Goal: Task Accomplishment & Management: Use online tool/utility

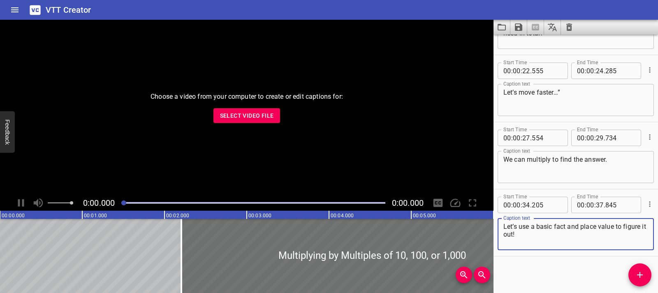
scroll to position [183, 0]
click at [249, 119] on span "Select Video File" at bounding box center [247, 116] width 54 height 10
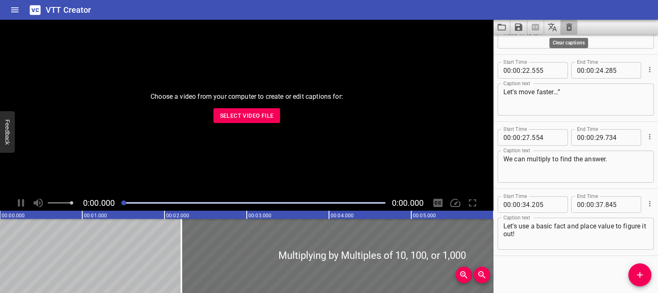
click at [566, 27] on icon "Clear captions" at bounding box center [569, 27] width 10 height 10
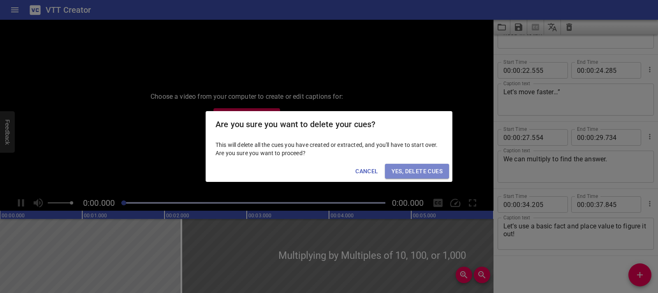
click at [439, 173] on span "Yes, Delete Cues" at bounding box center [416, 171] width 51 height 10
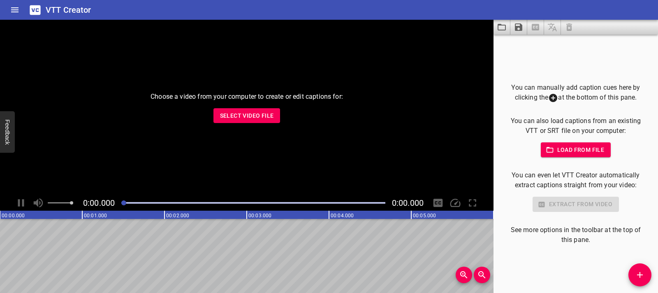
click at [250, 113] on span "Select Video File" at bounding box center [247, 116] width 54 height 10
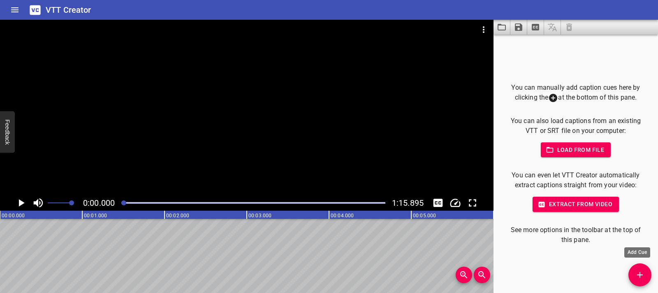
click at [641, 282] on button "Add Cue" at bounding box center [639, 274] width 23 height 23
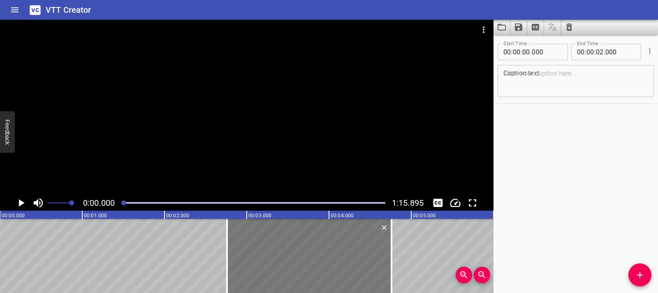
drag, startPoint x: 104, startPoint y: 261, endPoint x: 331, endPoint y: 268, distance: 227.1
click at [331, 268] on div at bounding box center [309, 256] width 164 height 74
type input "02"
type input "760"
type input "04"
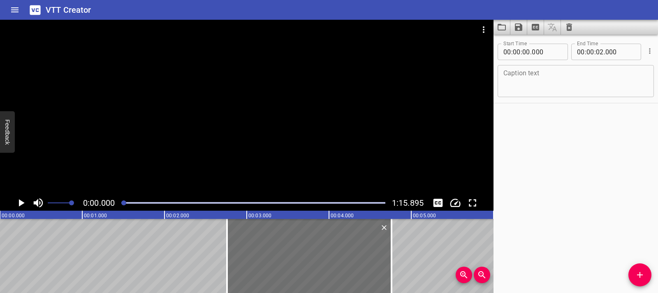
type input "760"
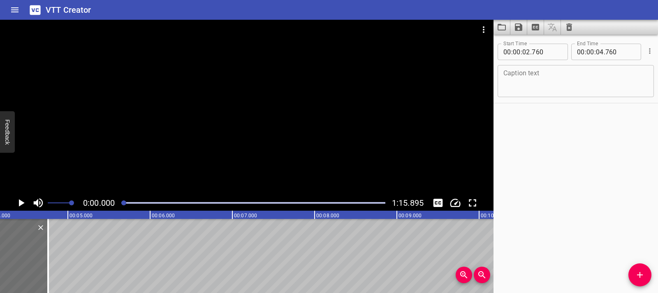
scroll to position [0, 302]
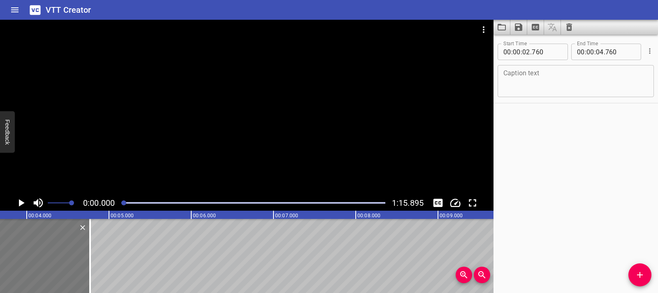
click at [52, 268] on div at bounding box center [8, 256] width 164 height 74
type input "770"
click at [19, 197] on icon "Play/Pause" at bounding box center [21, 203] width 12 height 12
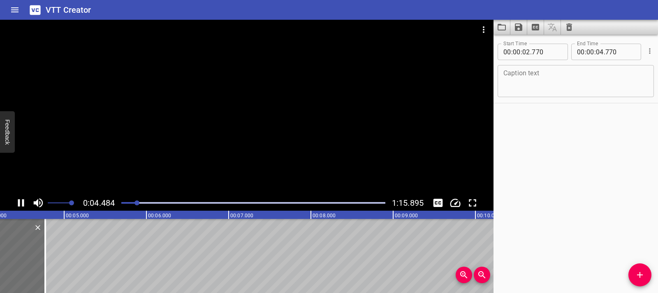
click at [224, 133] on div at bounding box center [246, 107] width 493 height 175
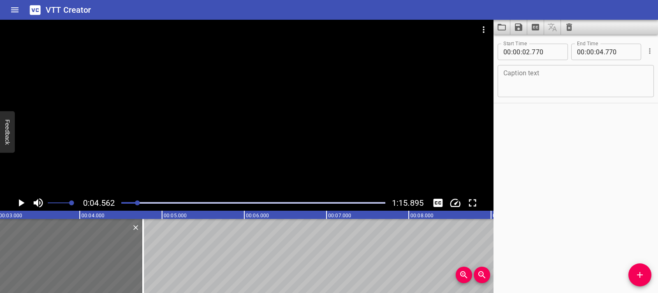
scroll to position [0, 241]
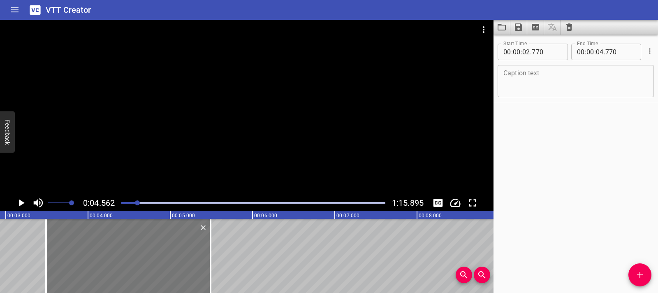
drag, startPoint x: 115, startPoint y: 265, endPoint x: 74, endPoint y: 289, distance: 47.7
click at [174, 269] on div at bounding box center [128, 256] width 164 height 74
type input "03"
type input "490"
type input "05"
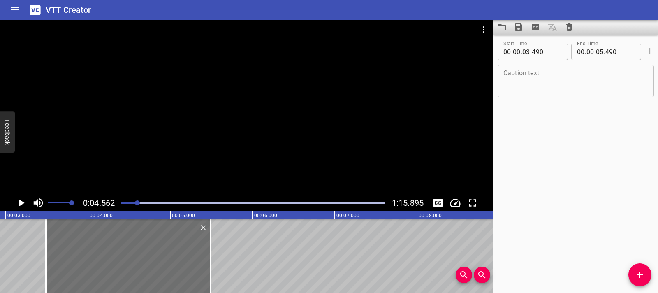
click at [123, 203] on div "Play progress" at bounding box center [5, 203] width 264 height 2
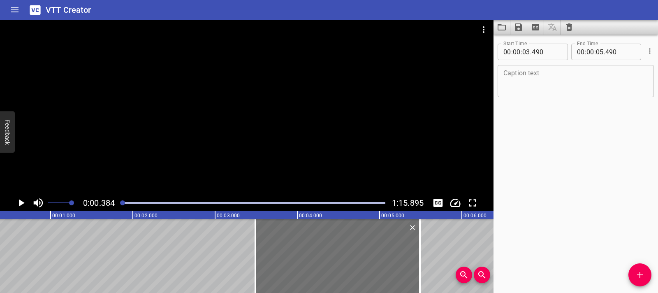
click at [154, 141] on div at bounding box center [246, 107] width 493 height 175
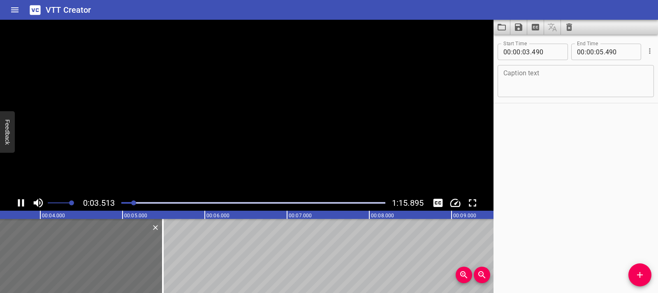
click at [154, 141] on video at bounding box center [246, 107] width 493 height 175
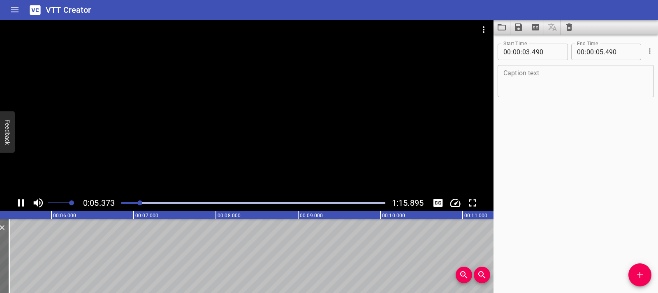
click at [23, 202] on icon "Play/Pause" at bounding box center [21, 202] width 6 height 7
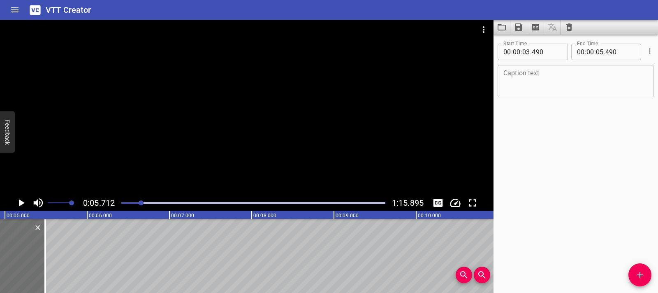
scroll to position [0, 373]
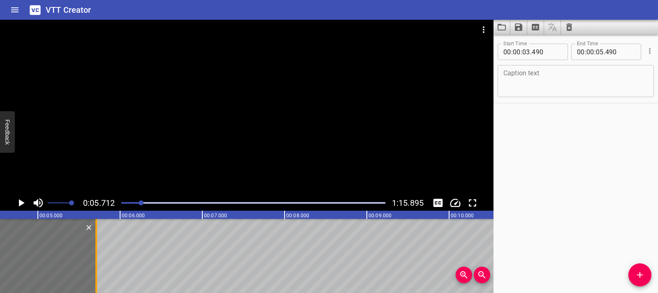
drag, startPoint x: 78, startPoint y: 269, endPoint x: 98, endPoint y: 269, distance: 20.2
click at [97, 269] on div at bounding box center [96, 256] width 2 height 74
type input "735"
click at [571, 81] on textarea at bounding box center [575, 80] width 145 height 23
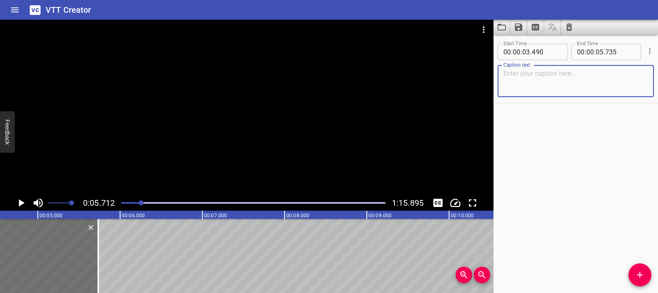
paste textarea "Electric Current"
type textarea "Electric Current"
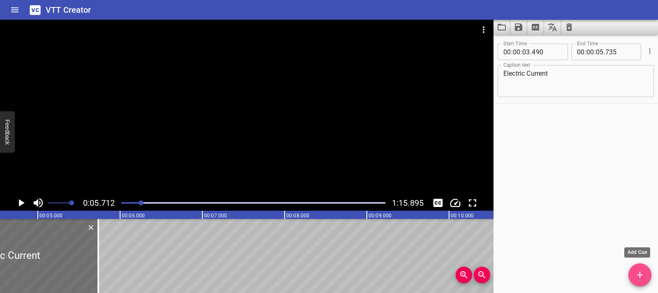
click at [644, 278] on icon "Add Cue" at bounding box center [640, 275] width 10 height 10
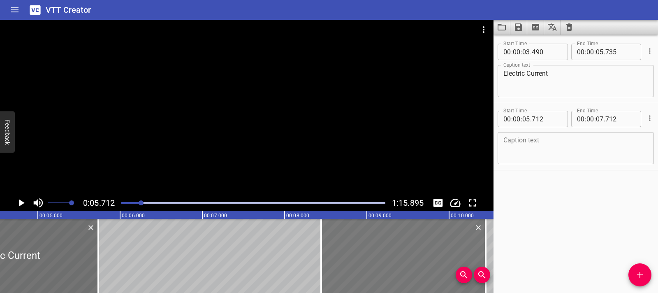
drag, startPoint x: 213, startPoint y: 261, endPoint x: 438, endPoint y: 274, distance: 225.7
click at [438, 274] on div at bounding box center [403, 256] width 164 height 74
type input "08"
type input "452"
type input "10"
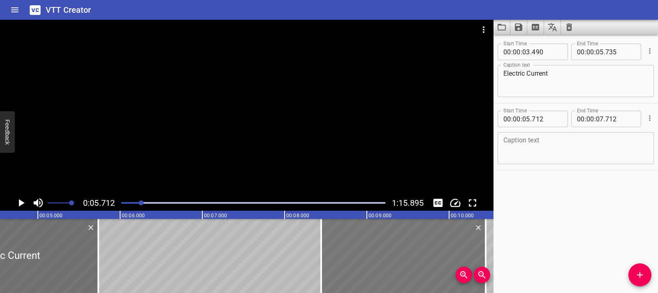
type input "452"
click at [23, 201] on icon "Play/Pause" at bounding box center [21, 203] width 12 height 12
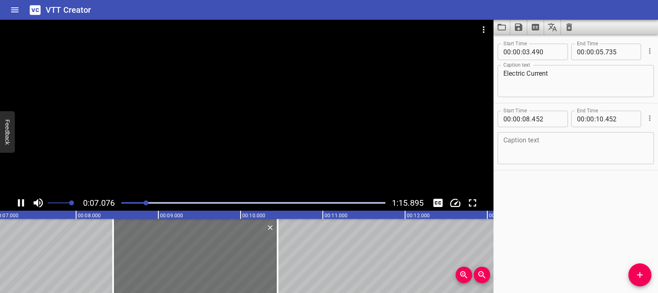
click at [227, 106] on div at bounding box center [246, 107] width 493 height 175
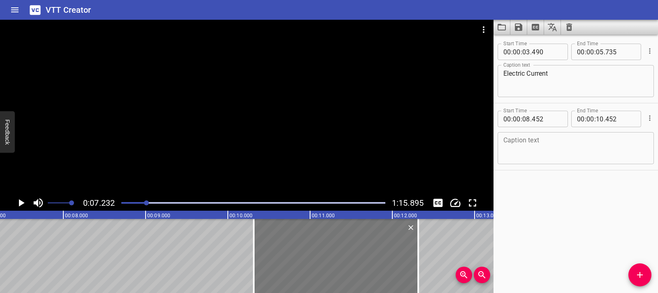
drag, startPoint x: 206, startPoint y: 275, endPoint x: 359, endPoint y: 273, distance: 153.4
click at [359, 273] on div at bounding box center [336, 256] width 164 height 74
type input "10"
type input "317"
type input "12"
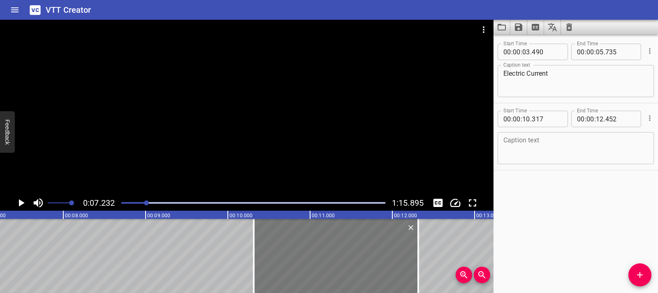
type input "317"
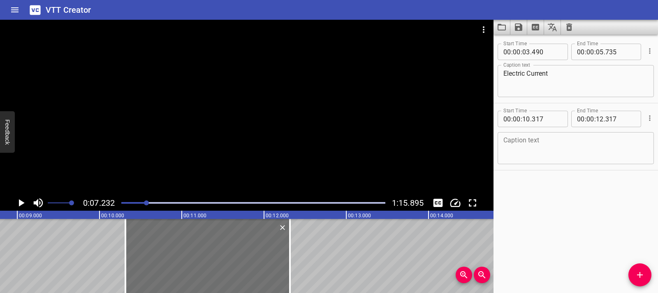
scroll to position [0, 739]
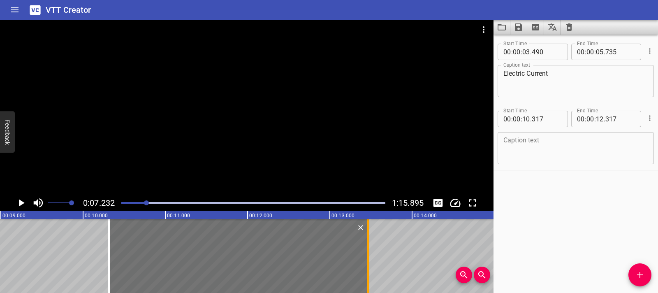
drag, startPoint x: 273, startPoint y: 253, endPoint x: 362, endPoint y: 254, distance: 89.2
click at [364, 254] on div at bounding box center [368, 256] width 8 height 74
type input "13"
type input "427"
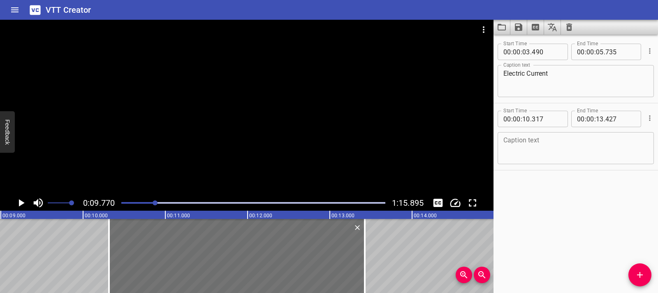
scroll to position [0, 803]
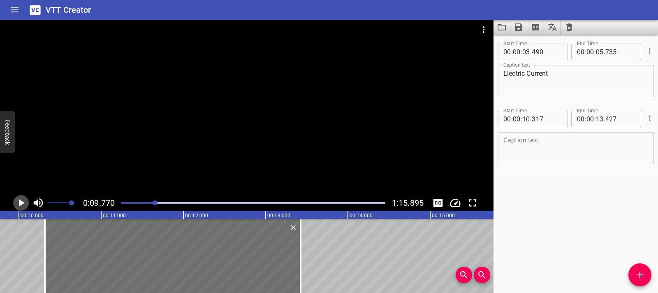
click at [20, 203] on icon "Play/Pause" at bounding box center [22, 202] width 6 height 7
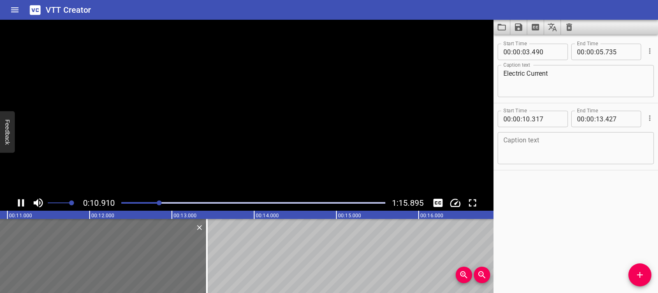
click at [20, 203] on icon "Play/Pause" at bounding box center [21, 203] width 12 height 12
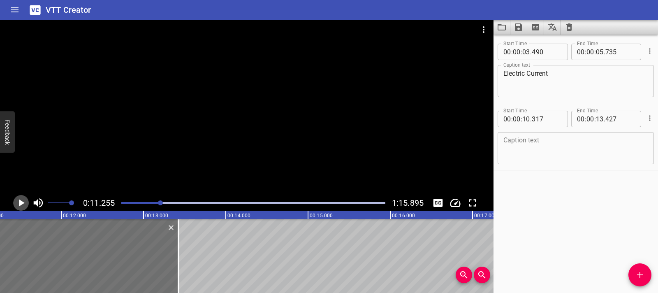
click at [20, 203] on icon "Play/Pause" at bounding box center [22, 202] width 6 height 7
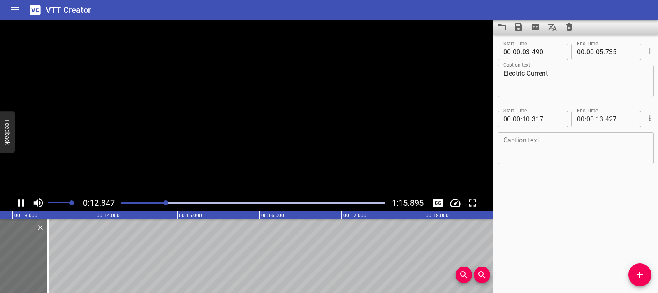
click at [20, 203] on icon "Play/Pause" at bounding box center [21, 203] width 12 height 12
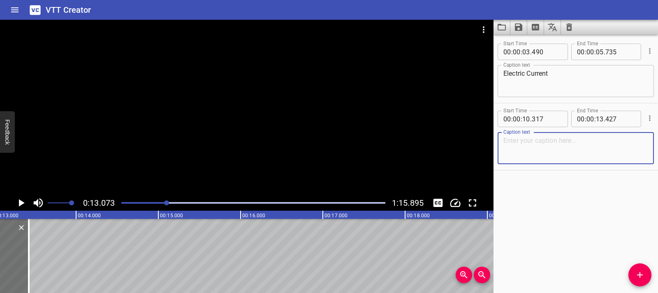
click at [523, 137] on textarea at bounding box center [575, 148] width 145 height 23
paste textarea "Whoa! The castle looks amazing with all the lights!"
type textarea "Whoa! The castle looks amazing with all the lights!"
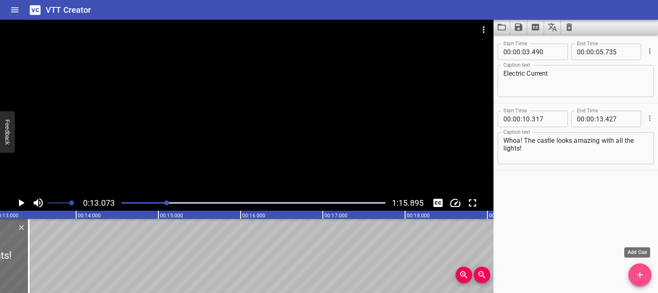
click at [644, 273] on icon "Add Cue" at bounding box center [640, 275] width 10 height 10
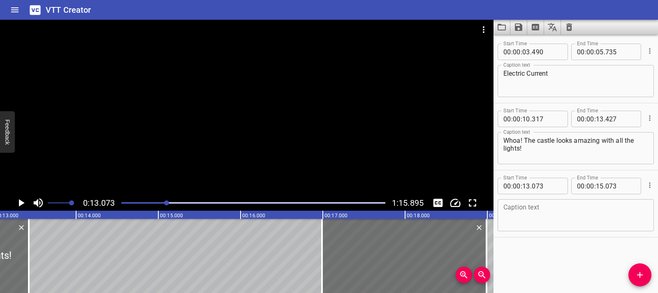
drag, startPoint x: 115, startPoint y: 252, endPoint x: 438, endPoint y: 287, distance: 324.4
click at [438, 287] on div "00:00.000 00:01.000 00:02.000 00:03.000 00:04.000 00:05.000 00:06.000 00:07.000…" at bounding box center [246, 252] width 493 height 82
type input "16"
type input "993"
type input "18"
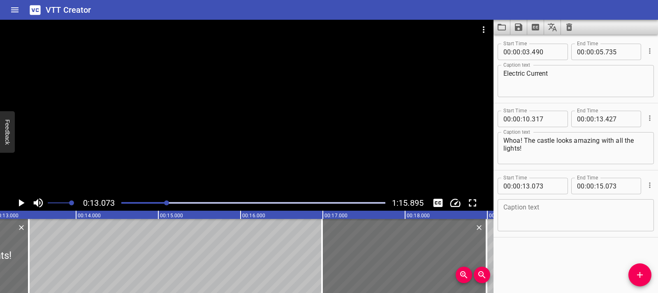
type input "993"
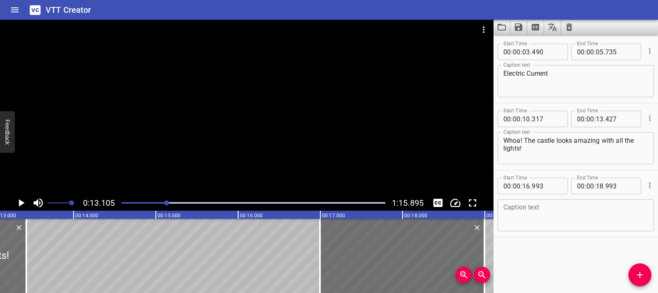
click at [22, 204] on icon "Play/Pause" at bounding box center [21, 203] width 12 height 12
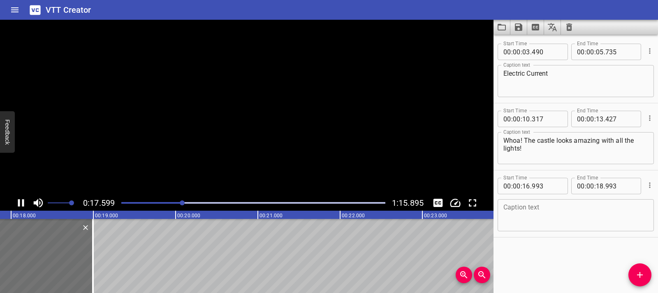
click at [21, 207] on icon "Play/Pause" at bounding box center [21, 203] width 12 height 12
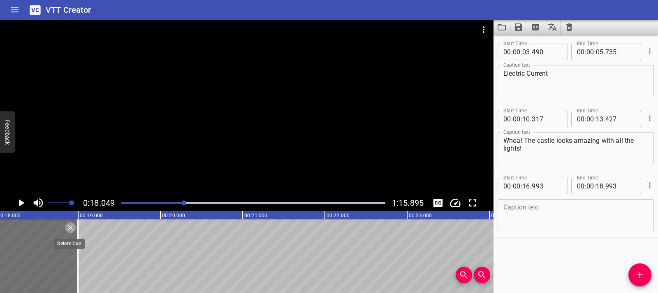
click at [67, 228] on icon "Delete" at bounding box center [70, 227] width 8 height 8
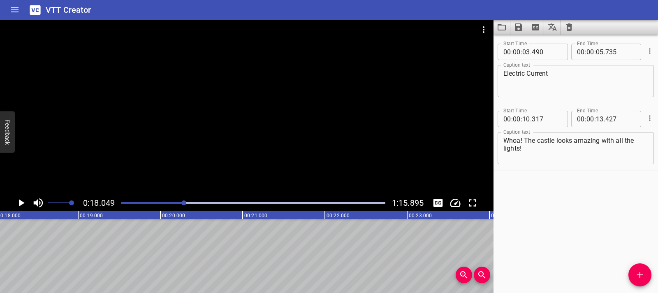
click at [20, 205] on icon "Play/Pause" at bounding box center [22, 202] width 6 height 7
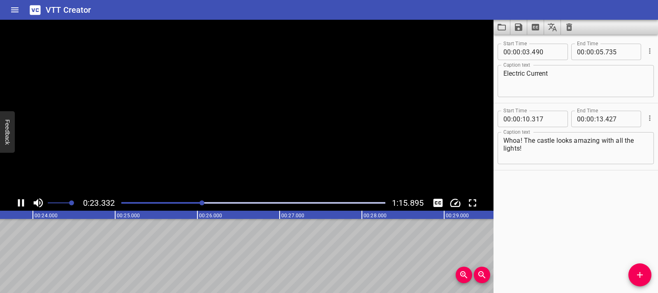
click at [20, 205] on icon "Play/Pause" at bounding box center [21, 203] width 12 height 12
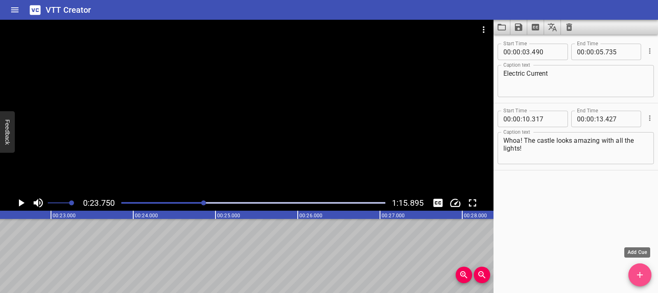
click at [635, 275] on icon "Add Cue" at bounding box center [640, 275] width 10 height 10
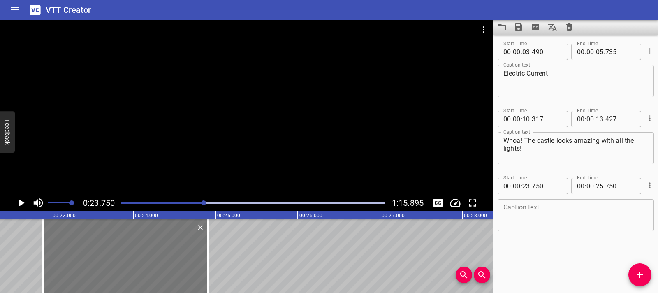
drag, startPoint x: 140, startPoint y: 255, endPoint x: 69, endPoint y: 251, distance: 70.8
click at [69, 251] on div at bounding box center [125, 256] width 164 height 74
type input "22"
type input "890"
type input "24"
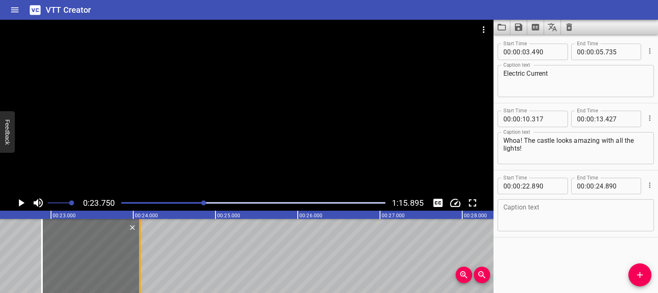
drag, startPoint x: 206, startPoint y: 250, endPoint x: 140, endPoint y: 245, distance: 66.0
click at [140, 245] on div at bounding box center [140, 256] width 2 height 74
type input "085"
drag, startPoint x: 42, startPoint y: 251, endPoint x: 47, endPoint y: 251, distance: 5.8
click at [47, 251] on div at bounding box center [47, 256] width 2 height 74
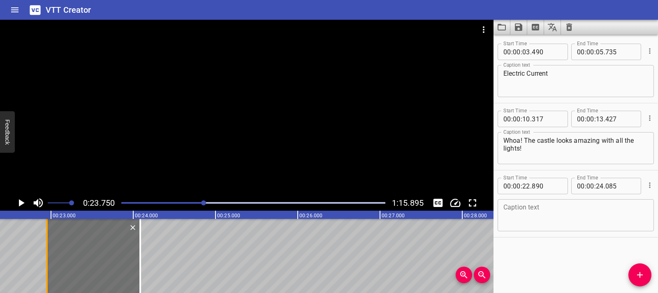
type input "960"
click at [506, 211] on textarea at bounding box center [575, 215] width 145 height 23
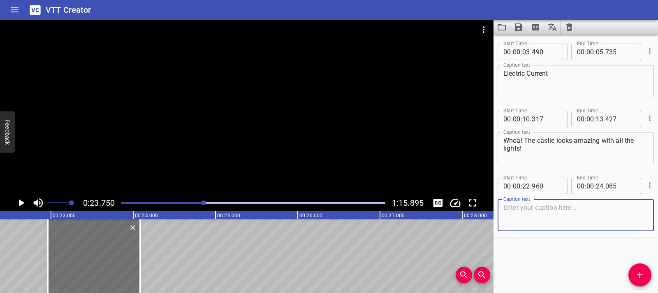
paste textarea "It is not working."
type textarea "It is not working."
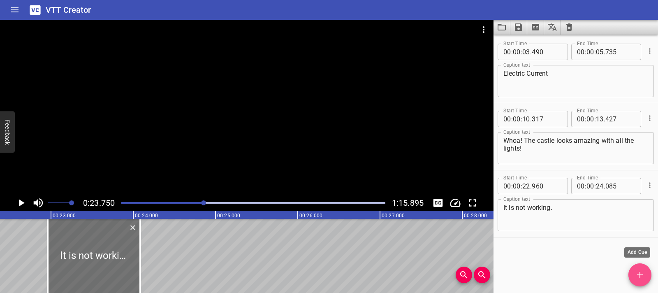
click at [632, 271] on span "Add Cue" at bounding box center [639, 275] width 23 height 10
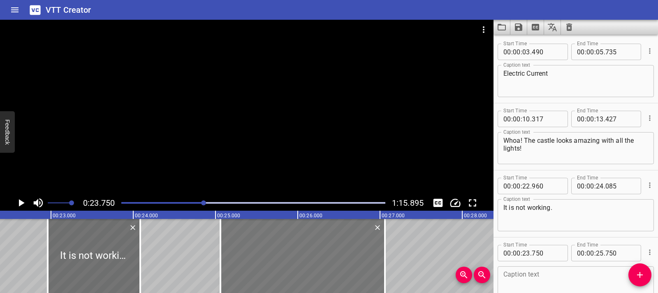
drag, startPoint x: 226, startPoint y: 250, endPoint x: 334, endPoint y: 257, distance: 108.0
click at [334, 257] on div at bounding box center [302, 256] width 164 height 74
type input "25"
type input "060"
type input "27"
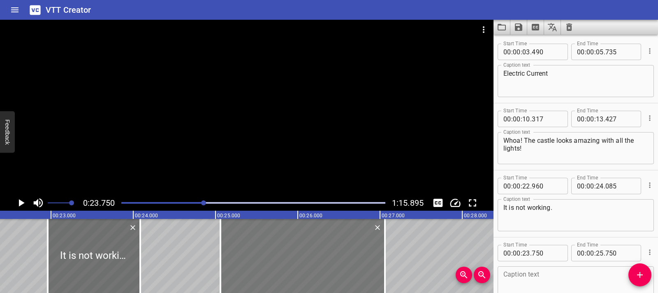
type input "060"
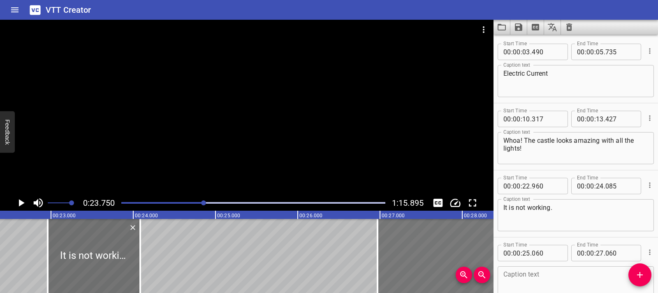
drag, startPoint x: 289, startPoint y: 259, endPoint x: 446, endPoint y: 279, distance: 158.3
click at [446, 279] on div at bounding box center [459, 256] width 164 height 74
type input "26"
type input "970"
type input "28"
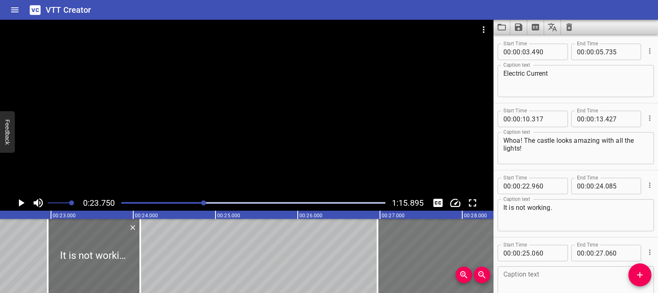
type input "970"
click at [15, 199] on icon "Play/Pause" at bounding box center [21, 203] width 12 height 12
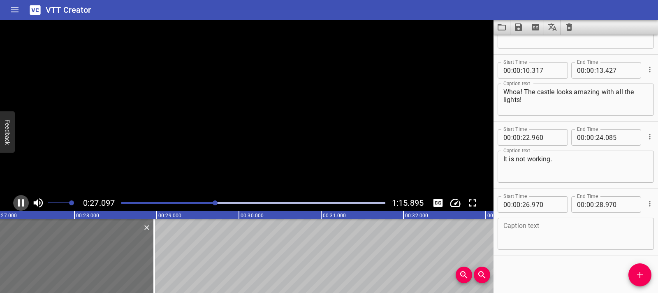
click at [15, 199] on icon "Play/Pause" at bounding box center [21, 203] width 12 height 12
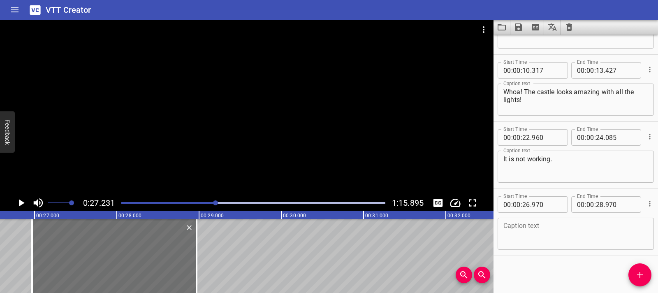
scroll to position [0, 2178]
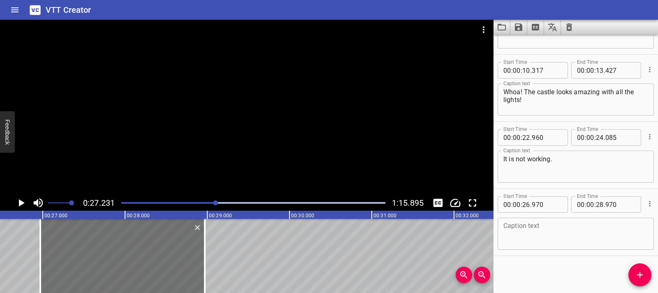
click at [125, 121] on div at bounding box center [246, 107] width 493 height 175
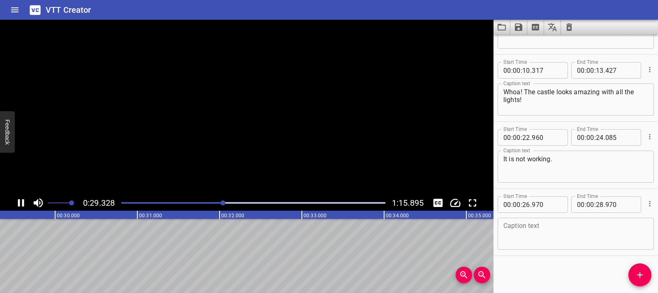
click at [125, 122] on video at bounding box center [246, 107] width 493 height 175
click at [22, 199] on icon "Play/Pause" at bounding box center [21, 202] width 6 height 7
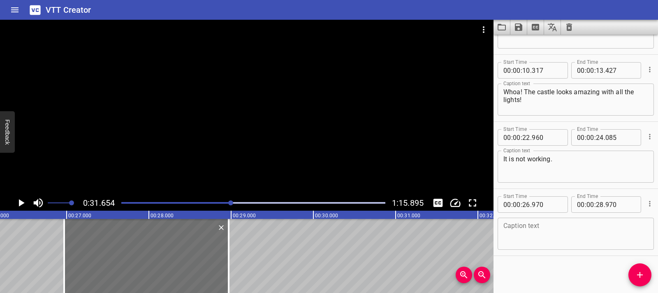
scroll to position [0, 2137]
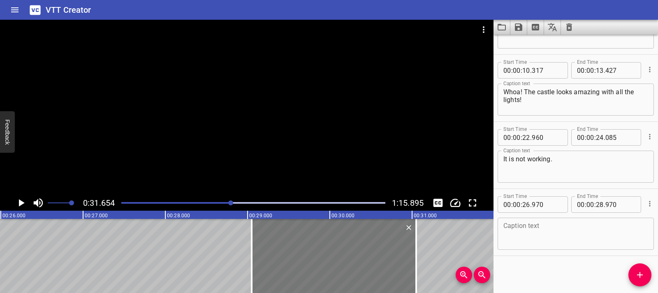
drag, startPoint x: 169, startPoint y: 268, endPoint x: 340, endPoint y: 270, distance: 171.1
click at [340, 270] on div at bounding box center [334, 256] width 164 height 74
type input "29"
type input "050"
type input "31"
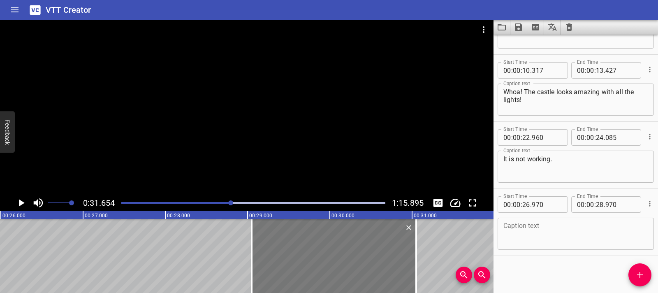
type input "050"
click at [532, 229] on textarea at bounding box center [575, 233] width 145 height 23
paste textarea "Opps, sorry…. (chuckle)"
click at [21, 198] on icon "Play/Pause" at bounding box center [21, 203] width 12 height 12
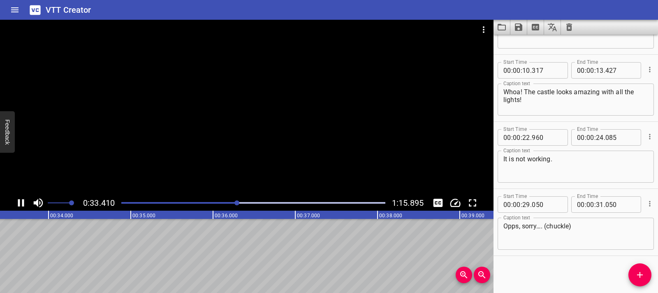
click at [19, 201] on icon "Play/Pause" at bounding box center [21, 202] width 6 height 7
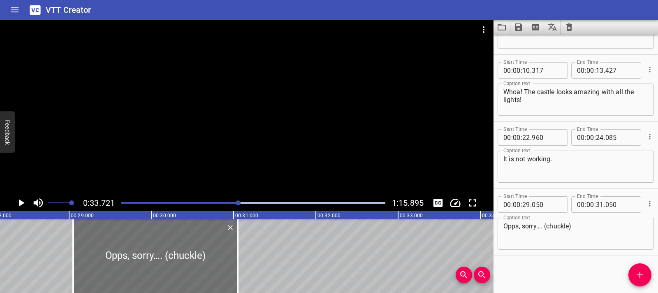
scroll to position [0, 2283]
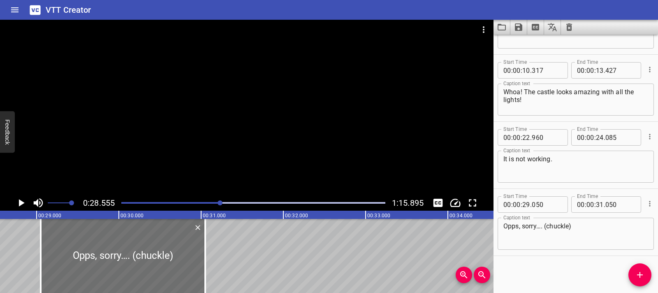
click at [22, 205] on icon "Play/Pause" at bounding box center [21, 203] width 12 height 12
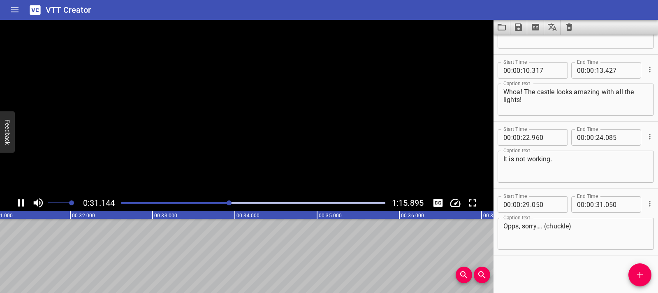
click at [22, 205] on icon "Play/Pause" at bounding box center [21, 202] width 6 height 7
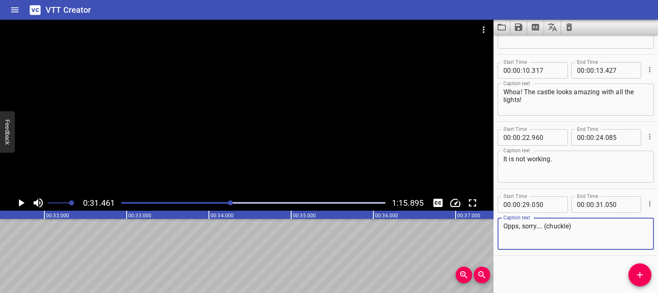
drag, startPoint x: 587, startPoint y: 230, endPoint x: 546, endPoint y: 227, distance: 40.4
click at [546, 227] on textarea "Opps, sorry…. (chuckle)" at bounding box center [575, 233] width 145 height 23
type textarea "Opps, sorry…."
click at [22, 204] on icon "Play/Pause" at bounding box center [21, 203] width 12 height 12
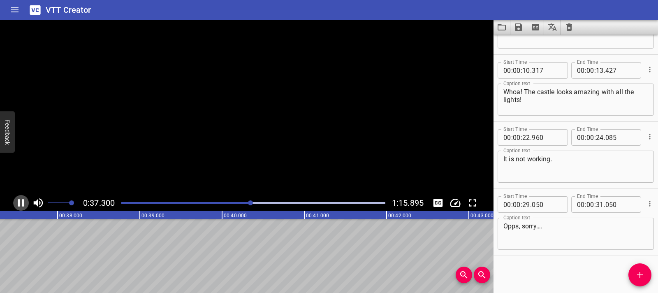
click at [22, 204] on icon "Play/Pause" at bounding box center [21, 202] width 6 height 7
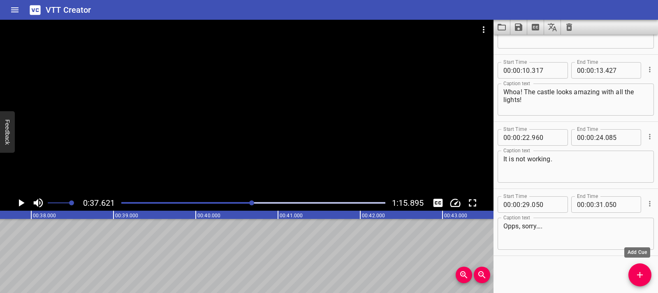
click at [633, 270] on span "Add Cue" at bounding box center [639, 275] width 23 height 10
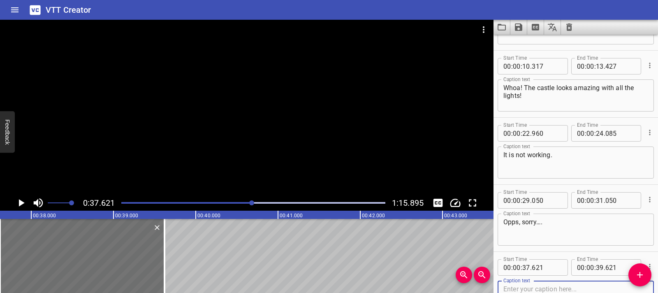
scroll to position [0, 2982]
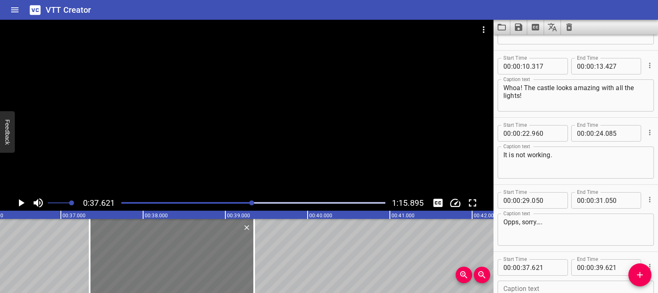
drag, startPoint x: 185, startPoint y: 262, endPoint x: 233, endPoint y: 259, distance: 48.2
click at [163, 259] on div at bounding box center [172, 256] width 164 height 74
type input "356"
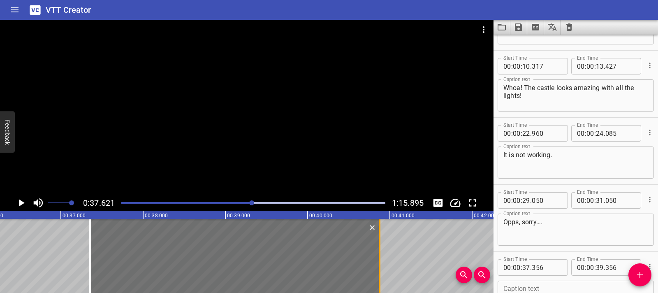
drag, startPoint x: 252, startPoint y: 258, endPoint x: 378, endPoint y: 264, distance: 126.0
click at [378, 264] on div at bounding box center [379, 256] width 8 height 74
type input "40"
type input "886"
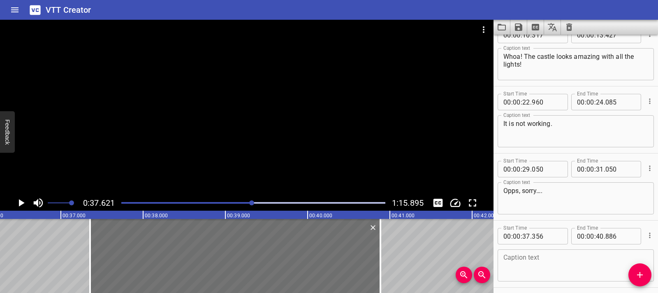
scroll to position [116, 0]
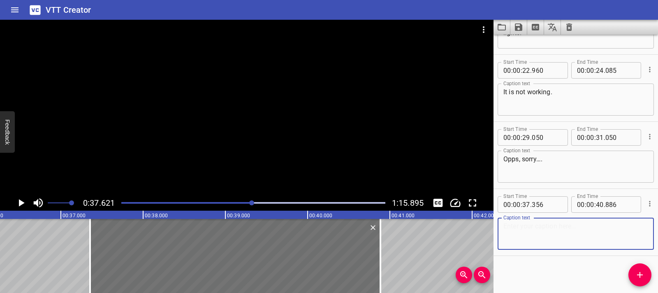
click at [534, 238] on textarea at bounding box center [575, 233] width 145 height 23
paste textarea "The light is broken, and the electrician is changing it."
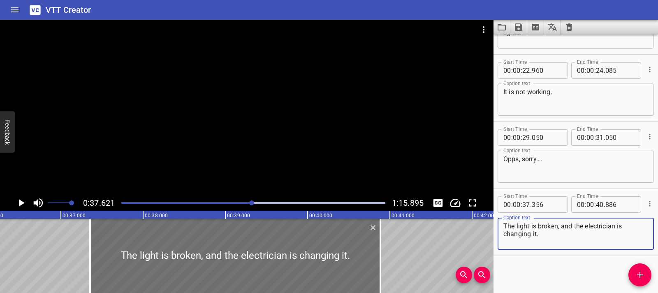
type textarea "The light is broken, and the electrician is changing it."
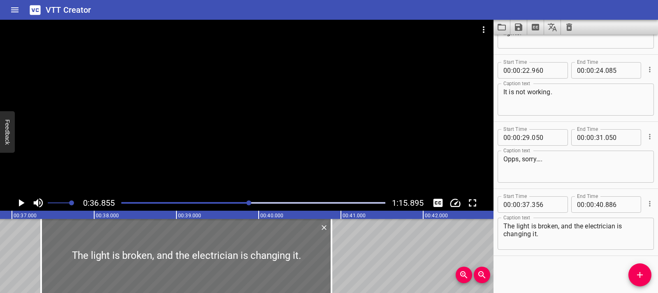
click at [25, 208] on icon "Play/Pause" at bounding box center [21, 203] width 12 height 12
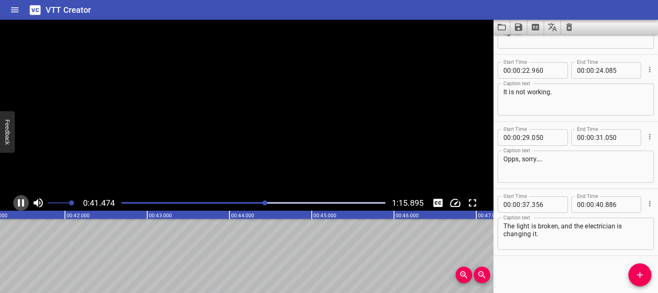
click at [25, 208] on icon "Play/Pause" at bounding box center [21, 203] width 12 height 12
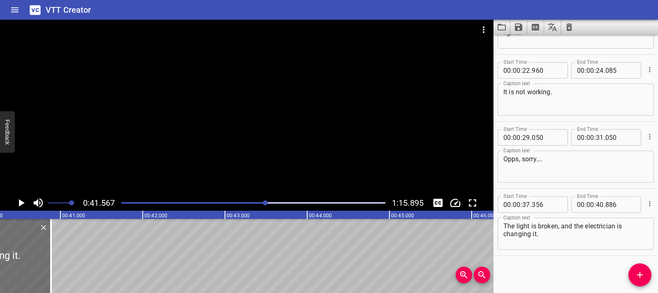
scroll to position [0, 3287]
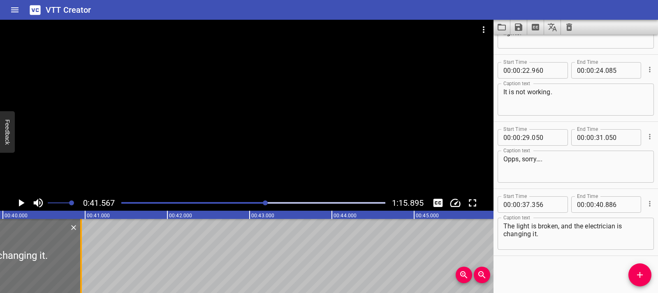
drag, startPoint x: 75, startPoint y: 242, endPoint x: 81, endPoint y: 242, distance: 5.8
click at [81, 242] on div at bounding box center [81, 256] width 2 height 74
type input "956"
click at [648, 281] on button "Add Cue" at bounding box center [639, 274] width 23 height 23
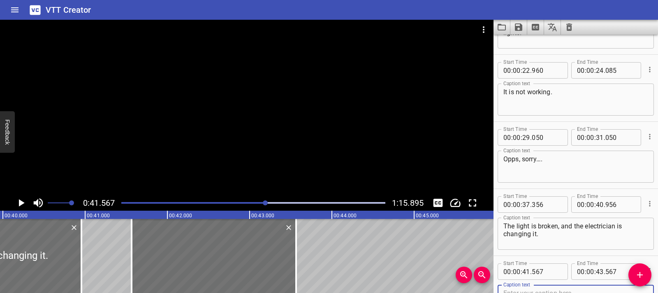
scroll to position [120, 0]
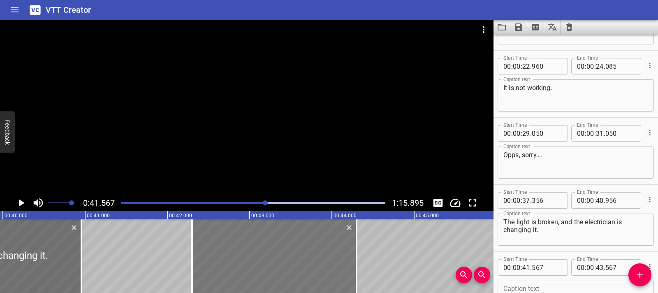
drag, startPoint x: 234, startPoint y: 258, endPoint x: 291, endPoint y: 264, distance: 57.4
click at [291, 264] on div at bounding box center [274, 256] width 164 height 74
type input "42"
type input "302"
type input "44"
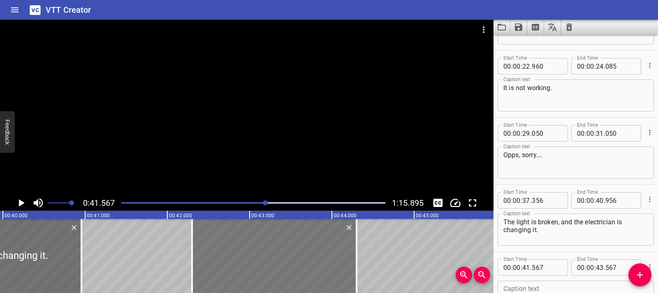
type input "302"
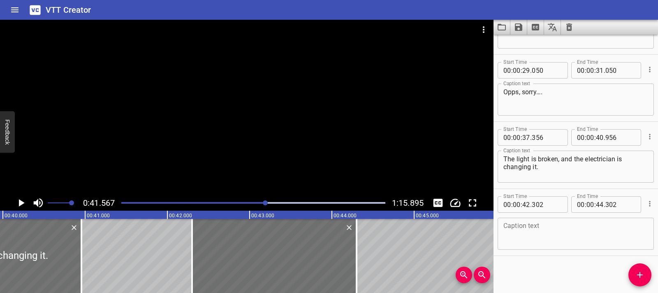
click at [531, 238] on textarea at bounding box center [575, 233] width 145 height 23
paste textarea "So, the switch is not broken! Oh look! The fuse breaker is off too…"
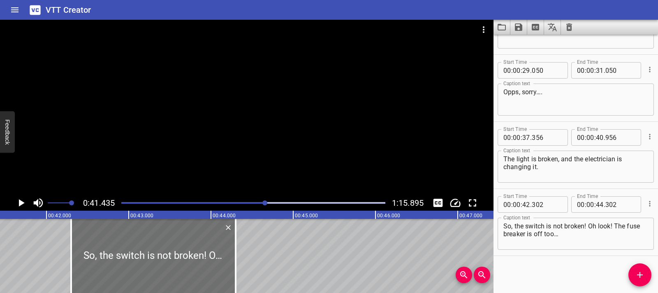
click at [23, 204] on icon "Play/Pause" at bounding box center [21, 203] width 12 height 12
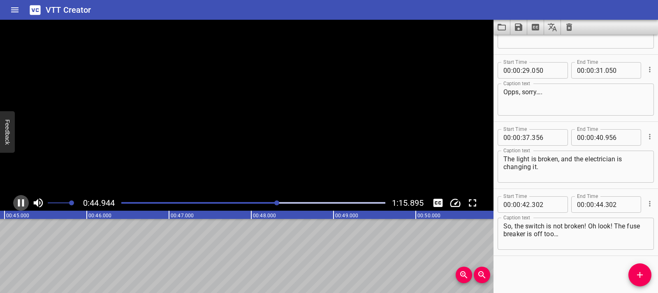
click at [23, 204] on icon "Play/Pause" at bounding box center [21, 202] width 6 height 7
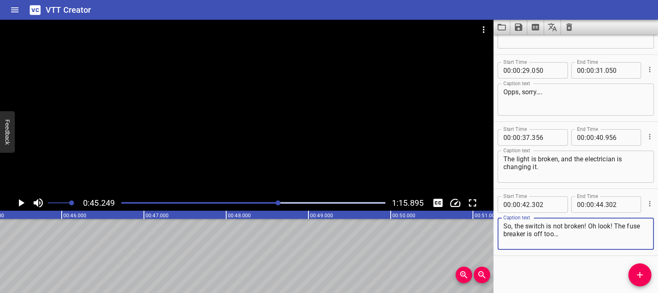
drag, startPoint x: 590, startPoint y: 226, endPoint x: 592, endPoint y: 236, distance: 10.1
click at [592, 236] on textarea "So, the switch is not broken! Oh look! The fuse breaker is off too…" at bounding box center [575, 233] width 145 height 23
type textarea "So, the switch is not broken!"
click at [644, 280] on button "Add Cue" at bounding box center [639, 274] width 23 height 23
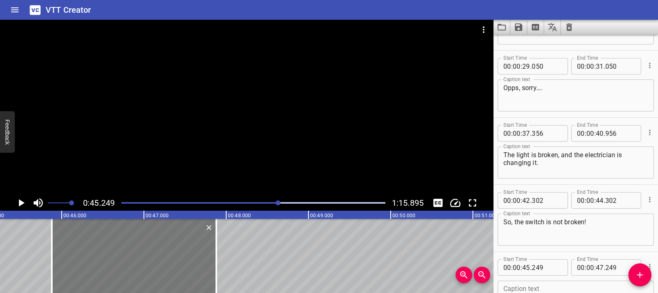
drag, startPoint x: 129, startPoint y: 257, endPoint x: 183, endPoint y: 259, distance: 54.3
click at [181, 259] on div at bounding box center [134, 256] width 164 height 74
type input "879"
drag, startPoint x: 213, startPoint y: 257, endPoint x: 242, endPoint y: 257, distance: 28.4
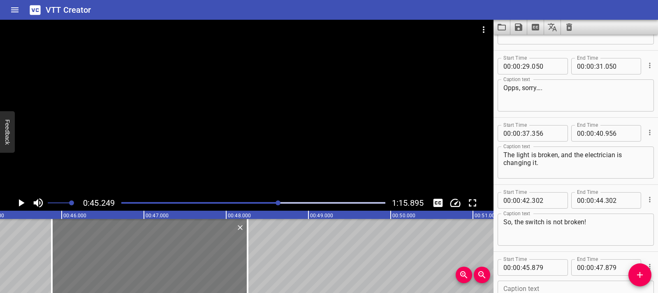
click at [245, 257] on div at bounding box center [247, 256] width 8 height 74
type input "48"
type input "259"
click at [19, 205] on icon "Play/Pause" at bounding box center [21, 203] width 12 height 12
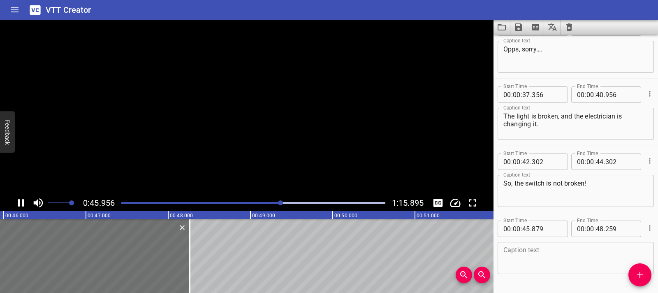
scroll to position [250, 0]
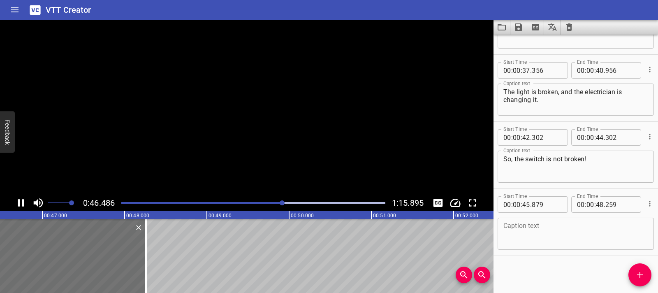
click at [19, 205] on icon "Play/Pause" at bounding box center [21, 202] width 6 height 7
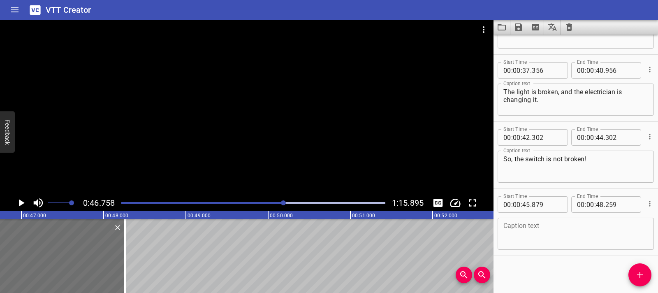
scroll to position [0, 3845]
click at [532, 231] on textarea at bounding box center [575, 233] width 145 height 23
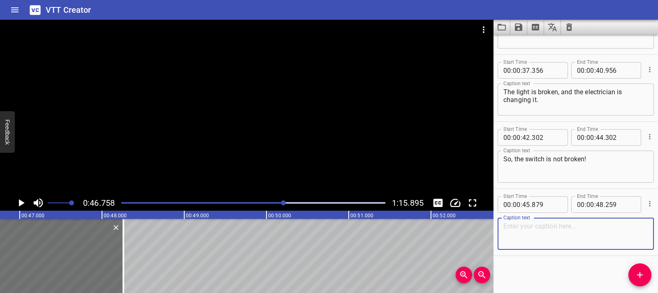
paste textarea "Oh look! The fuse breaker is off too…"
type textarea "Oh look! The fuse breaker is off too…"
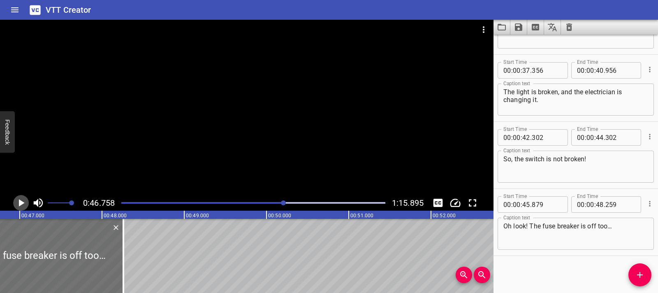
click at [23, 203] on icon "Play/Pause" at bounding box center [22, 202] width 6 height 7
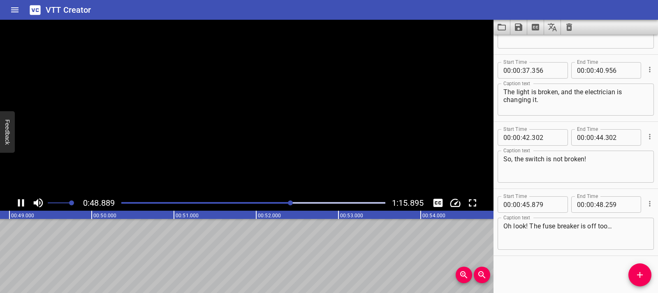
click at [23, 203] on icon "Play/Pause" at bounding box center [21, 202] width 6 height 7
click at [635, 272] on icon "Add Cue" at bounding box center [640, 275] width 10 height 10
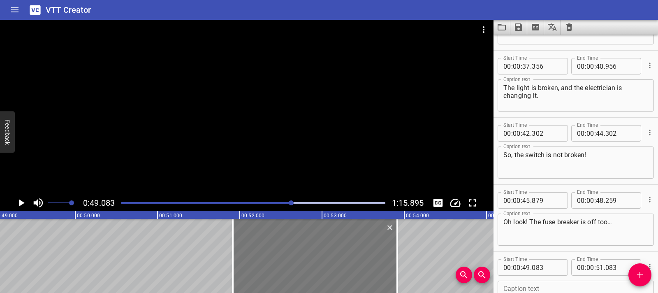
drag, startPoint x: 106, startPoint y: 246, endPoint x: 339, endPoint y: 258, distance: 233.0
click at [339, 258] on div at bounding box center [315, 256] width 164 height 74
type input "51"
type input "913"
type input "53"
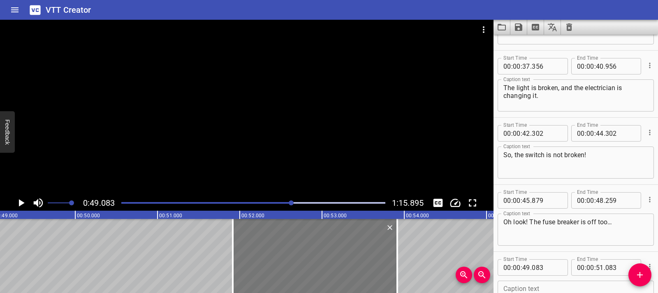
type input "913"
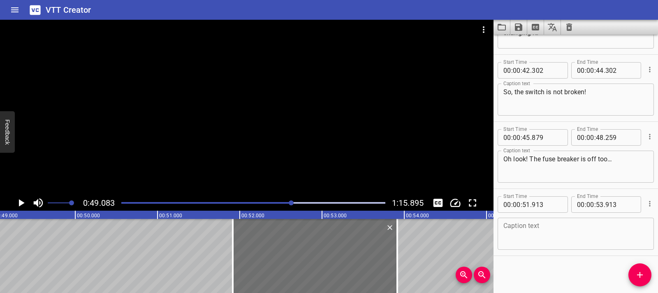
click at [532, 227] on textarea at bounding box center [575, 233] width 145 height 23
paste textarea "The electrician is wearing rubber gloves so that he doesn’t get shocked by the …"
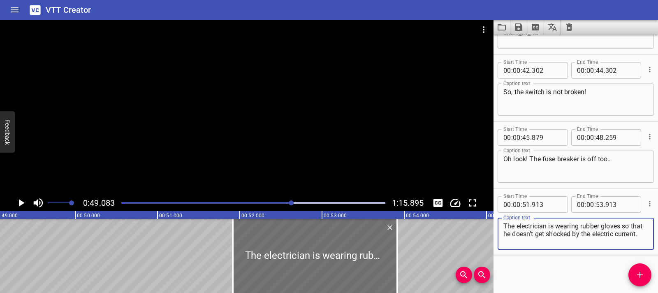
type textarea "The electrician is wearing rubber gloves so that he doesn’t get shocked by the …"
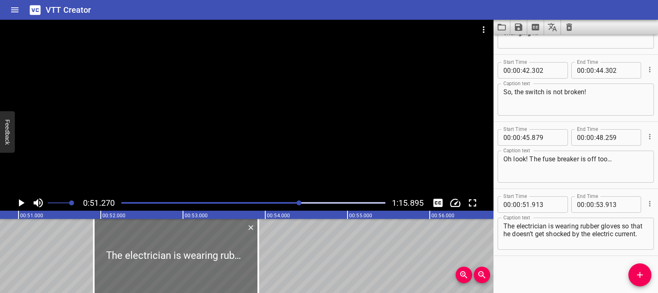
scroll to position [0, 4216]
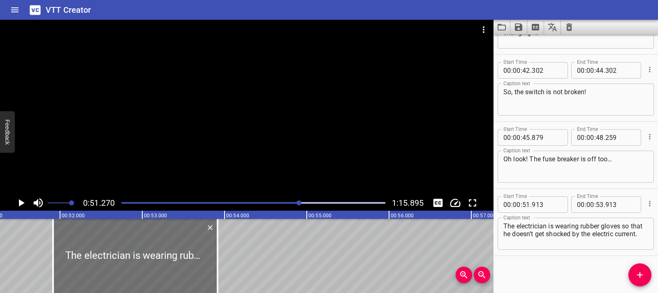
click at [24, 203] on icon "Play/Pause" at bounding box center [21, 203] width 12 height 12
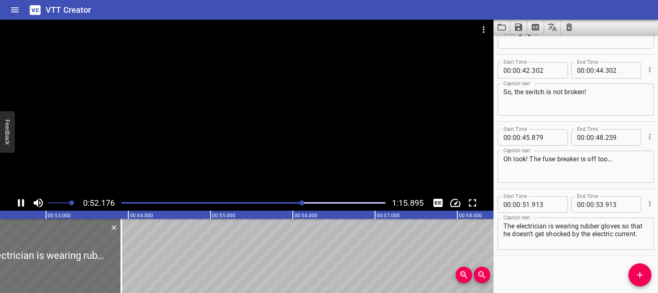
click at [22, 202] on icon "Play/Pause" at bounding box center [21, 203] width 12 height 12
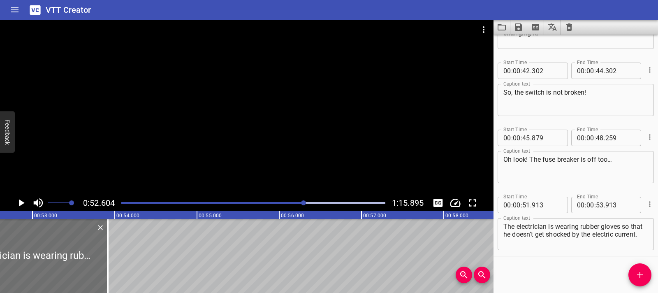
scroll to position [317, 0]
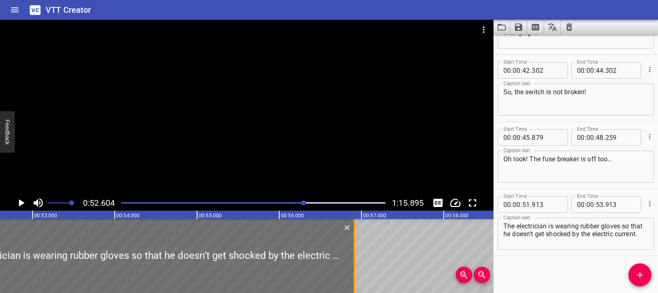
drag, startPoint x: 106, startPoint y: 248, endPoint x: 352, endPoint y: 252, distance: 245.9
click at [354, 252] on div at bounding box center [355, 256] width 2 height 74
type input "56"
type input "903"
click at [16, 199] on icon "Play/Pause" at bounding box center [21, 203] width 12 height 12
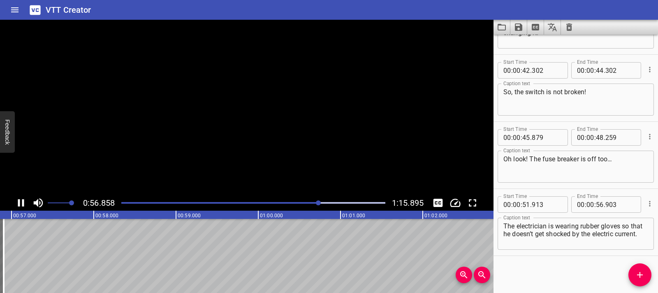
click at [16, 199] on icon "Play/Pause" at bounding box center [21, 203] width 12 height 12
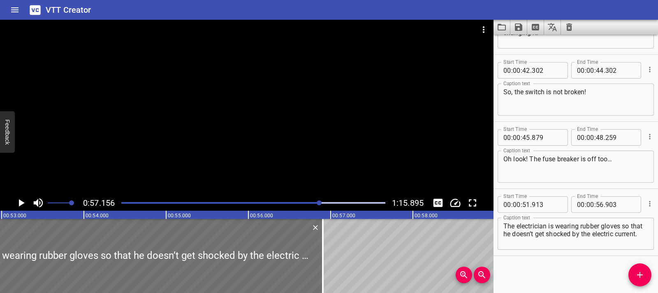
scroll to position [315, 0]
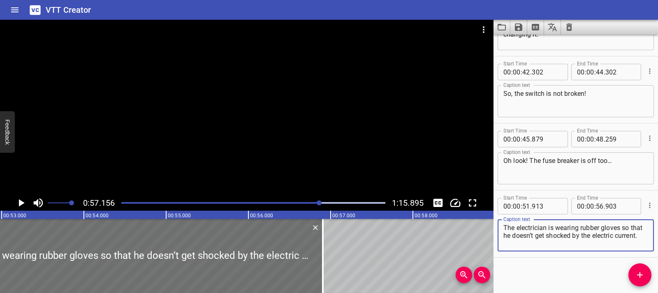
drag, startPoint x: 517, startPoint y: 236, endPoint x: 526, endPoint y: 241, distance: 9.9
click at [526, 241] on textarea "The electrician is wearing rubber gloves so that he doesn’t get shocked by the …" at bounding box center [575, 235] width 145 height 23
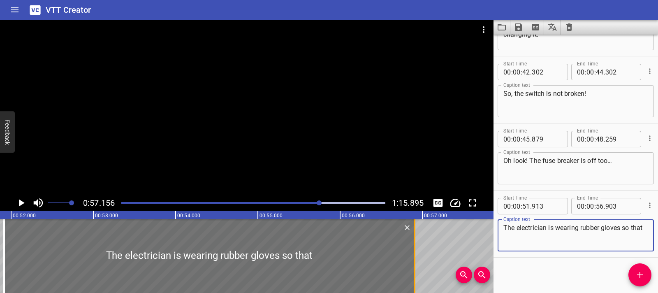
type textarea "The electrician is wearing rubber gloves so that"
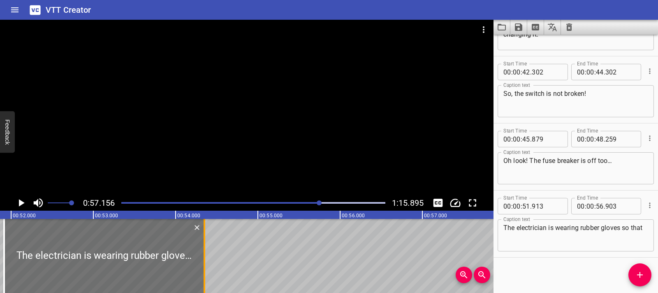
drag, startPoint x: 412, startPoint y: 260, endPoint x: 199, endPoint y: 259, distance: 213.0
click at [200, 259] on div at bounding box center [204, 256] width 8 height 74
type input "54"
type input "313"
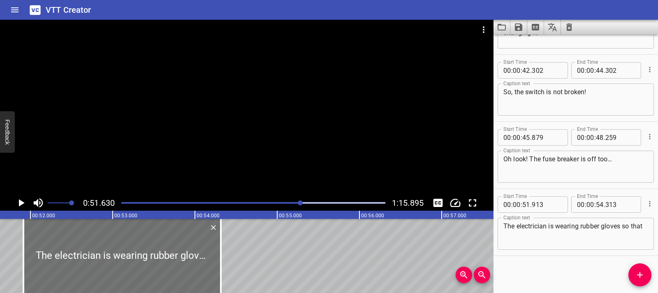
click at [23, 202] on icon "Play/Pause" at bounding box center [21, 203] width 12 height 12
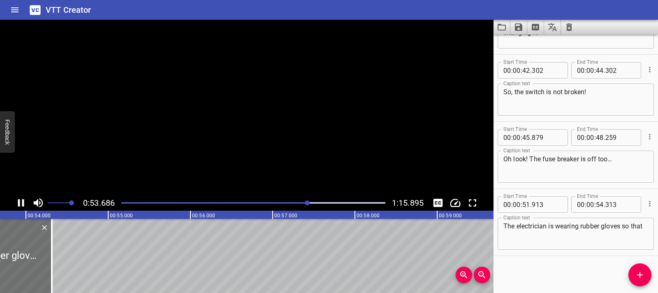
click at [23, 202] on icon "Play/Pause" at bounding box center [21, 202] width 6 height 7
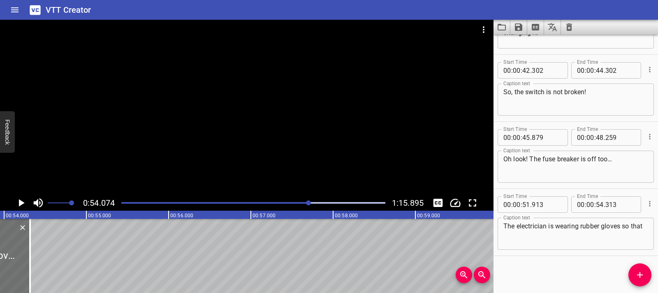
scroll to position [0, 4447]
click at [23, 202] on icon "Play/Pause" at bounding box center [21, 203] width 12 height 12
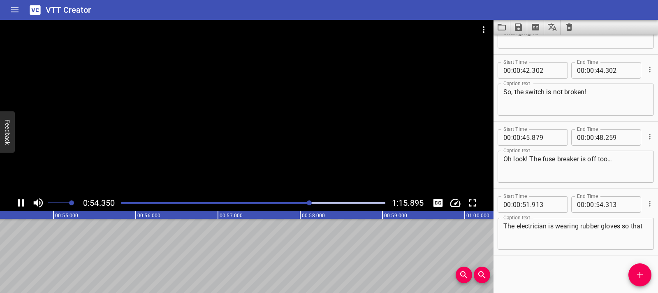
click at [23, 202] on icon "Play/Pause" at bounding box center [21, 202] width 6 height 7
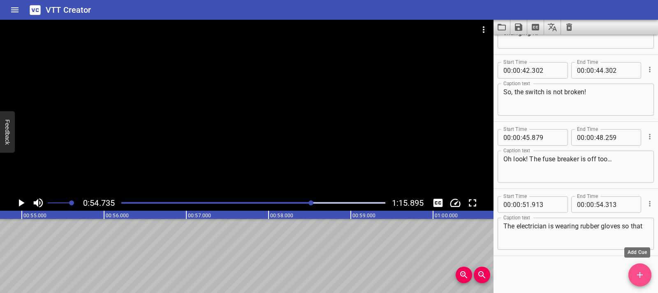
click at [631, 273] on span "Add Cue" at bounding box center [639, 275] width 23 height 10
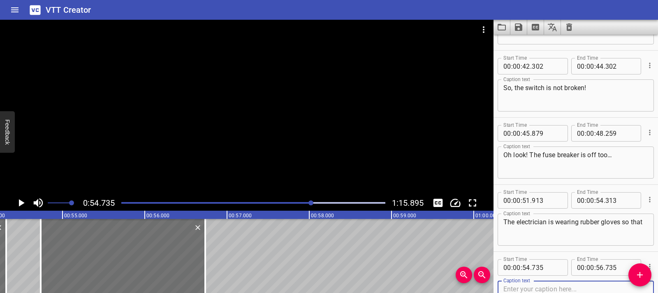
scroll to position [0, 4444]
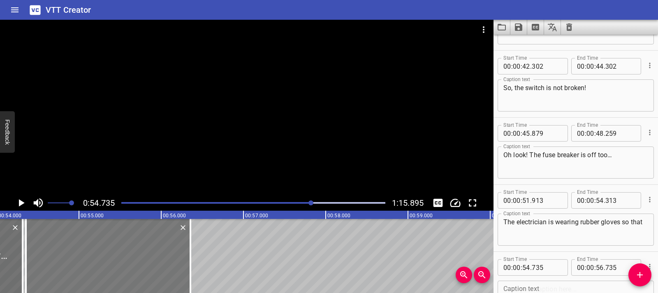
drag, startPoint x: 159, startPoint y: 257, endPoint x: 128, endPoint y: 257, distance: 31.3
click at [128, 257] on div at bounding box center [108, 256] width 164 height 74
type input "355"
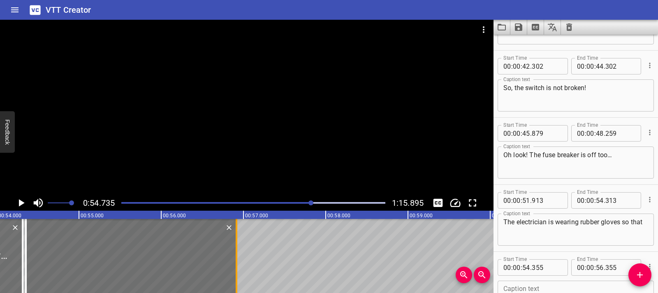
drag, startPoint x: 191, startPoint y: 258, endPoint x: 237, endPoint y: 255, distance: 46.1
click at [237, 255] on div at bounding box center [237, 256] width 2 height 74
type input "915"
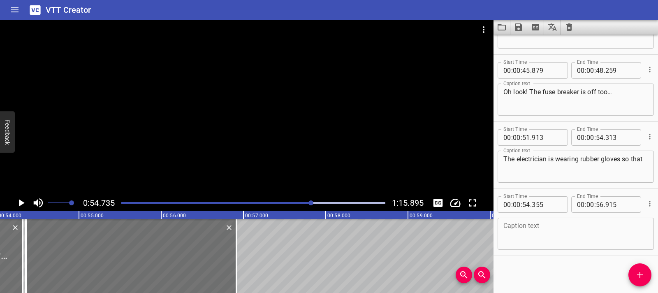
click at [536, 230] on textarea at bounding box center [575, 233] width 145 height 23
paste textarea "he doesn’t get shocked by the electric current."
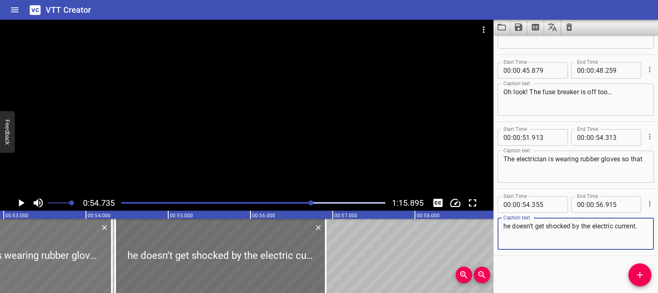
type textarea "he doesn’t get shocked by the electric current."
click at [18, 250] on div at bounding box center [12, 256] width 197 height 74
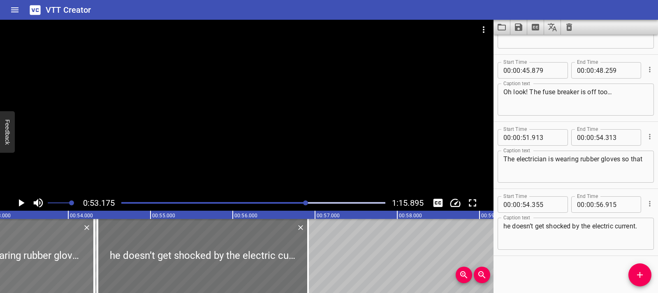
scroll to position [0, 4373]
click at [22, 206] on icon "Play/Pause" at bounding box center [21, 203] width 12 height 12
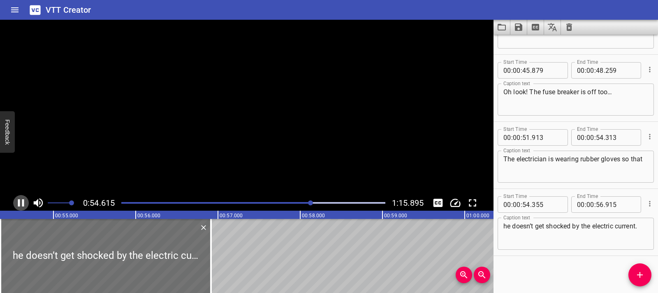
click at [22, 206] on icon "Play/Pause" at bounding box center [21, 203] width 12 height 12
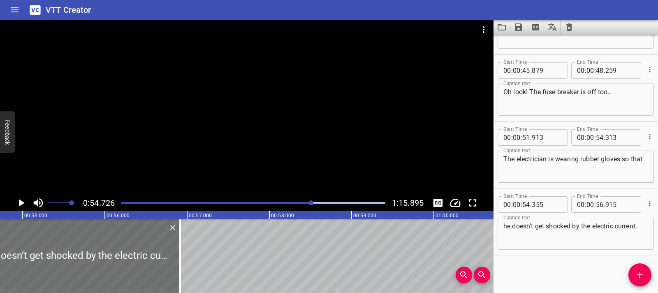
click at [22, 206] on icon "Play/Pause" at bounding box center [21, 203] width 12 height 12
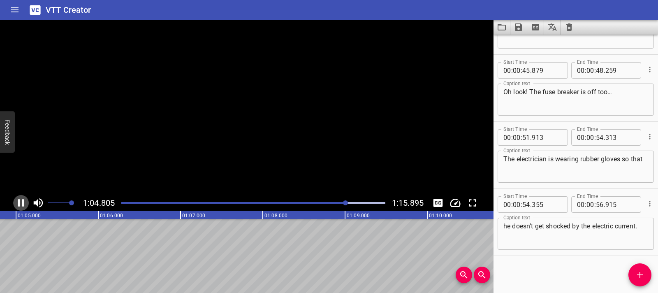
click at [22, 206] on icon "Play/Pause" at bounding box center [21, 203] width 12 height 12
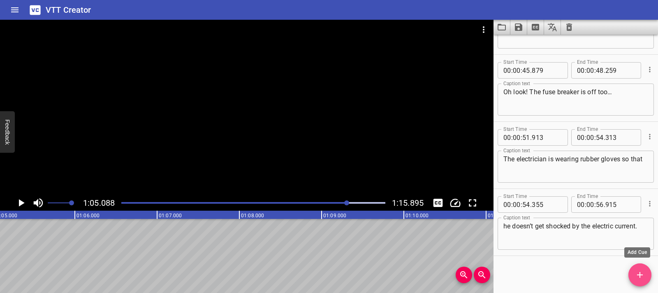
click at [637, 278] on icon "Add Cue" at bounding box center [640, 275] width 10 height 10
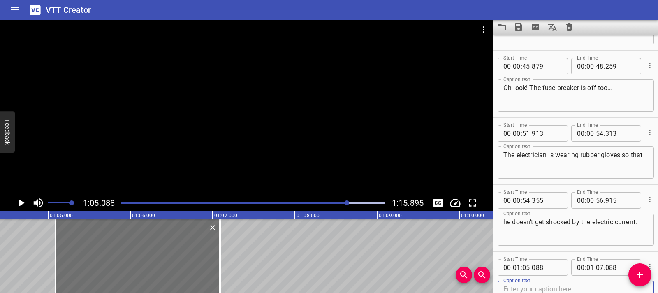
scroll to position [0, 5281]
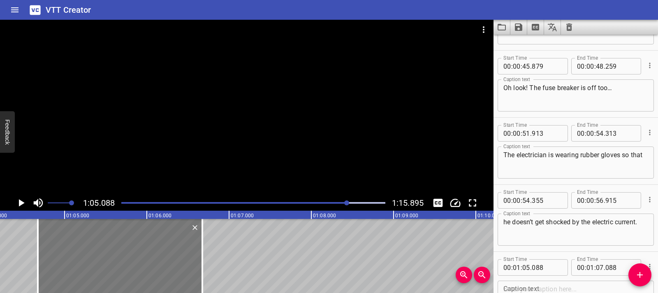
drag, startPoint x: 197, startPoint y: 257, endPoint x: 163, endPoint y: 255, distance: 34.2
click at [163, 255] on div at bounding box center [120, 256] width 164 height 74
type input "04"
type input "673"
type input "06"
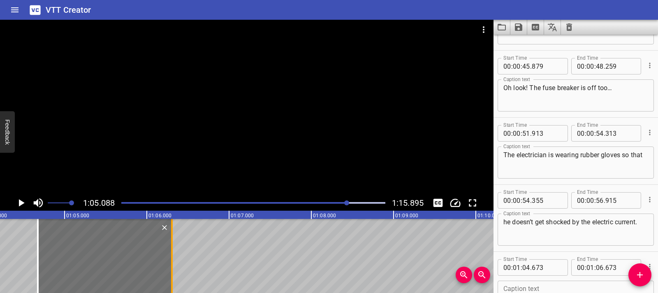
drag, startPoint x: 201, startPoint y: 259, endPoint x: 170, endPoint y: 255, distance: 30.7
click at [170, 255] on div at bounding box center [172, 256] width 8 height 74
type input "303"
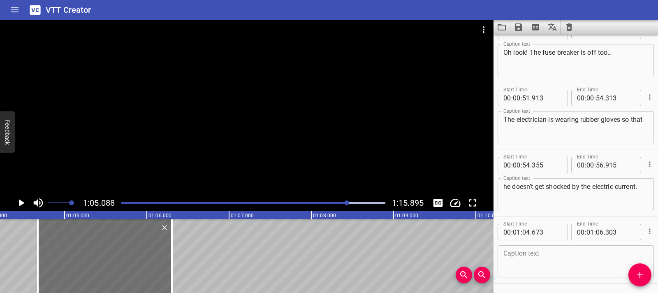
scroll to position [451, 0]
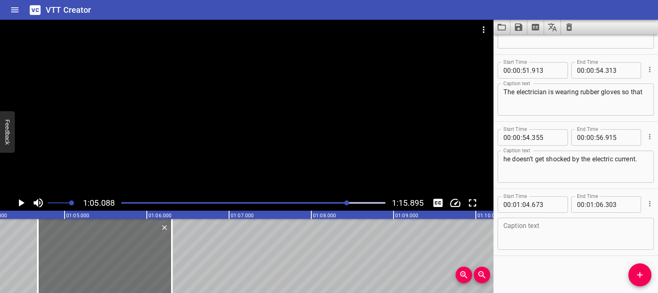
click at [544, 239] on textarea at bounding box center [575, 233] width 145 height 23
paste textarea "We can now turn on the lights!"
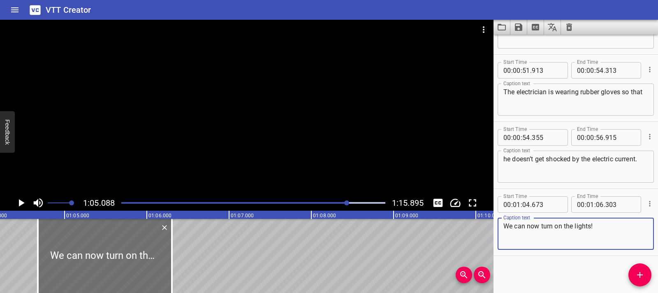
type textarea "We can now turn on the lights!"
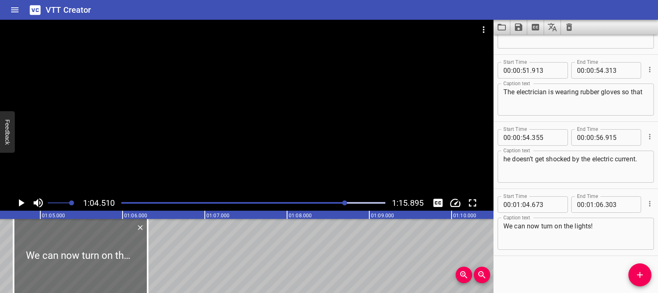
click at [18, 198] on icon "Play/Pause" at bounding box center [21, 203] width 12 height 12
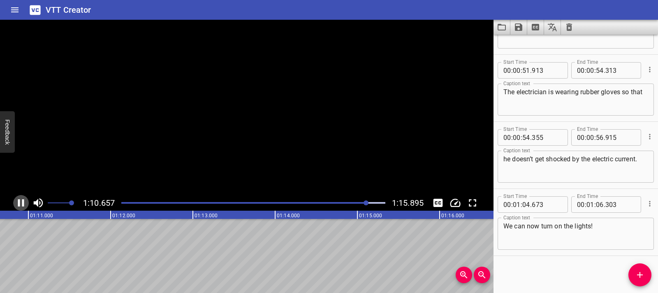
click at [23, 203] on icon "Play/Pause" at bounding box center [21, 202] width 6 height 7
click at [639, 277] on icon "Add Cue" at bounding box center [640, 275] width 10 height 10
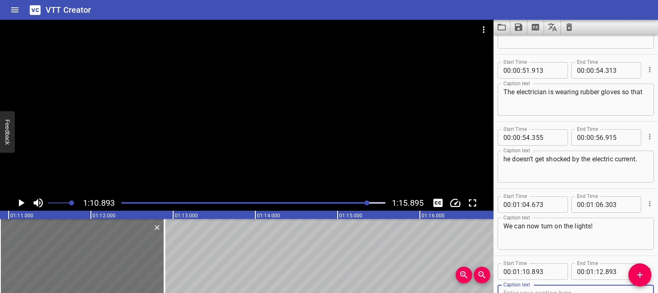
scroll to position [455, 0]
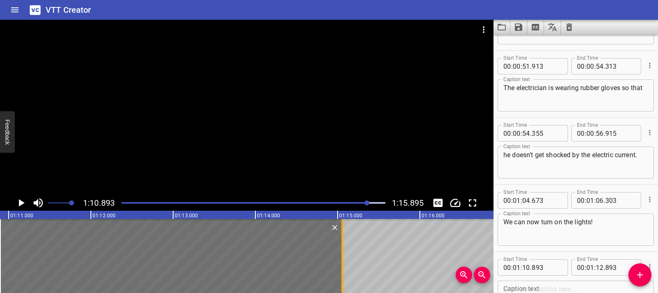
drag, startPoint x: 161, startPoint y: 267, endPoint x: 338, endPoint y: 269, distance: 177.2
click at [338, 269] on div at bounding box center [342, 256] width 8 height 74
type input "15"
type input "053"
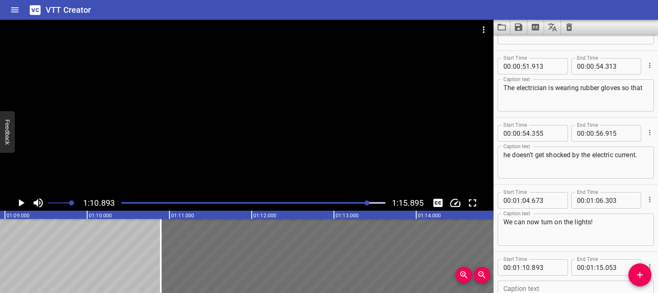
scroll to position [518, 0]
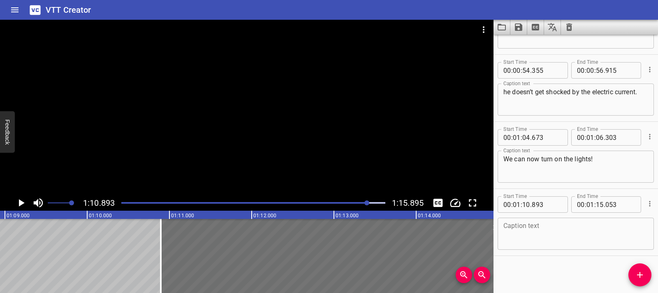
click at [523, 236] on textarea at bounding box center [575, 233] width 145 height 23
paste textarea "I wonder how all the parts of a circuit work together to light up the room."
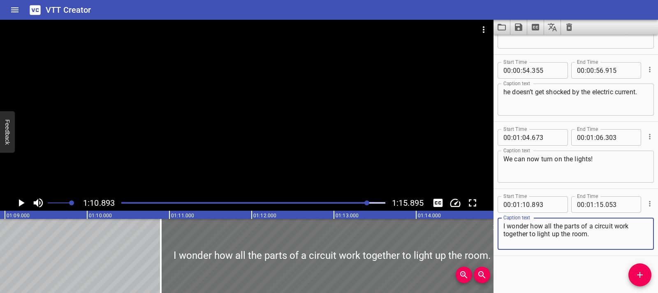
type textarea "I wonder how all the parts of a circuit work together to light up the room."
click at [21, 200] on icon "Play/Pause" at bounding box center [21, 203] width 12 height 12
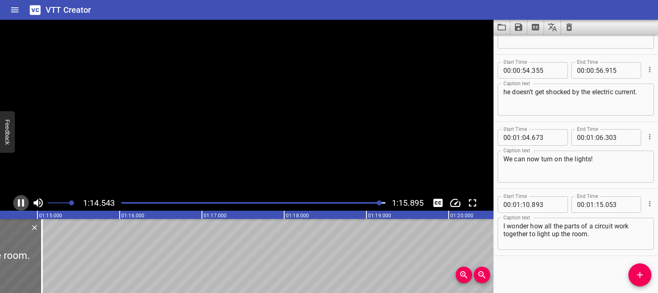
click at [21, 200] on icon "Play/Pause" at bounding box center [21, 203] width 12 height 12
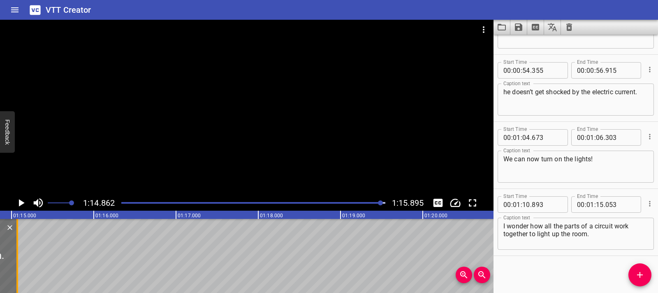
click at [19, 244] on div at bounding box center [17, 256] width 8 height 74
type input "068"
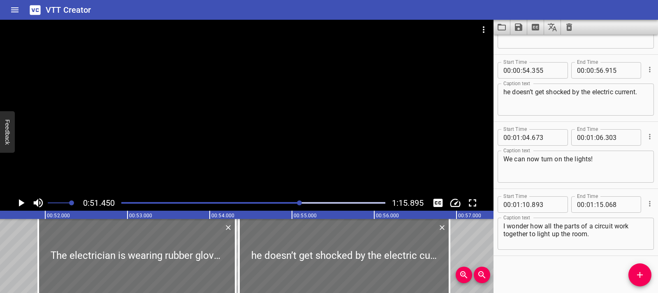
click at [21, 205] on icon "Play/Pause" at bounding box center [21, 203] width 12 height 12
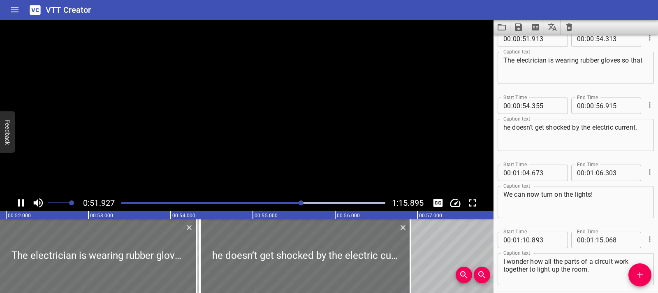
scroll to position [469, 0]
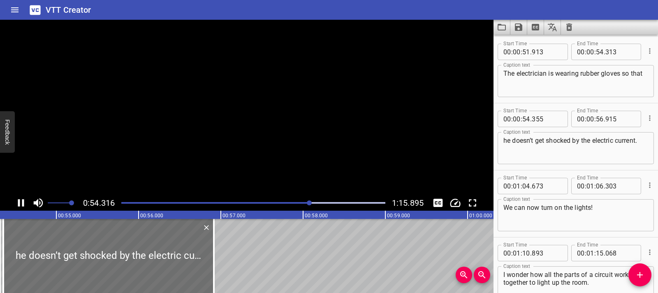
click at [21, 205] on icon "Play/Pause" at bounding box center [21, 203] width 12 height 12
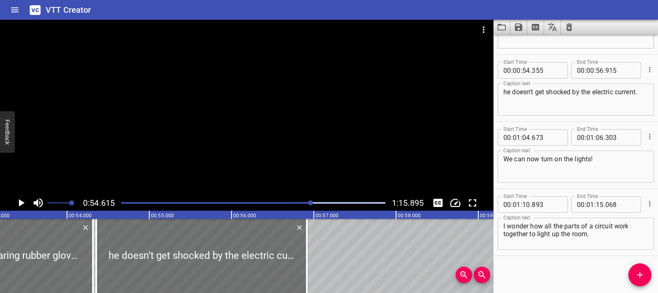
scroll to position [0, 4357]
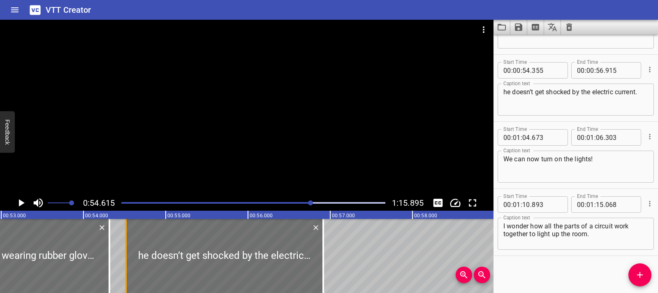
drag, startPoint x: 108, startPoint y: 255, endPoint x: 121, endPoint y: 253, distance: 13.4
click at [122, 253] on div at bounding box center [126, 256] width 8 height 74
type input "515"
drag, startPoint x: 109, startPoint y: 253, endPoint x: 98, endPoint y: 255, distance: 10.5
click at [98, 255] on div at bounding box center [99, 256] width 2 height 74
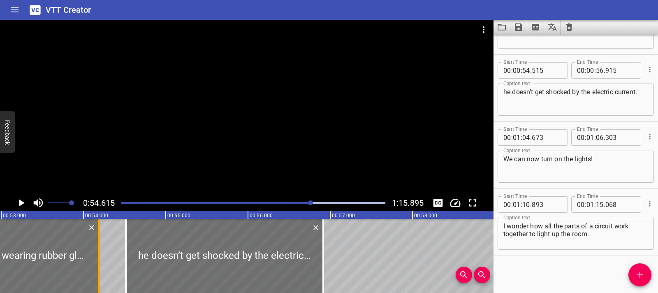
type input "188"
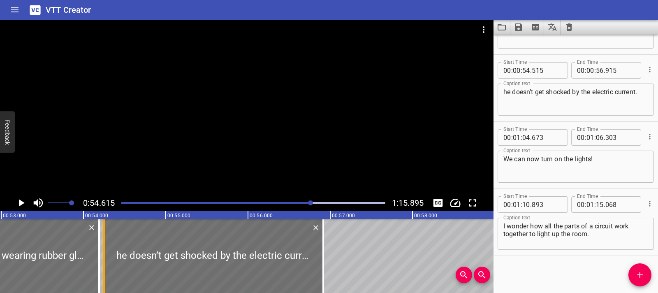
drag, startPoint x: 126, startPoint y: 253, endPoint x: 104, endPoint y: 255, distance: 21.9
click at [104, 255] on div at bounding box center [104, 256] width 2 height 74
type input "250"
click at [103, 248] on div at bounding box center [103, 256] width 2 height 74
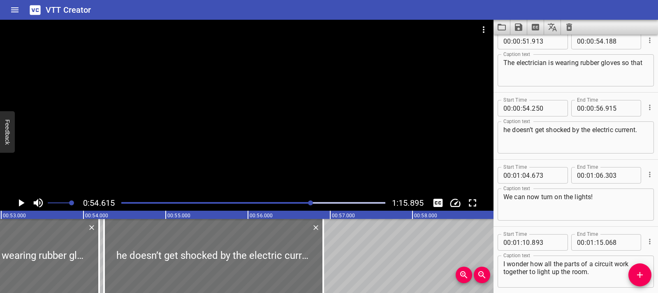
scroll to position [479, 0]
drag, startPoint x: 624, startPoint y: 65, endPoint x: 625, endPoint y: 69, distance: 4.8
click at [625, 69] on textarea "The electrician is wearing rubber gloves so that" at bounding box center [575, 71] width 145 height 23
type textarea "The electrician is wearing rubber gloves"
click at [502, 131] on div "he doesn’t get shocked by the electric current. Caption text" at bounding box center [576, 138] width 156 height 32
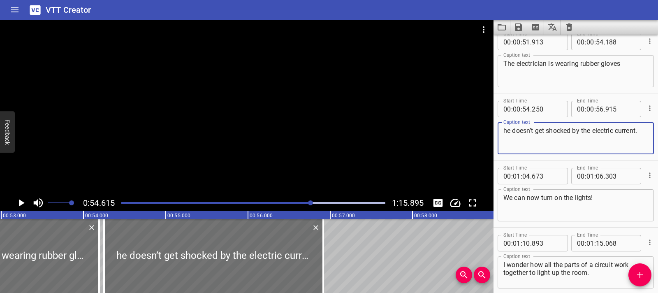
paste textarea "so that"
click at [505, 131] on textarea "he doesn’t get shocked by the electric current." at bounding box center [575, 138] width 145 height 23
paste textarea "so that"
type textarea "so that he doesn’t get shocked by the electric current."
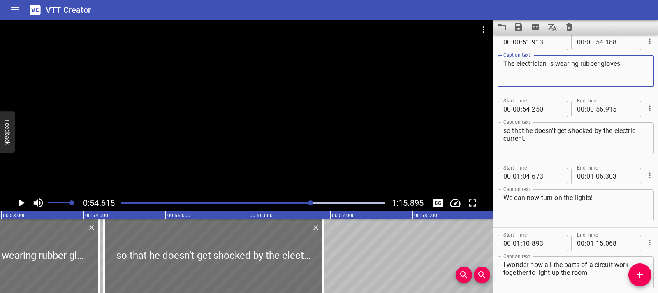
click at [622, 67] on textarea "The electrician is wearing rubber gloves" at bounding box center [575, 71] width 145 height 23
click at [353, 253] on div "Electric Current Whoa! The castle looks amazing with all the lights! It is not …" at bounding box center [577, 256] width 9869 height 74
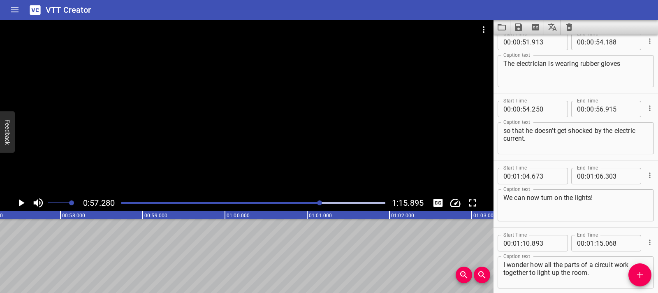
scroll to position [0, 4711]
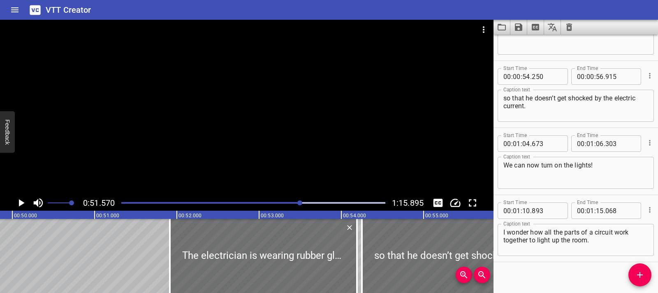
scroll to position [518, 0]
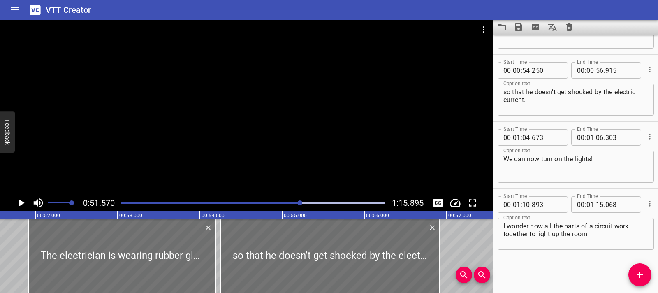
click at [26, 201] on icon "Play/Pause" at bounding box center [21, 203] width 12 height 12
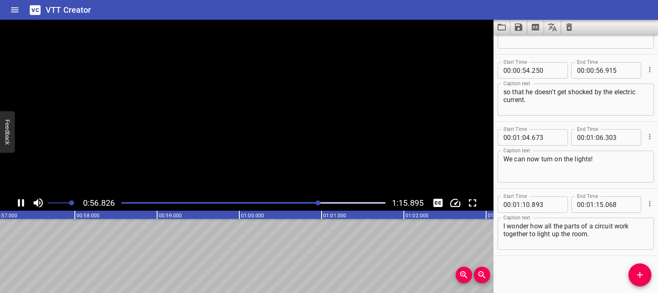
click at [26, 201] on icon "Play/Pause" at bounding box center [21, 203] width 12 height 12
click at [523, 32] on icon "Save captions to file" at bounding box center [519, 27] width 10 height 10
click at [547, 45] on li "Save to VTT file" at bounding box center [540, 45] width 60 height 15
click at [568, 30] on icon "Clear captions" at bounding box center [569, 26] width 6 height 7
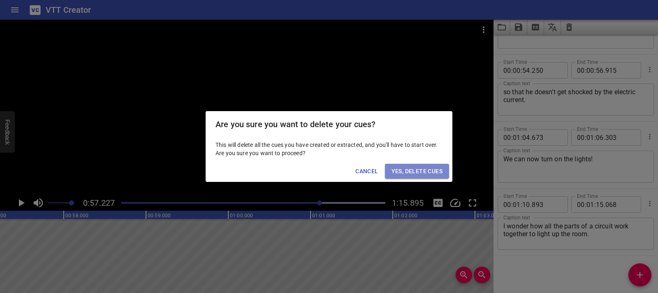
click at [418, 169] on span "Yes, Delete Cues" at bounding box center [416, 171] width 51 height 10
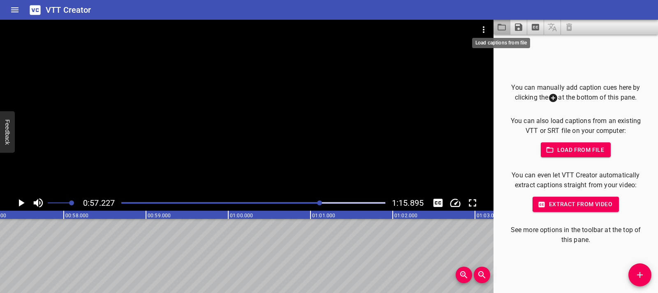
click at [501, 28] on icon "Load captions from file" at bounding box center [502, 27] width 10 height 10
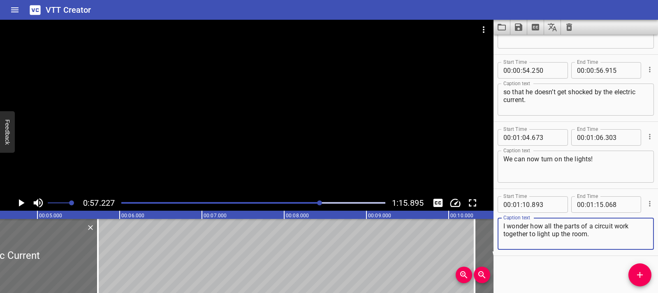
scroll to position [0, 0]
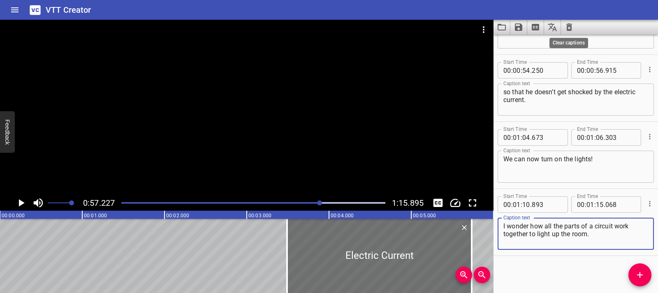
click at [564, 28] on icon "Clear captions" at bounding box center [569, 27] width 10 height 10
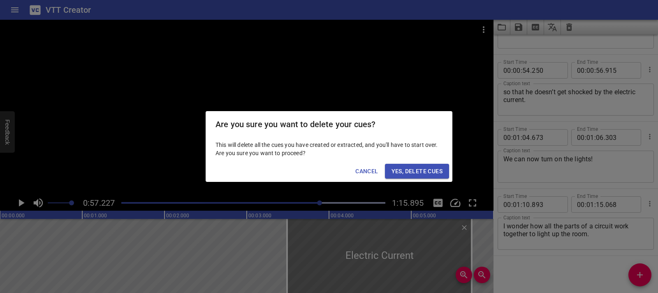
click at [423, 170] on span "Yes, Delete Cues" at bounding box center [416, 171] width 51 height 10
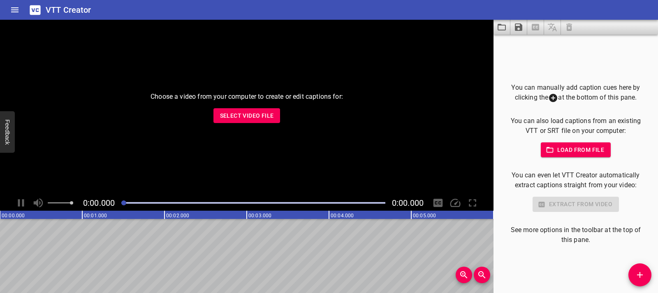
click at [221, 123] on div "Choose a video from your computer to create or edit captions for: Select Video …" at bounding box center [246, 107] width 493 height 175
click at [246, 113] on span "Select Video File" at bounding box center [247, 116] width 54 height 10
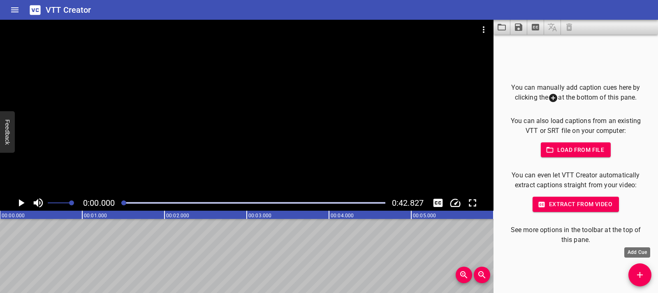
click at [646, 271] on span "Add Cue" at bounding box center [639, 275] width 23 height 10
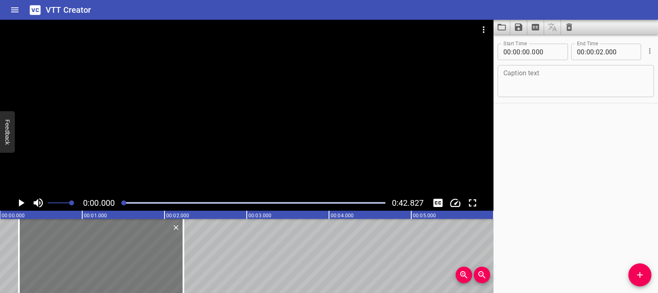
drag, startPoint x: 114, startPoint y: 255, endPoint x: 133, endPoint y: 255, distance: 18.9
click at [133, 255] on div at bounding box center [101, 256] width 164 height 74
type input "230"
drag, startPoint x: 19, startPoint y: 202, endPoint x: 46, endPoint y: 214, distance: 29.6
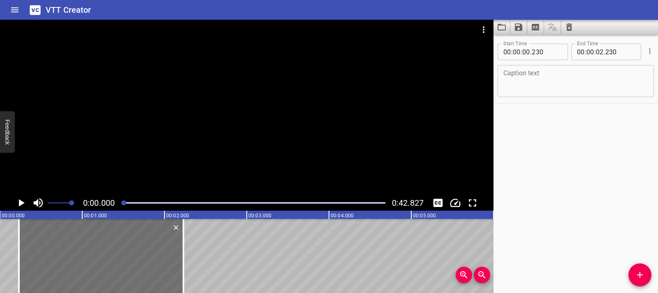
click at [19, 202] on icon "Play/Pause" at bounding box center [22, 202] width 6 height 7
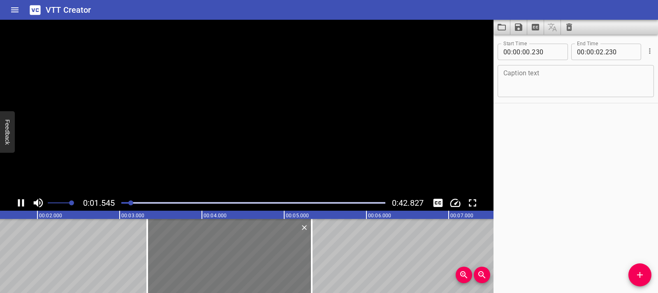
drag, startPoint x: 71, startPoint y: 236, endPoint x: 202, endPoint y: 239, distance: 131.2
click at [217, 240] on div at bounding box center [229, 256] width 164 height 74
type input "03"
type input "335"
type input "05"
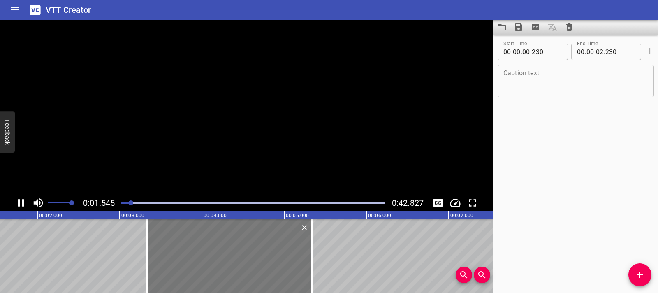
type input "335"
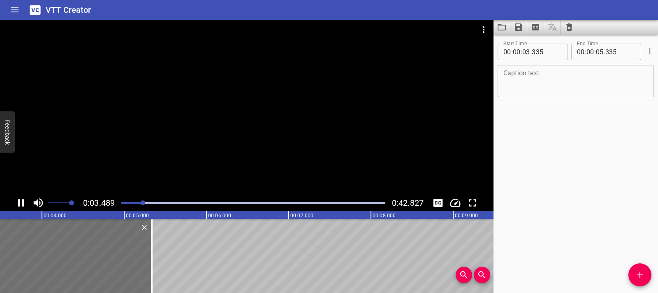
click at [12, 198] on div "0:03.489 0:42.827" at bounding box center [246, 203] width 493 height 16
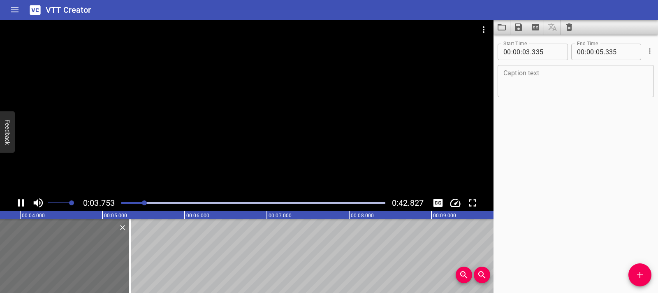
click at [15, 200] on icon "Play/Pause" at bounding box center [21, 203] width 12 height 12
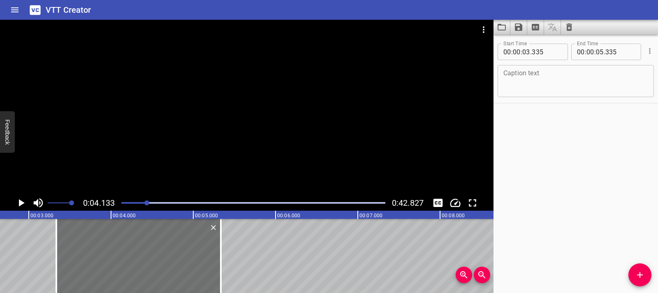
scroll to position [0, 210]
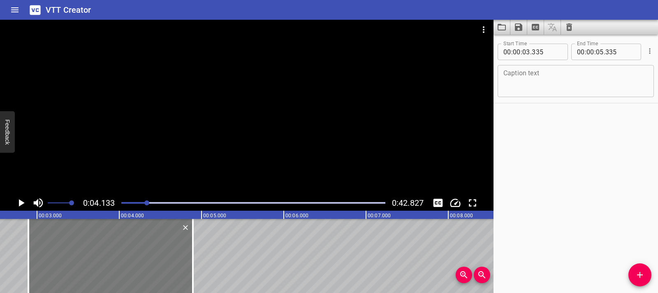
drag, startPoint x: 131, startPoint y: 256, endPoint x: 95, endPoint y: 255, distance: 36.2
click at [95, 255] on div at bounding box center [110, 256] width 164 height 74
type input "02"
type input "895"
type input "04"
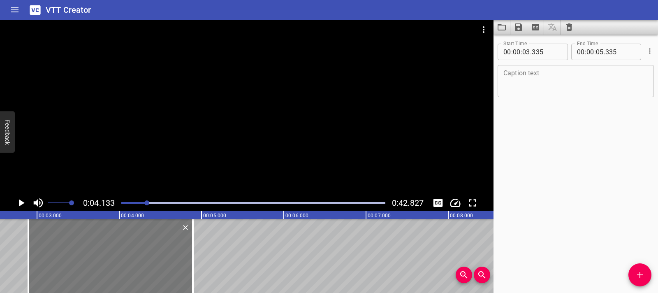
type input "895"
click at [184, 227] on icon "Delete" at bounding box center [185, 227] width 8 height 8
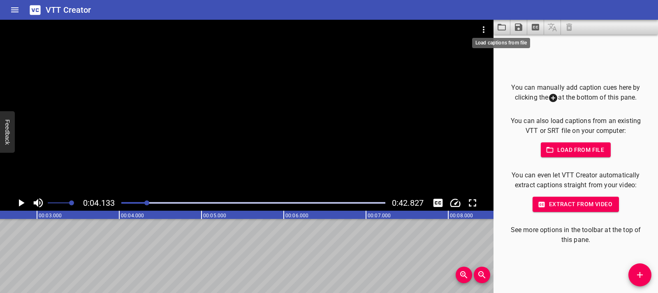
click at [502, 29] on icon "Load captions from file" at bounding box center [502, 27] width 10 height 10
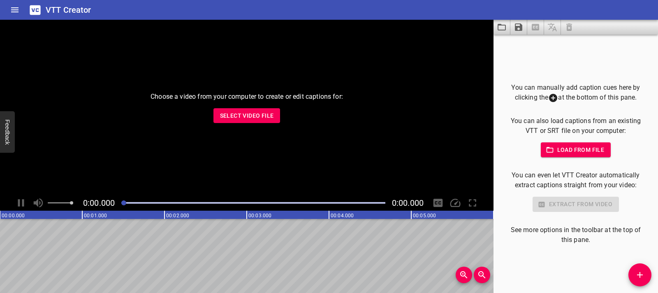
click at [254, 113] on span "Select Video File" at bounding box center [247, 116] width 54 height 10
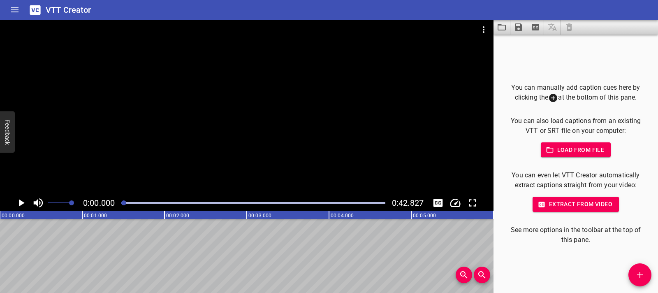
click at [19, 202] on icon "Play/Pause" at bounding box center [22, 202] width 6 height 7
click at [19, 202] on icon "Play/Pause" at bounding box center [21, 202] width 6 height 7
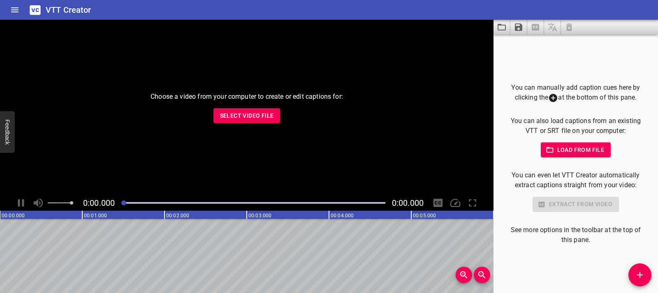
click at [258, 119] on span "Select Video File" at bounding box center [247, 116] width 54 height 10
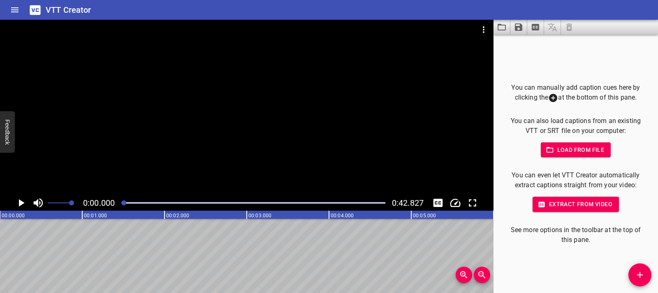
click at [641, 272] on icon "Add Cue" at bounding box center [640, 275] width 10 height 10
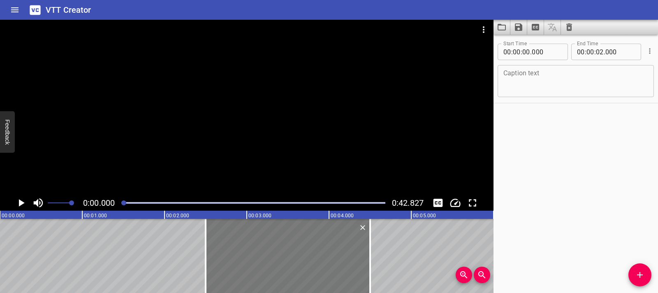
drag, startPoint x: 119, startPoint y: 258, endPoint x: 325, endPoint y: 246, distance: 206.0
click at [325, 246] on div at bounding box center [288, 256] width 164 height 74
type input "02"
type input "500"
type input "04"
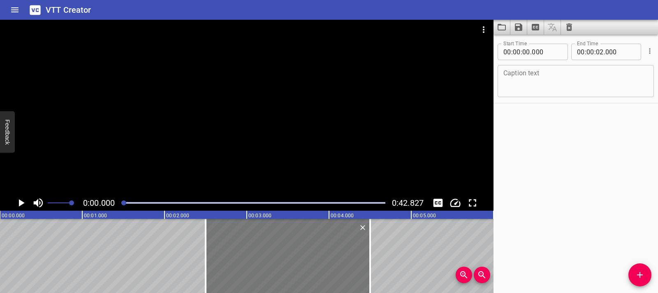
type input "500"
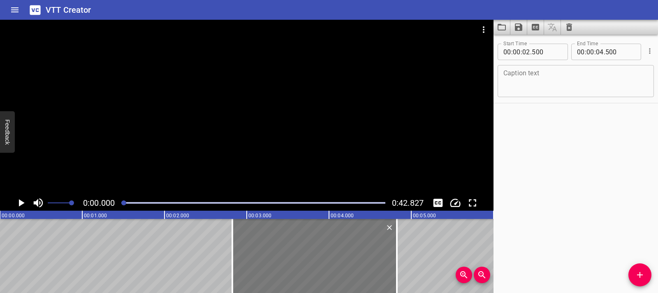
drag, startPoint x: 315, startPoint y: 237, endPoint x: 341, endPoint y: 236, distance: 25.9
click at [341, 236] on div at bounding box center [314, 256] width 164 height 74
type input "815"
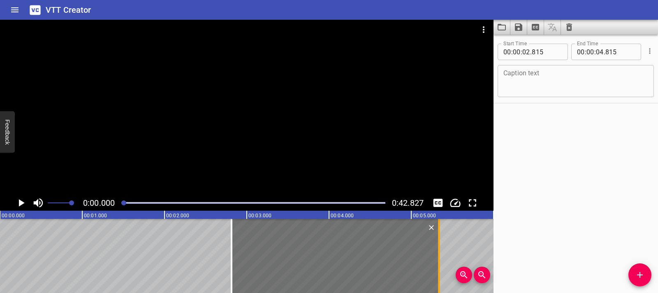
drag, startPoint x: 393, startPoint y: 253, endPoint x: 436, endPoint y: 252, distance: 42.8
click at [436, 252] on div at bounding box center [439, 256] width 8 height 74
type input "05"
type input "335"
click at [553, 71] on textarea at bounding box center [575, 80] width 145 height 23
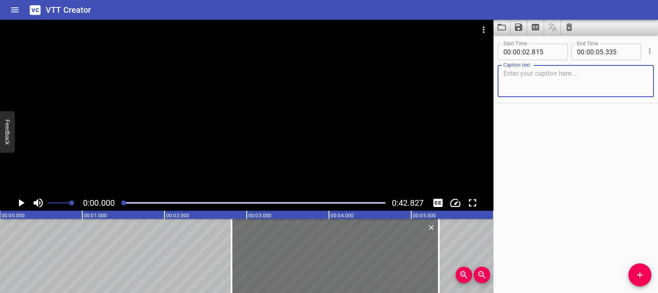
paste textarea "Electric Circuits"
type textarea "Electric Circuits"
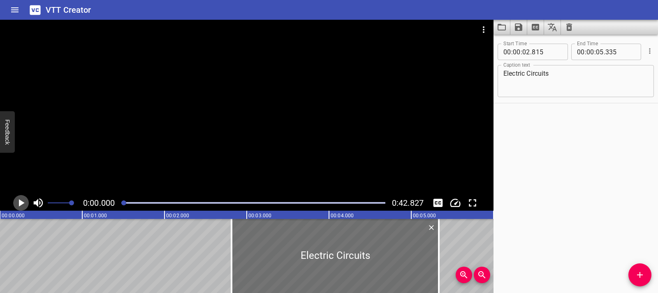
click at [18, 203] on icon "Play/Pause" at bounding box center [21, 203] width 12 height 12
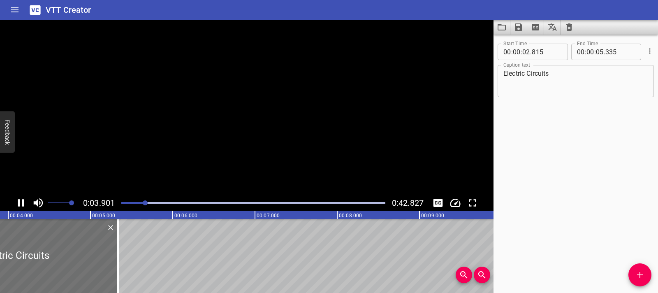
click at [18, 203] on icon "Play/Pause" at bounding box center [21, 202] width 6 height 7
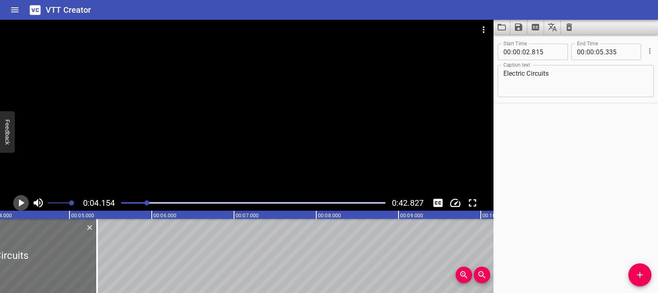
click at [15, 204] on icon "Play/Pause" at bounding box center [21, 203] width 12 height 12
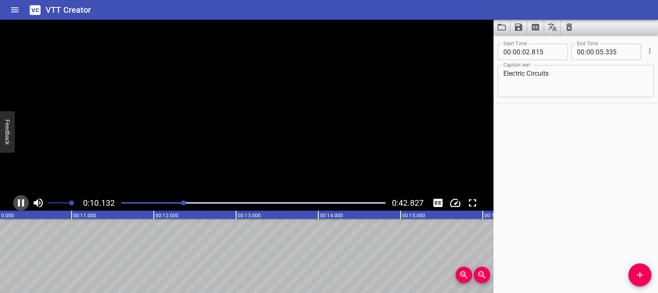
click at [20, 204] on icon "Play/Pause" at bounding box center [21, 203] width 12 height 12
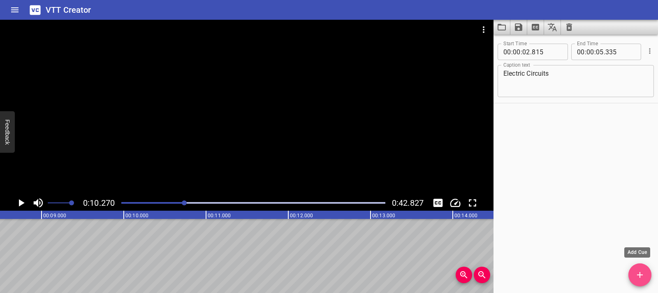
click at [647, 275] on span "Add Cue" at bounding box center [639, 275] width 23 height 10
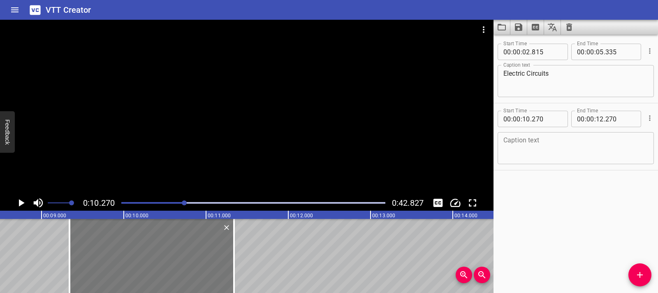
drag, startPoint x: 252, startPoint y: 255, endPoint x: 175, endPoint y: 252, distance: 77.0
click at [175, 252] on div at bounding box center [151, 256] width 164 height 74
type input "09"
type input "335"
type input "11"
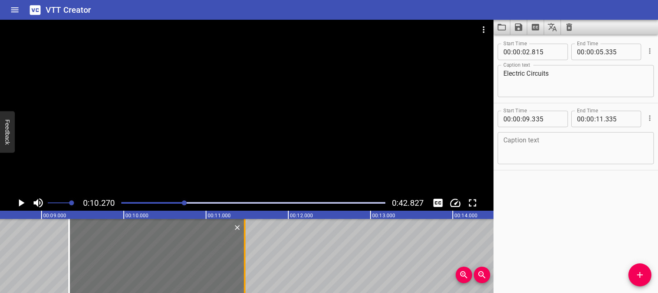
drag, startPoint x: 229, startPoint y: 256, endPoint x: 241, endPoint y: 255, distance: 11.2
click at [241, 255] on div at bounding box center [245, 256] width 8 height 74
type input "470"
click at [543, 141] on textarea at bounding box center [575, 148] width 145 height 23
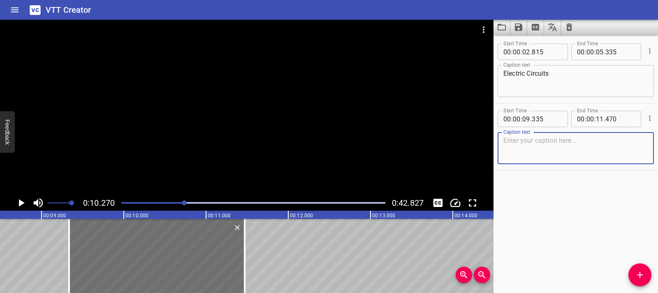
paste textarea "The palm trees have lights on the bottom… They look amazing."
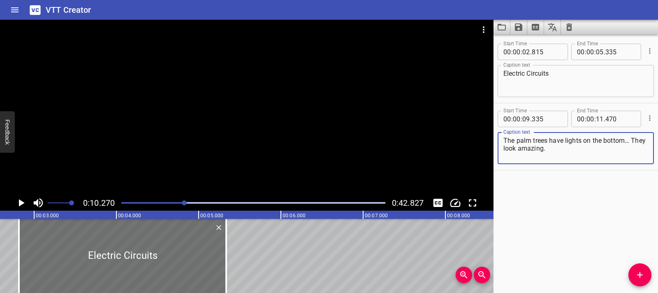
type textarea "The palm trees have lights on the bottom… They look amazing."
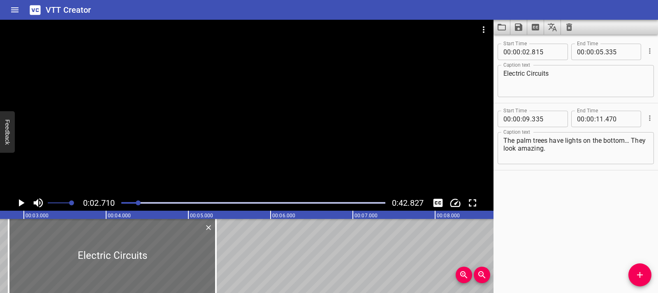
click at [23, 203] on icon "Play/Pause" at bounding box center [22, 202] width 6 height 7
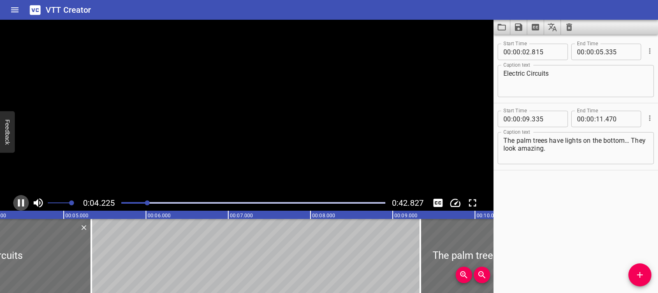
click at [23, 203] on icon "Play/Pause" at bounding box center [21, 202] width 6 height 7
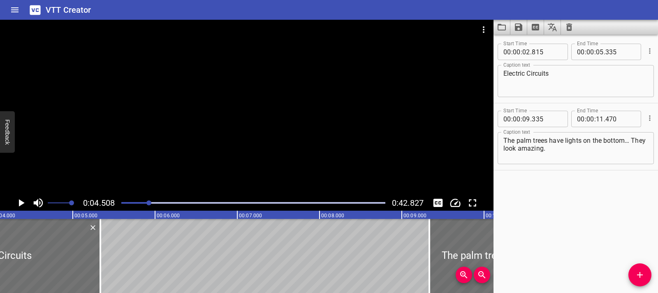
scroll to position [0, 334]
click at [293, 125] on div at bounding box center [246, 107] width 493 height 175
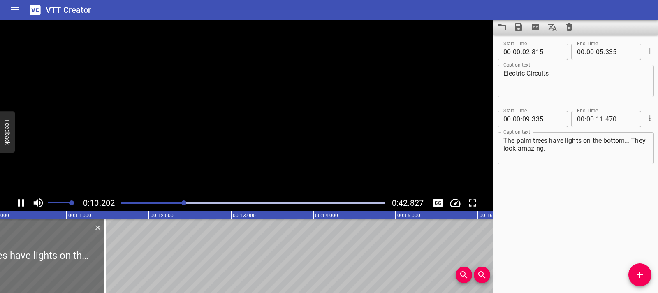
click at [293, 125] on video at bounding box center [246, 107] width 493 height 175
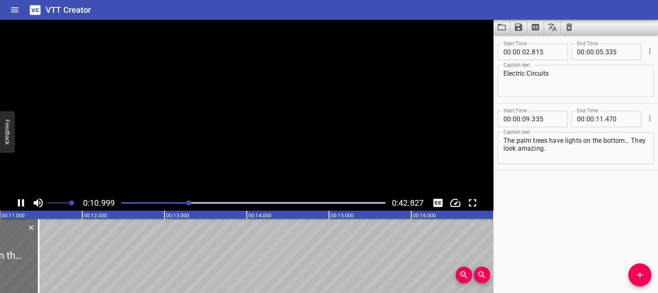
click at [293, 125] on video at bounding box center [246, 107] width 493 height 175
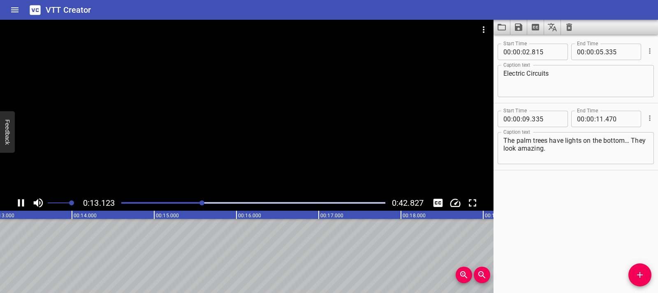
click at [17, 201] on icon "Play/Pause" at bounding box center [21, 203] width 12 height 12
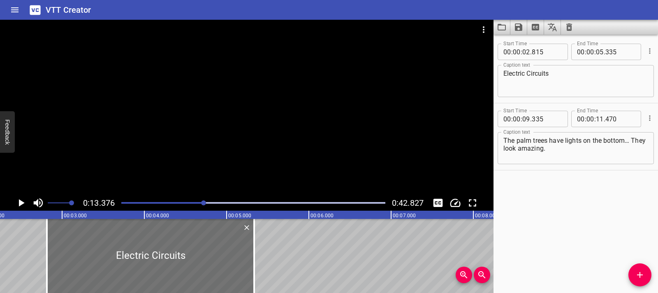
scroll to position [0, 181]
click at [192, 162] on div at bounding box center [246, 107] width 493 height 175
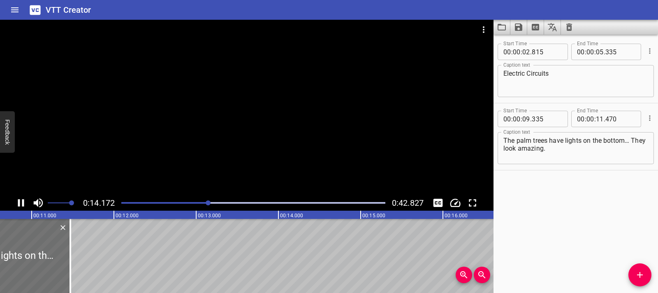
click at [121, 203] on div at bounding box center [253, 203] width 274 height 12
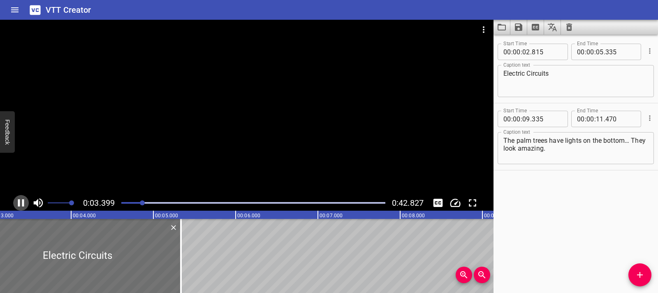
click at [23, 201] on icon "Play/Pause" at bounding box center [21, 202] width 6 height 7
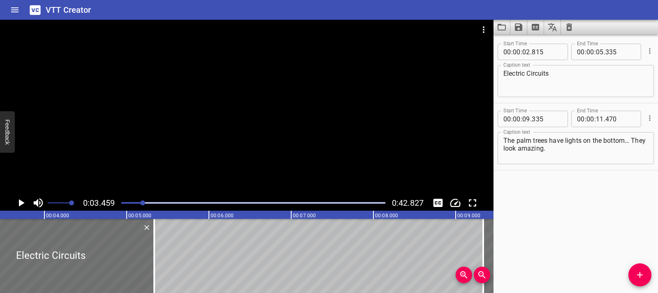
click at [21, 204] on icon "Play/Pause" at bounding box center [22, 202] width 6 height 7
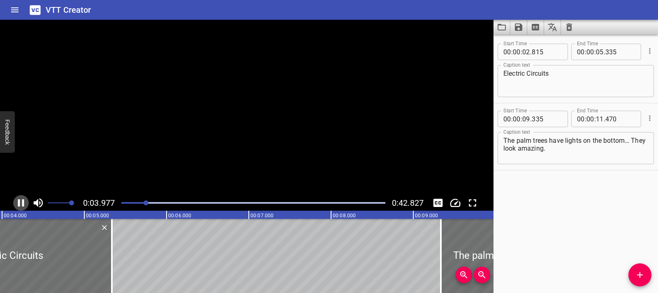
click at [21, 204] on icon "Play/Pause" at bounding box center [21, 203] width 12 height 12
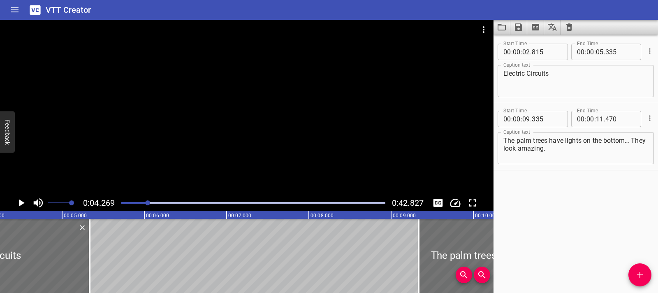
scroll to position [0, 351]
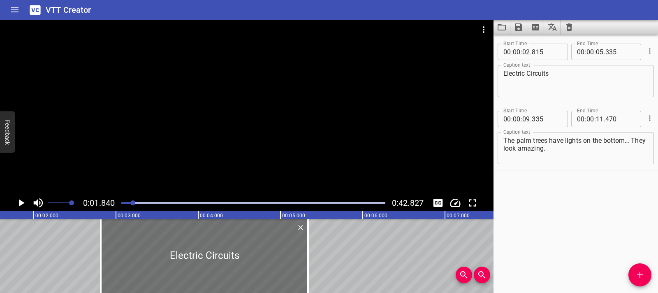
scroll to position [0, 151]
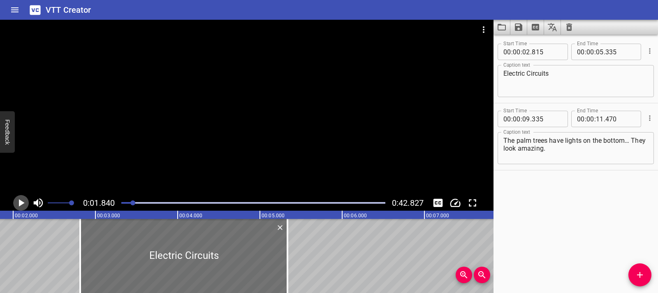
click at [14, 200] on button "Play/Pause" at bounding box center [21, 203] width 16 height 16
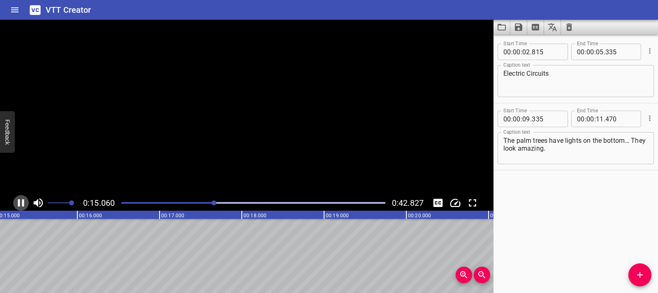
click at [14, 200] on button "Play/Pause" at bounding box center [21, 203] width 16 height 16
click at [343, 82] on div at bounding box center [246, 107] width 493 height 175
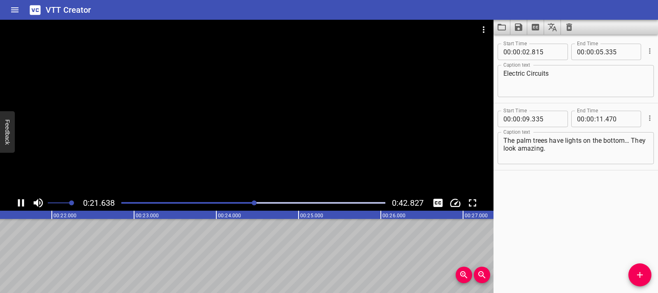
click at [250, 114] on div at bounding box center [246, 107] width 493 height 175
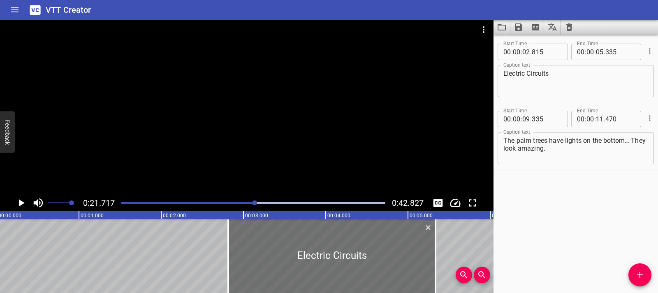
scroll to position [0, 0]
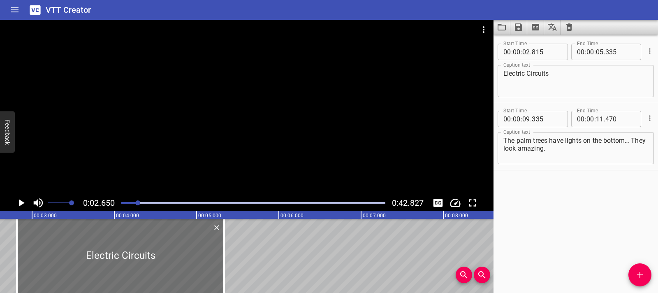
scroll to position [0, 218]
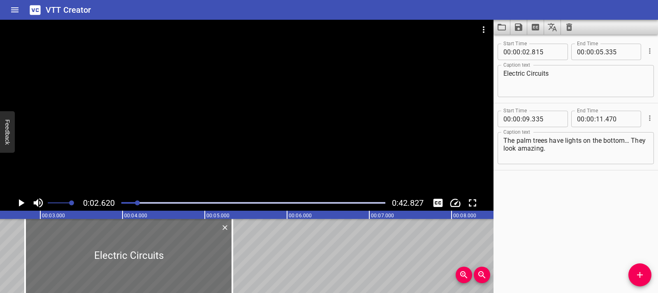
scroll to position [0, 215]
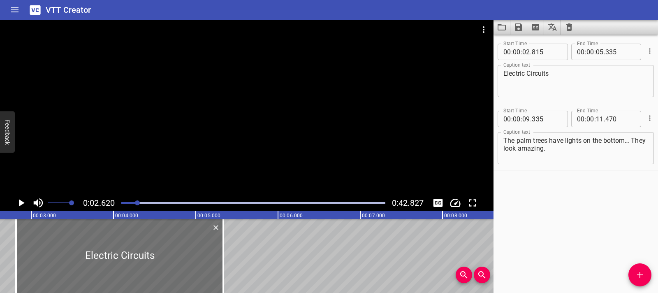
click at [19, 202] on icon "Play/Pause" at bounding box center [22, 202] width 6 height 7
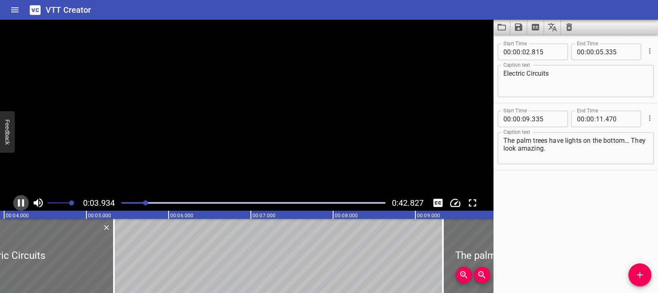
click at [19, 202] on icon "Play/Pause" at bounding box center [21, 202] width 6 height 7
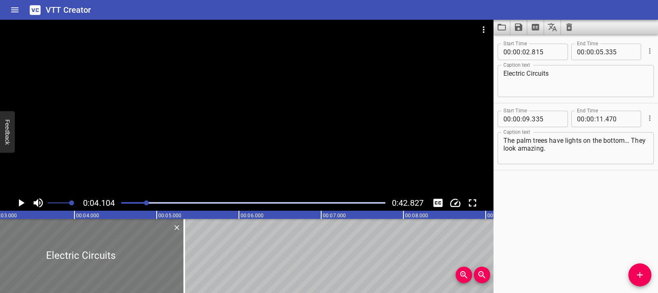
scroll to position [0, 222]
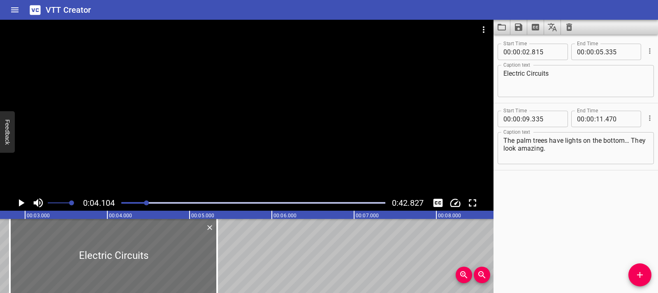
click at [21, 206] on icon "Play/Pause" at bounding box center [21, 203] width 12 height 12
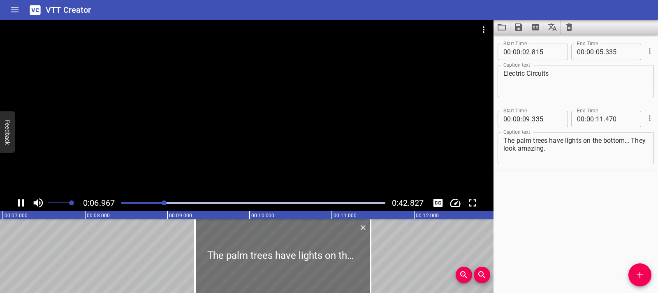
click at [113, 166] on div at bounding box center [246, 107] width 493 height 175
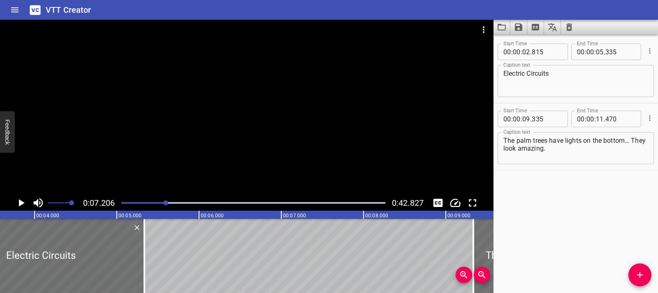
scroll to position [0, 233]
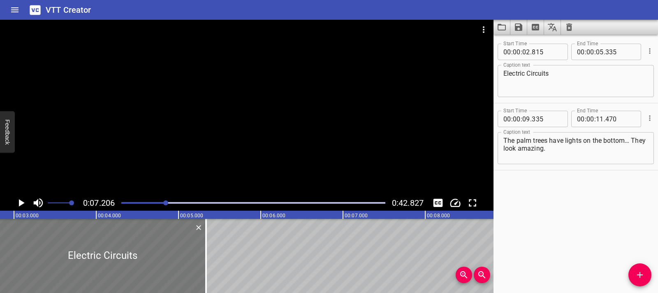
click at [5, 243] on div at bounding box center [102, 256] width 207 height 74
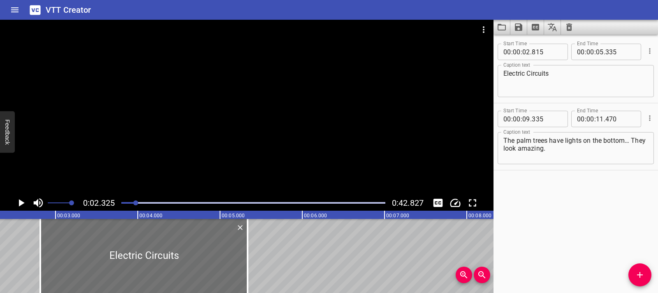
click at [23, 200] on icon "Play/Pause" at bounding box center [21, 203] width 12 height 12
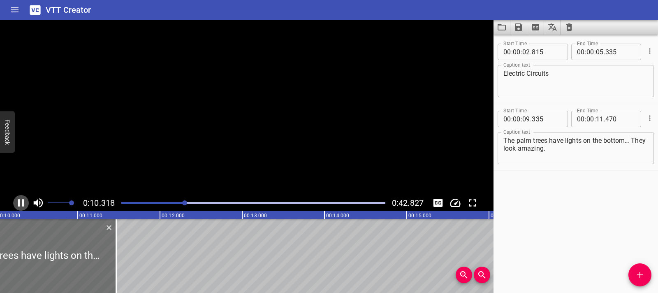
click at [23, 200] on icon "Play/Pause" at bounding box center [21, 202] width 6 height 7
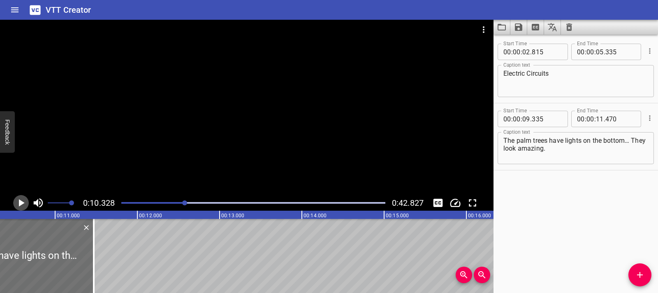
click at [23, 200] on icon "Play/Pause" at bounding box center [21, 203] width 12 height 12
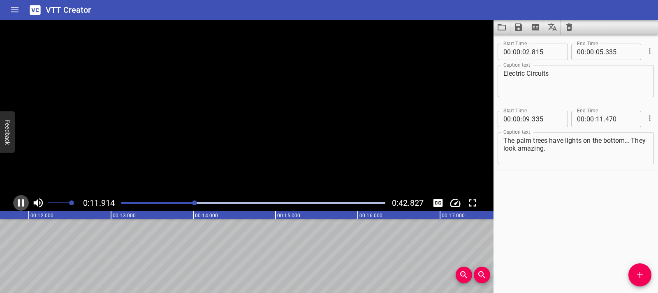
scroll to position [0, 989]
click at [23, 200] on icon "Play/Pause" at bounding box center [21, 202] width 6 height 7
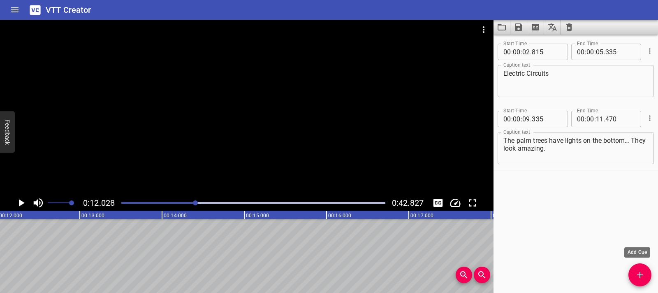
click at [635, 273] on icon "Add Cue" at bounding box center [640, 275] width 10 height 10
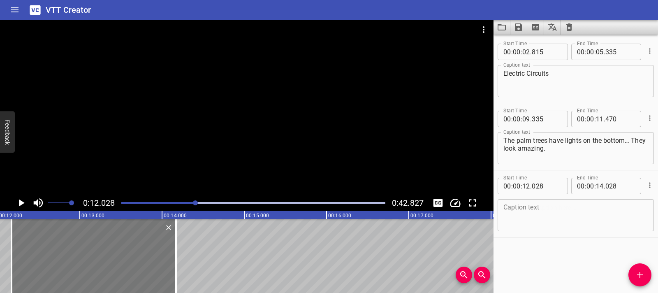
drag, startPoint x: 113, startPoint y: 271, endPoint x: 125, endPoint y: 271, distance: 11.5
click at [125, 271] on div at bounding box center [94, 256] width 164 height 74
type input "168"
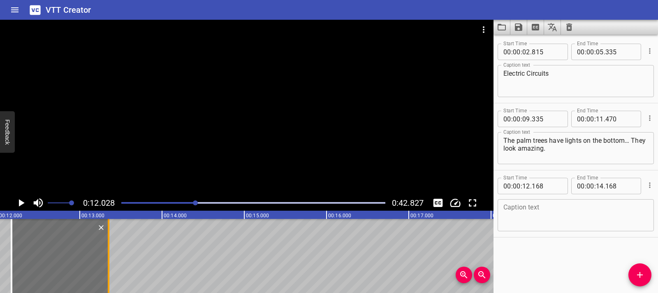
drag, startPoint x: 175, startPoint y: 264, endPoint x: 107, endPoint y: 264, distance: 67.8
click at [108, 264] on div at bounding box center [109, 256] width 2 height 74
type input "13"
click at [110, 264] on div at bounding box center [111, 256] width 2 height 74
type input "373"
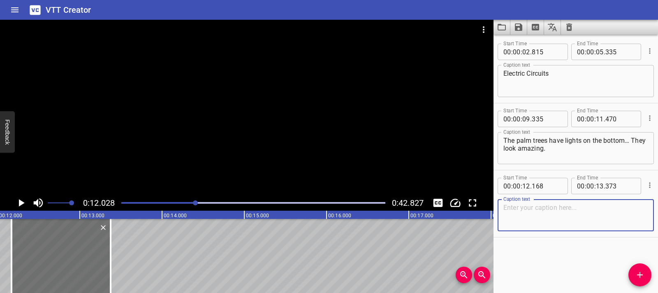
click at [535, 217] on textarea at bounding box center [575, 215] width 145 height 23
paste textarea "There are so many lights here, under the tree, along the walls. I wonder how th…"
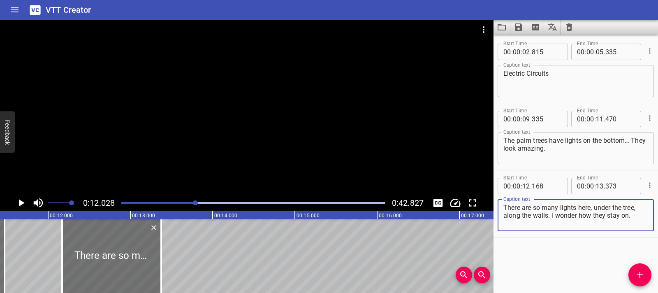
type textarea "There are so many lights here, under the tree, along the walls. I wonder how th…"
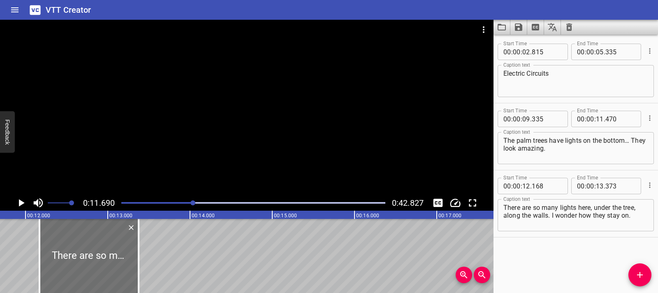
click at [21, 200] on icon "Play/Pause" at bounding box center [21, 203] width 12 height 12
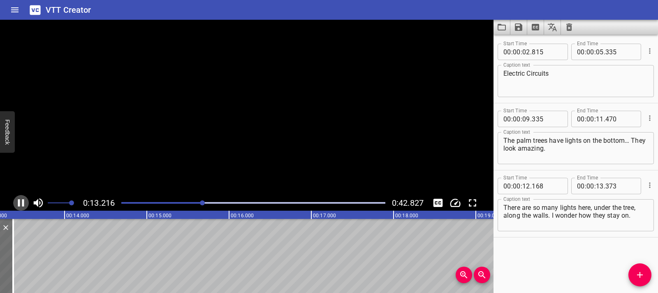
click at [21, 200] on icon "Play/Pause" at bounding box center [21, 203] width 12 height 12
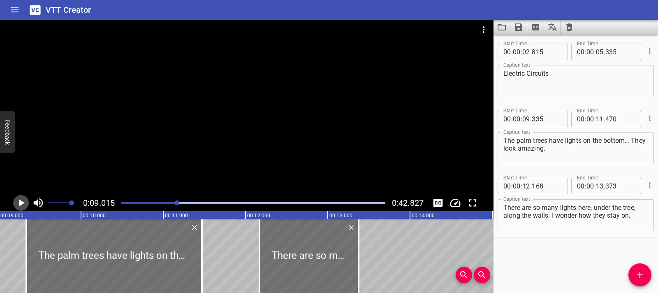
click at [22, 204] on icon "Play/Pause" at bounding box center [22, 202] width 6 height 7
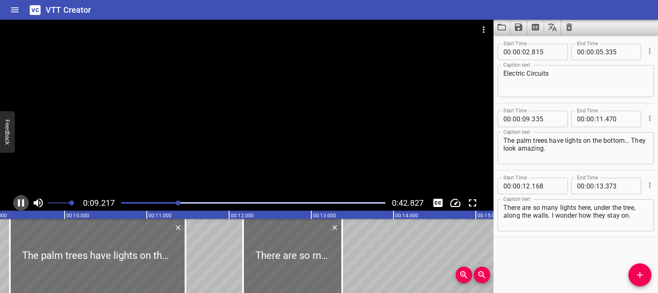
click at [22, 204] on icon "Play/Pause" at bounding box center [21, 203] width 12 height 12
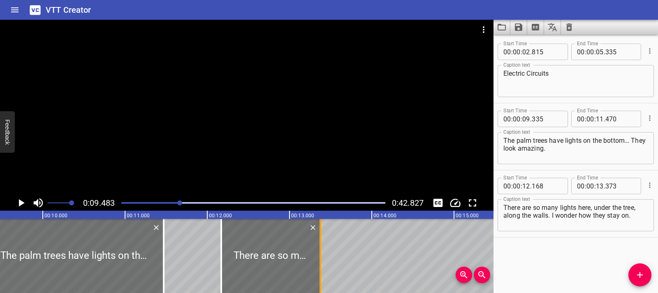
scroll to position [0, 780]
click at [526, 211] on textarea "There are so many lights here, under the tree, along the walls. I wonder how th…" at bounding box center [575, 215] width 145 height 23
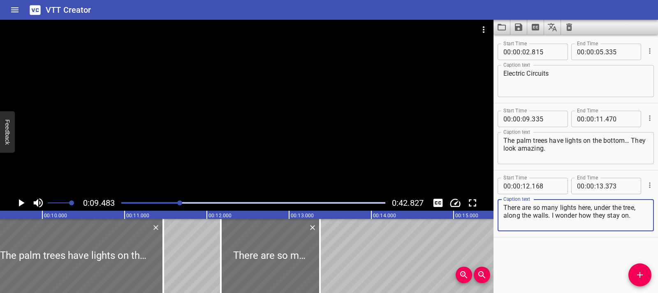
click at [526, 211] on textarea "There are so many lights here, under the tree, along the walls. I wonder how th…" at bounding box center [575, 215] width 145 height 23
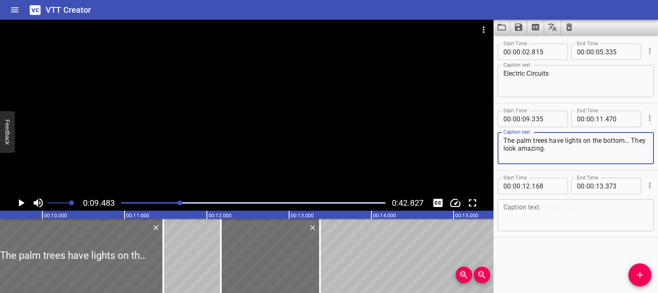
drag, startPoint x: 505, startPoint y: 149, endPoint x: 568, endPoint y: 152, distance: 62.6
click at [568, 152] on textarea "The palm trees have lights on the bottom… They look amazing." at bounding box center [575, 148] width 145 height 23
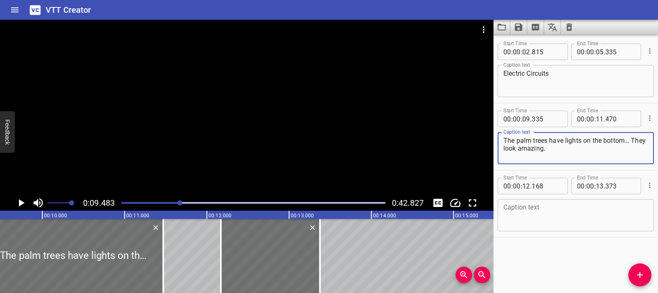
click at [568, 152] on textarea "The palm trees have lights on the bottom… They look amazing." at bounding box center [575, 148] width 145 height 23
drag, startPoint x: 505, startPoint y: 150, endPoint x: 562, endPoint y: 150, distance: 57.6
click at [562, 150] on textarea "The palm trees have lights on the bottom… They look amazing." at bounding box center [575, 148] width 145 height 23
type textarea "The palm trees have lights on the bottom…"
click at [538, 212] on textarea at bounding box center [575, 215] width 145 height 23
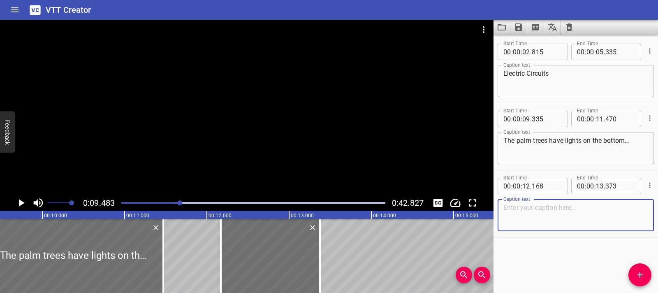
paste textarea "They look amazing."
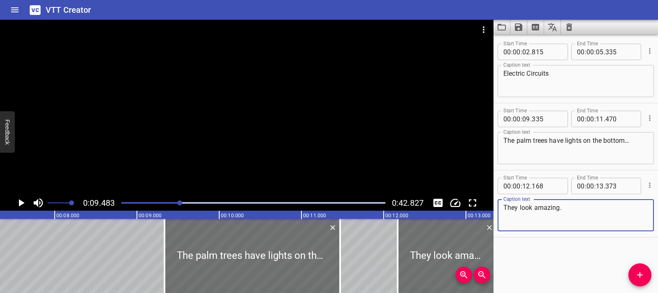
type textarea "They look amazing."
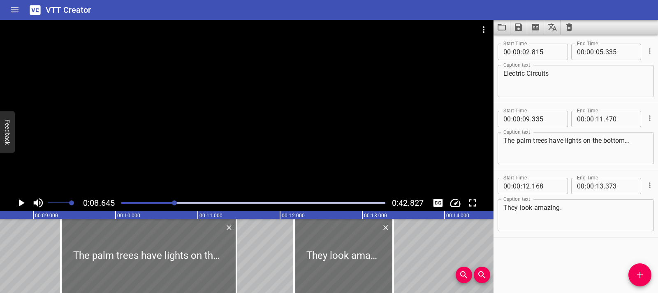
scroll to position [0, 711]
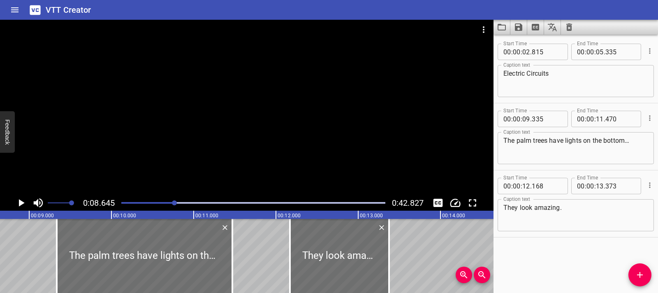
click at [25, 206] on icon "Play/Pause" at bounding box center [21, 203] width 12 height 12
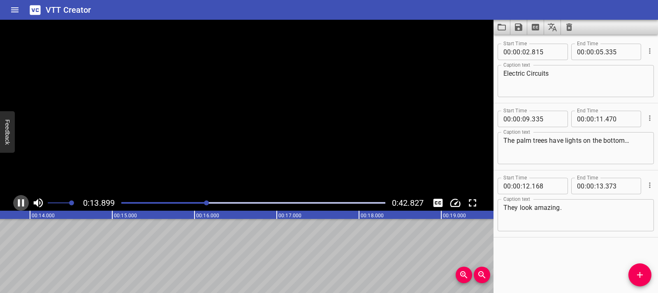
click at [23, 201] on icon "Play/Pause" at bounding box center [21, 202] width 6 height 7
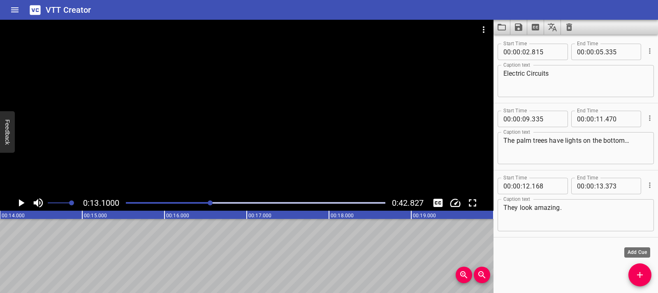
click at [633, 273] on span "Add Cue" at bounding box center [639, 275] width 23 height 10
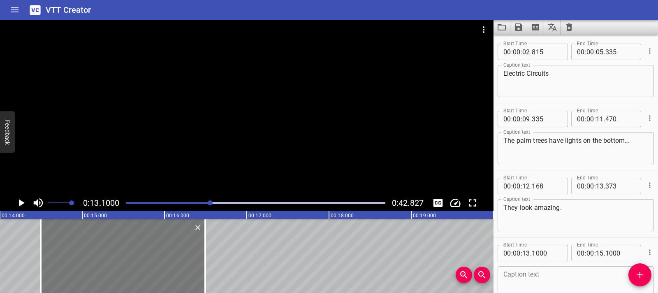
drag, startPoint x: 136, startPoint y: 282, endPoint x: 177, endPoint y: 278, distance: 40.9
click at [177, 278] on div at bounding box center [123, 256] width 164 height 74
type input "14"
type input "495"
type input "16"
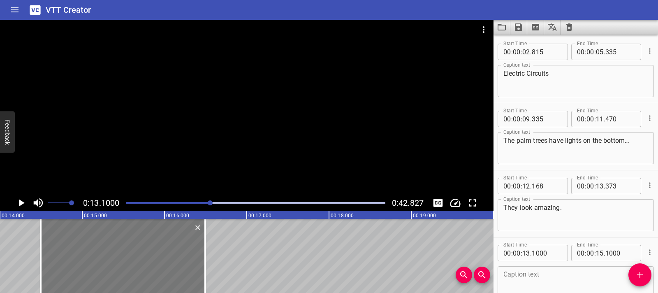
type input "495"
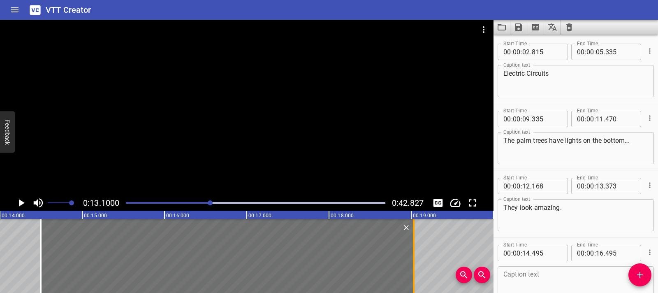
drag, startPoint x: 204, startPoint y: 264, endPoint x: 414, endPoint y: 247, distance: 210.0
click at [414, 247] on div at bounding box center [414, 256] width 2 height 74
type input "19"
type input "040"
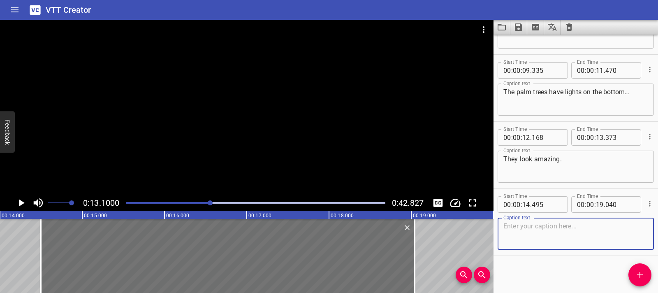
click at [531, 222] on textarea at bounding box center [575, 233] width 145 height 23
paste textarea "Are the lights flickering? OH, wait.. it is just a firefly."
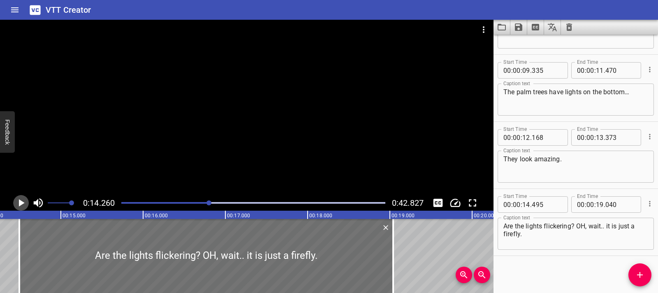
click at [16, 201] on icon "Play/Pause" at bounding box center [21, 203] width 12 height 12
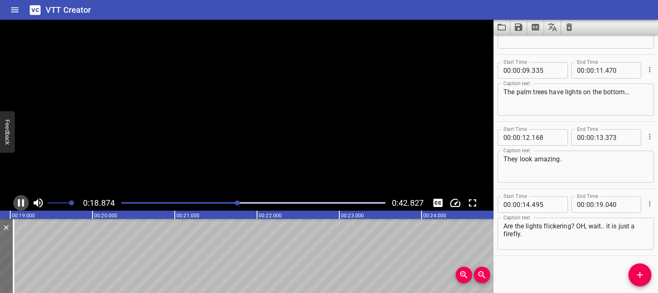
click at [16, 201] on icon "Play/Pause" at bounding box center [21, 203] width 12 height 12
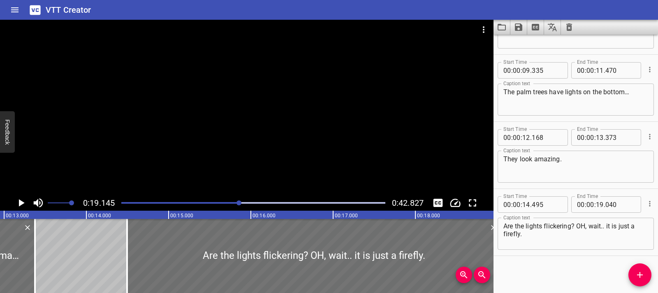
scroll to position [0, 1061]
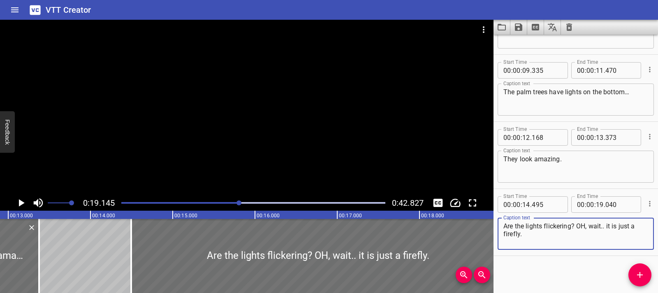
click at [528, 236] on textarea "Are the lights flickering? OH, wait.. it is just a firefly." at bounding box center [575, 233] width 145 height 23
paste textarea "There are so many lights here, under the tree, along the walls. I wonder how th…"
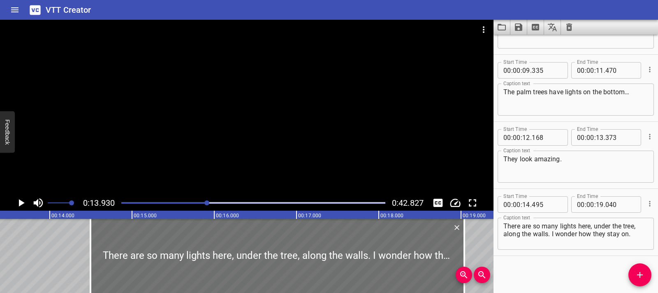
scroll to position [0, 1146]
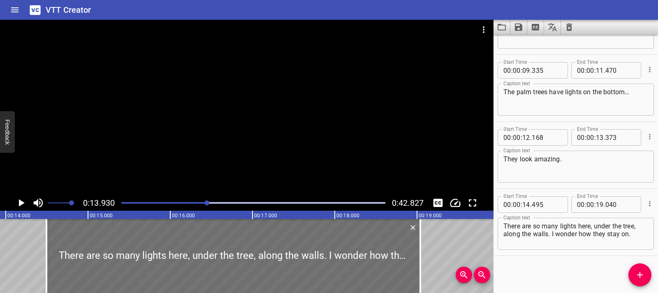
click at [22, 204] on icon "Play/Pause" at bounding box center [22, 202] width 6 height 7
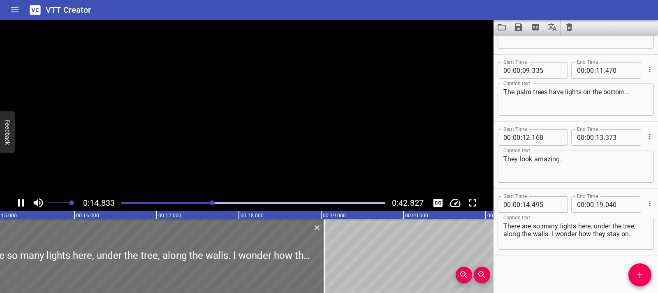
click at [22, 204] on icon "Play/Pause" at bounding box center [21, 203] width 12 height 12
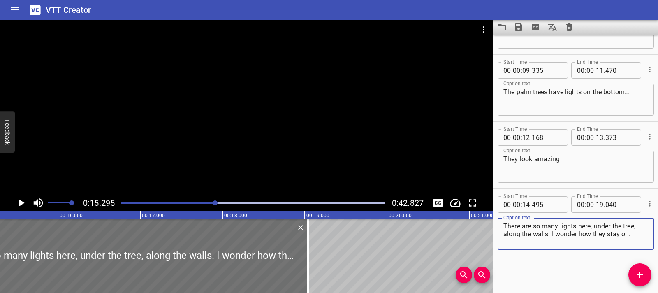
drag, startPoint x: 551, startPoint y: 234, endPoint x: 630, endPoint y: 233, distance: 79.4
click at [630, 233] on textarea "There are so many lights here, under the tree, along the walls. I wonder how th…" at bounding box center [575, 233] width 145 height 23
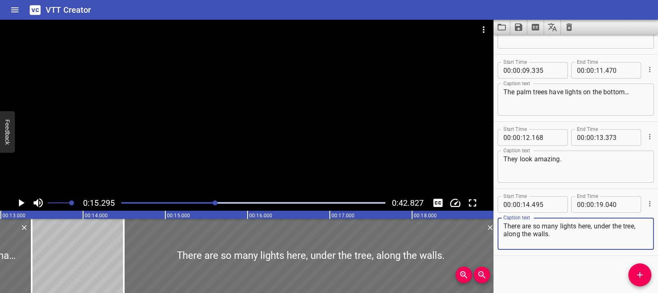
type textarea "There are so many lights here, under the tree, along the walls."
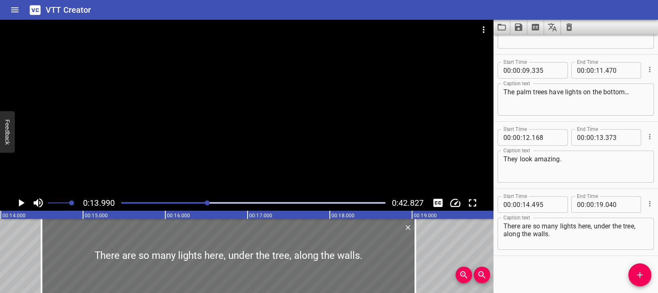
click at [16, 205] on icon "Play/Pause" at bounding box center [21, 203] width 12 height 12
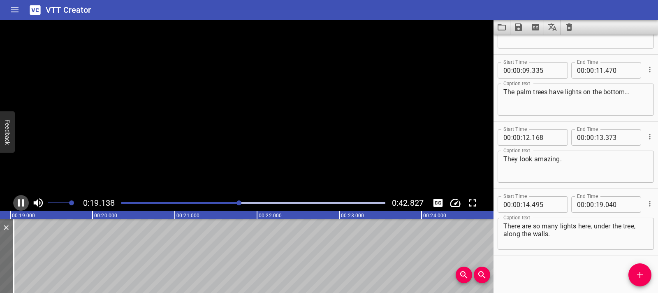
scroll to position [0, 1585]
click at [16, 205] on icon "Play/Pause" at bounding box center [21, 203] width 12 height 12
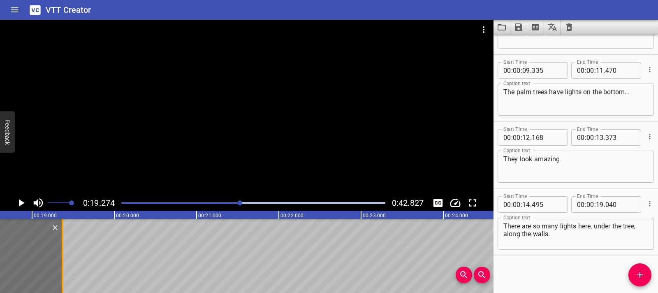
drag, startPoint x: 37, startPoint y: 266, endPoint x: 65, endPoint y: 267, distance: 27.6
click at [65, 267] on div at bounding box center [62, 256] width 8 height 74
type input "375"
click at [638, 273] on icon "Add Cue" at bounding box center [640, 275] width 10 height 10
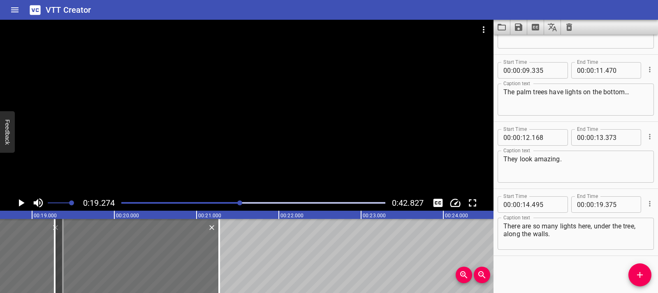
scroll to position [53, 0]
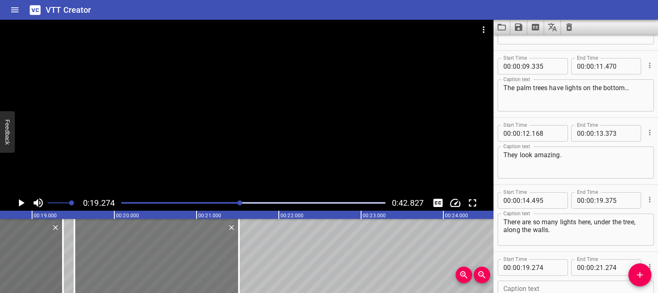
drag, startPoint x: 167, startPoint y: 276, endPoint x: 235, endPoint y: 266, distance: 68.6
click at [188, 273] on div at bounding box center [156, 256] width 164 height 74
type input "524"
drag, startPoint x: 241, startPoint y: 264, endPoint x: 224, endPoint y: 264, distance: 16.9
click at [224, 264] on div at bounding box center [223, 256] width 8 height 74
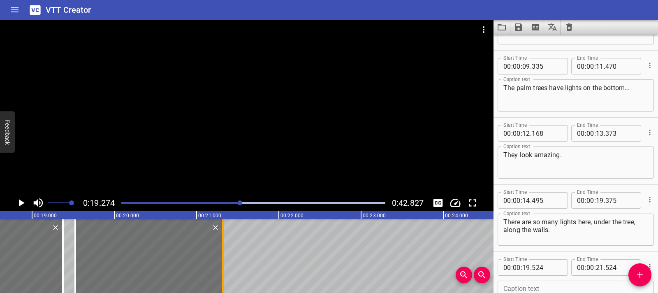
type input "319"
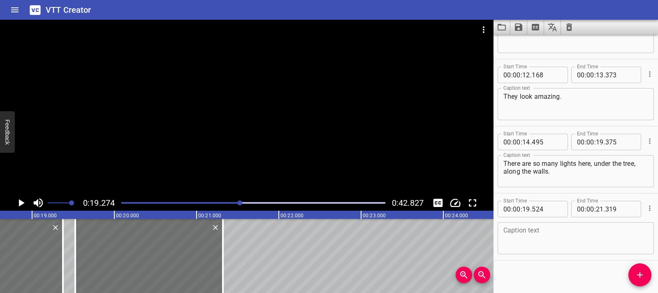
scroll to position [116, 0]
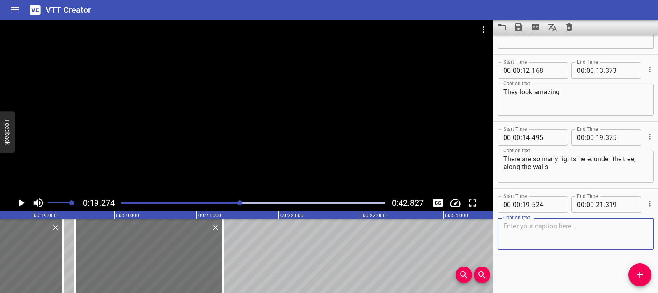
click at [534, 230] on textarea at bounding box center [575, 233] width 145 height 23
paste textarea "I wonder how they stay on."
type textarea "I wonder how they stay on."
click at [15, 204] on icon "Play/Pause" at bounding box center [21, 203] width 12 height 12
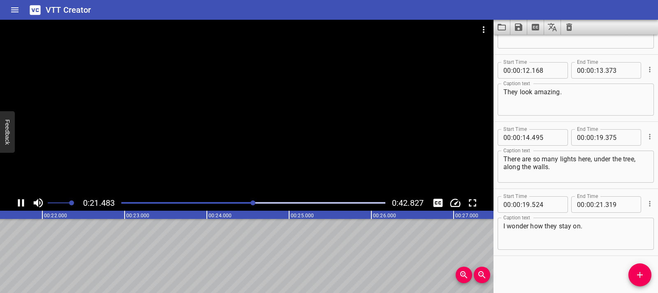
click at [21, 198] on icon "Play/Pause" at bounding box center [21, 203] width 12 height 12
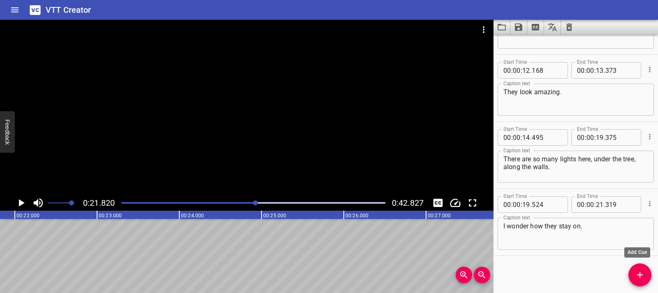
click at [643, 274] on icon "Add Cue" at bounding box center [640, 275] width 10 height 10
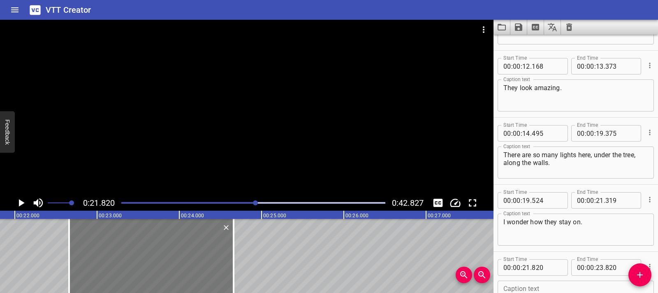
drag, startPoint x: 114, startPoint y: 255, endPoint x: 206, endPoint y: 255, distance: 92.1
click at [183, 251] on div at bounding box center [151, 256] width 164 height 74
type input "22"
type input "660"
type input "24"
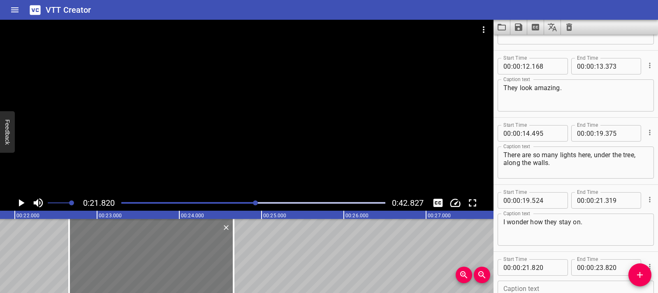
type input "660"
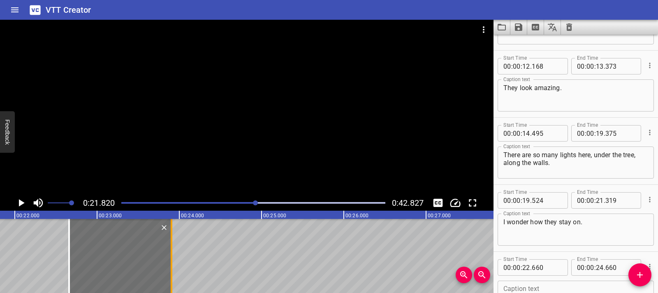
drag, startPoint x: 229, startPoint y: 256, endPoint x: 167, endPoint y: 257, distance: 62.1
click at [167, 257] on div at bounding box center [171, 256] width 8 height 74
type input "23"
type input "905"
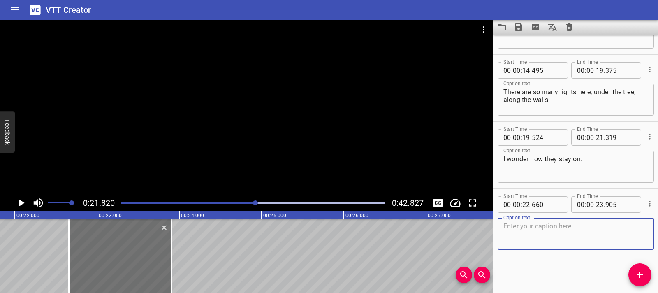
click at [553, 231] on textarea at bounding box center [575, 233] width 145 height 23
paste textarea "Are the lights flickering? OH, wait.. it is just a firefly."
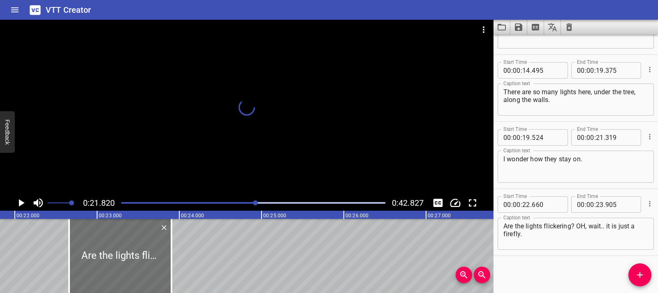
scroll to position [0, 1813]
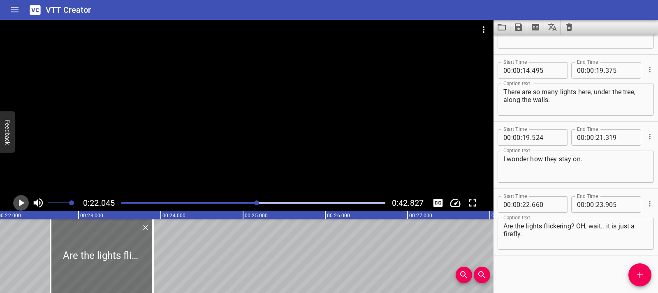
click at [17, 198] on icon "Play/Pause" at bounding box center [21, 203] width 12 height 12
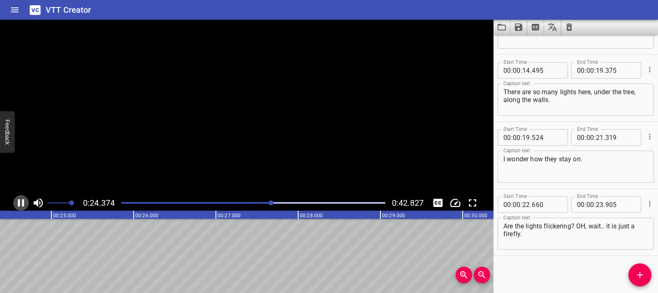
click at [17, 198] on icon "Play/Pause" at bounding box center [21, 203] width 12 height 12
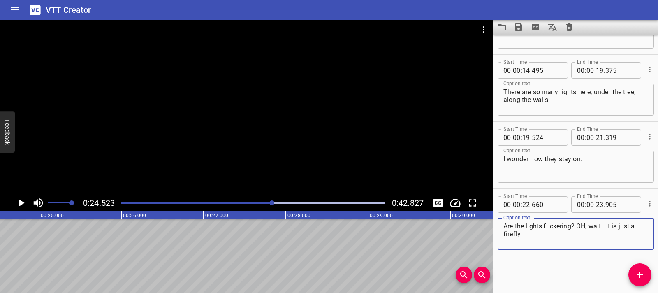
drag, startPoint x: 578, startPoint y: 226, endPoint x: 580, endPoint y: 238, distance: 11.6
click at [580, 238] on textarea "Are the lights flickering? OH, wait.. it is just a firefly." at bounding box center [575, 233] width 145 height 23
type textarea "Are the lights flickering?"
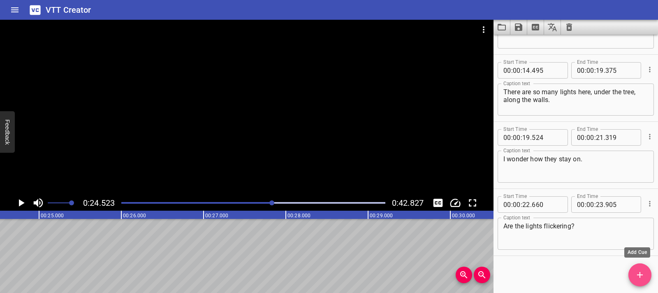
click at [639, 278] on icon "Add Cue" at bounding box center [640, 275] width 10 height 10
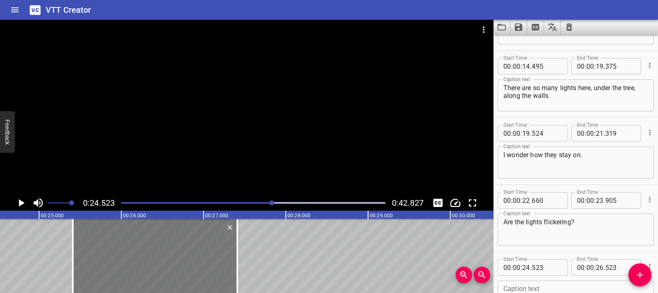
drag, startPoint x: 41, startPoint y: 255, endPoint x: 109, endPoint y: 259, distance: 68.4
click at [109, 259] on div at bounding box center [155, 256] width 164 height 74
type input "25"
type input "408"
type input "27"
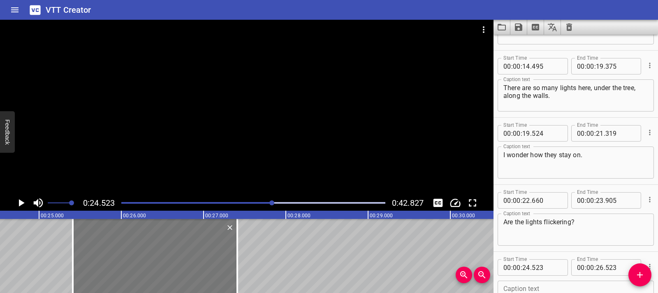
type input "408"
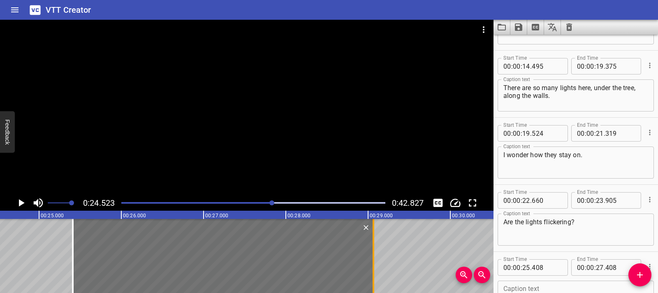
drag, startPoint x: 233, startPoint y: 257, endPoint x: 369, endPoint y: 252, distance: 136.2
click at [369, 252] on div at bounding box center [373, 256] width 8 height 74
type input "29"
type input "063"
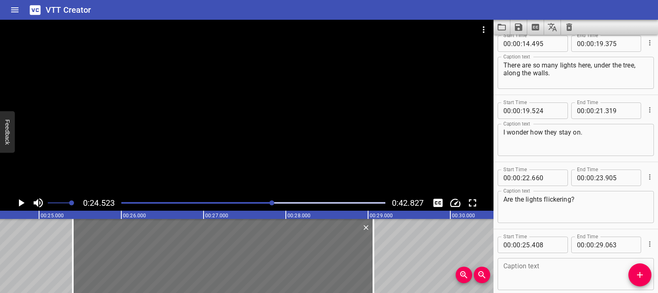
scroll to position [250, 0]
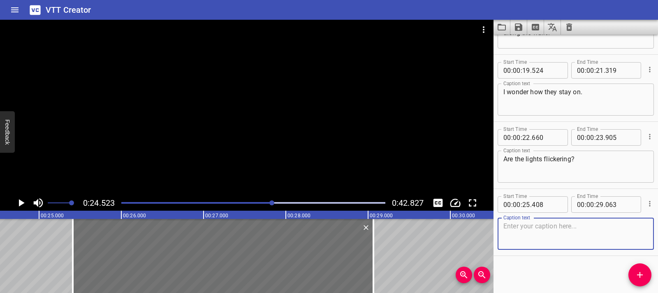
click at [524, 222] on textarea at bounding box center [575, 233] width 145 height 23
paste textarea "OH, wait.. it is just a firefly."
type textarea "OH, wait.. it is just a firefly."
click at [34, 229] on div "Electric Circuits The palm trees have lights on the bottom… They look amazing. …" at bounding box center [450, 256] width 4934 height 74
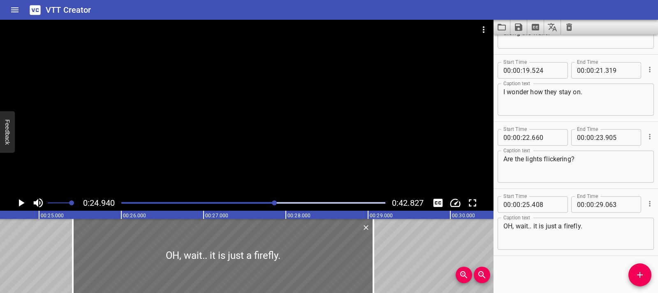
scroll to position [0, 2051]
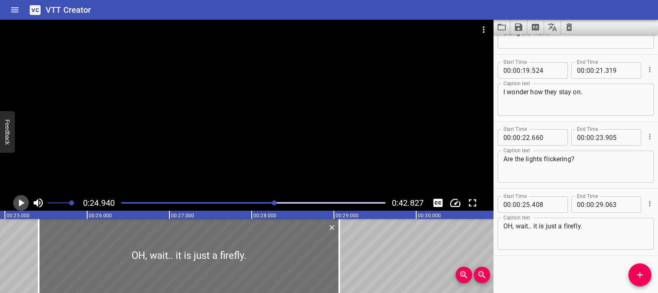
click at [17, 203] on icon "Play/Pause" at bounding box center [21, 203] width 12 height 12
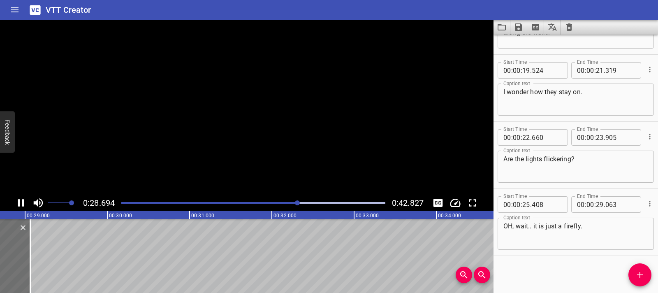
click at [17, 203] on icon "Play/Pause" at bounding box center [21, 203] width 12 height 12
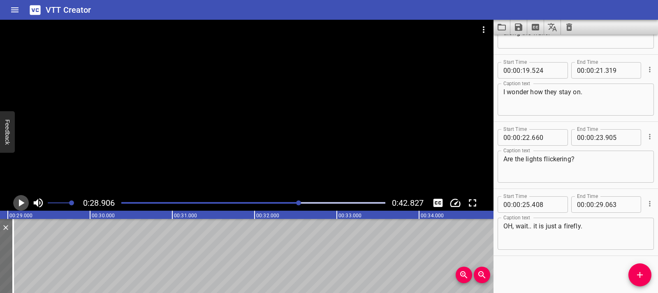
click at [17, 203] on icon "Play/Pause" at bounding box center [21, 203] width 12 height 12
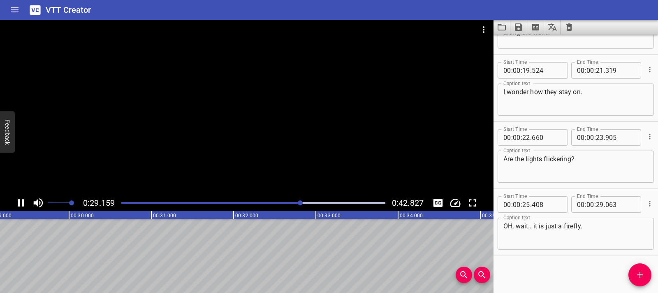
click at [17, 203] on icon "Play/Pause" at bounding box center [21, 203] width 12 height 12
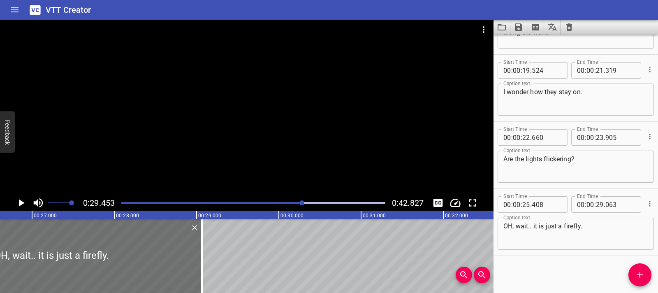
scroll to position [0, 2180]
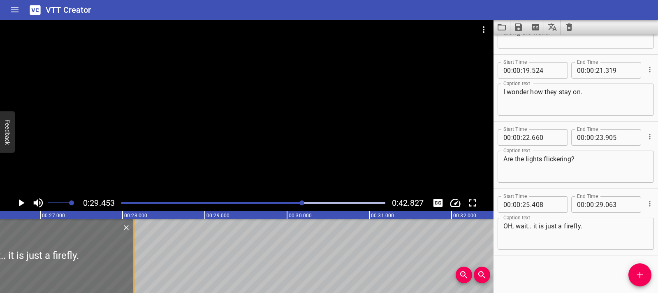
drag, startPoint x: 207, startPoint y: 259, endPoint x: 125, endPoint y: 262, distance: 81.9
click at [130, 262] on div at bounding box center [134, 256] width 8 height 74
type input "28"
type input "068"
click at [16, 254] on div at bounding box center [19, 256] width 219 height 74
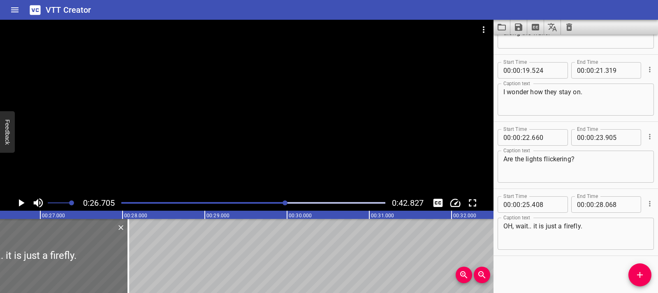
scroll to position [0, 2196]
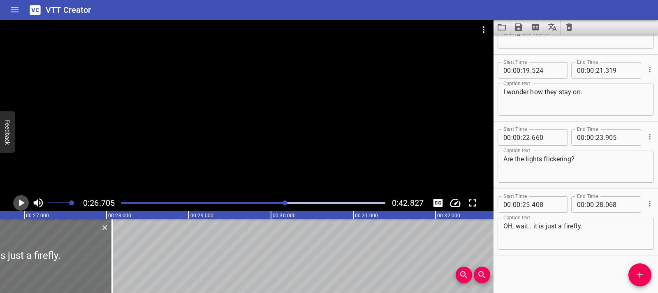
click at [17, 203] on icon "Play/Pause" at bounding box center [21, 203] width 12 height 12
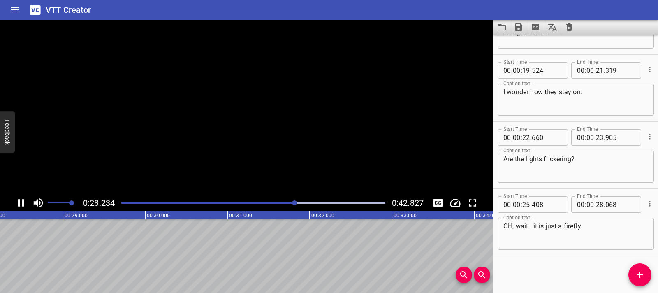
click at [17, 203] on icon "Play/Pause" at bounding box center [21, 203] width 12 height 12
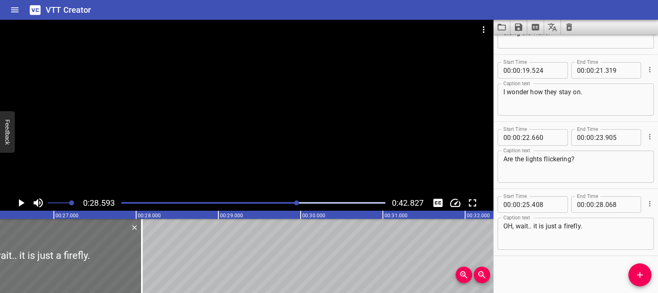
scroll to position [0, 2125]
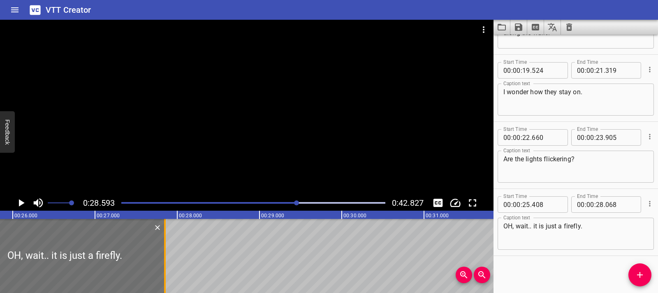
drag, startPoint x: 186, startPoint y: 263, endPoint x: 169, endPoint y: 265, distance: 17.3
click at [169, 265] on div at bounding box center [165, 256] width 8 height 74
type input "27"
type input "858"
click at [355, 268] on div "Electric Circuits The palm trees have lights on the bottom… They look amazing. …" at bounding box center [342, 256] width 4934 height 74
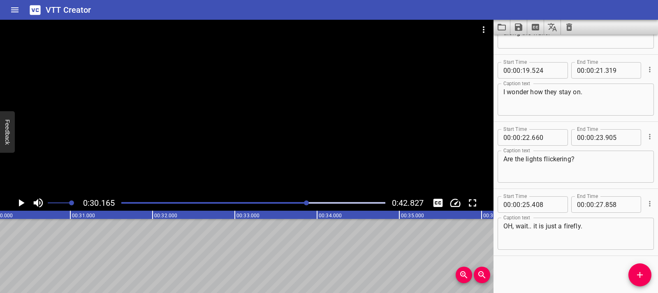
scroll to position [0, 2481]
click at [641, 276] on icon "Add Cue" at bounding box center [640, 275] width 10 height 10
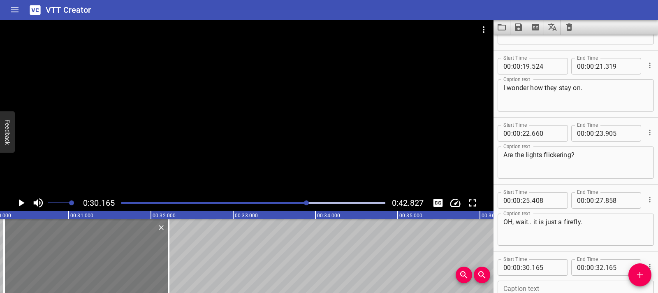
drag, startPoint x: 139, startPoint y: 255, endPoint x: 143, endPoint y: 254, distance: 4.2
click at [143, 254] on div at bounding box center [86, 256] width 164 height 74
type input "215"
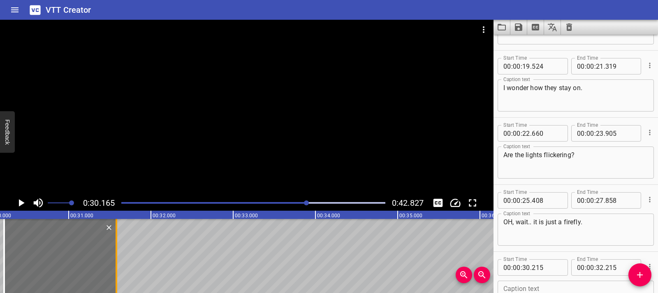
drag, startPoint x: 168, startPoint y: 257, endPoint x: 116, endPoint y: 258, distance: 52.2
click at [116, 258] on div at bounding box center [117, 256] width 2 height 74
type input "31"
type input "580"
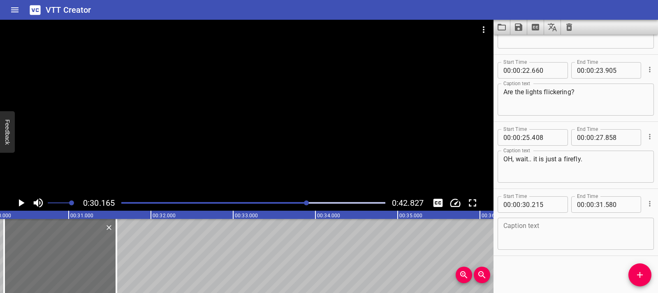
click at [513, 234] on textarea at bounding box center [575, 233] width 145 height 23
paste textarea "One light went off… But the rest are still working."
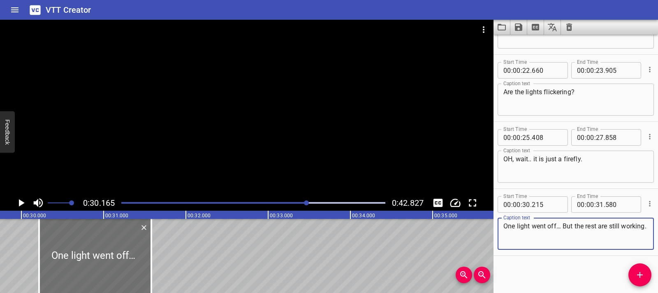
click at [26, 238] on div "Electric Circuits The palm trees have lights on the bottom… They look amazing. …" at bounding box center [21, 256] width 4934 height 74
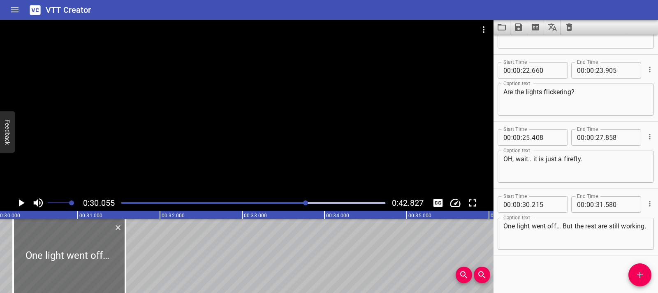
click at [18, 201] on icon "Play/Pause" at bounding box center [21, 203] width 12 height 12
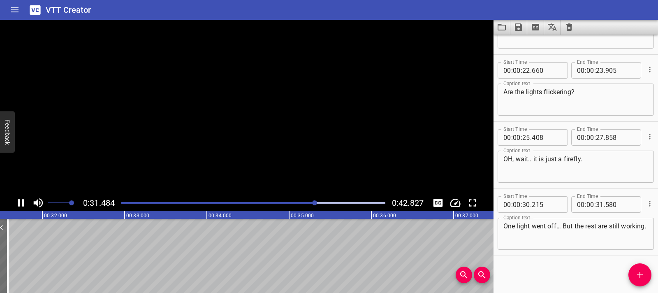
click at [18, 201] on icon "Play/Pause" at bounding box center [21, 202] width 6 height 7
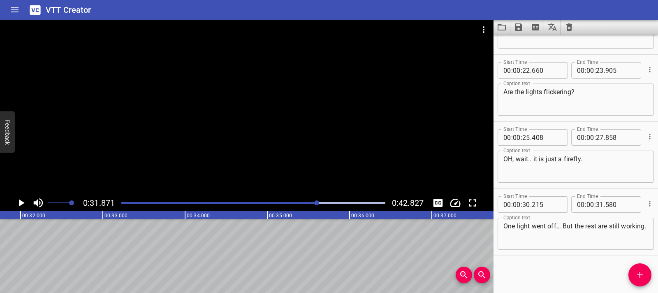
scroll to position [0, 2621]
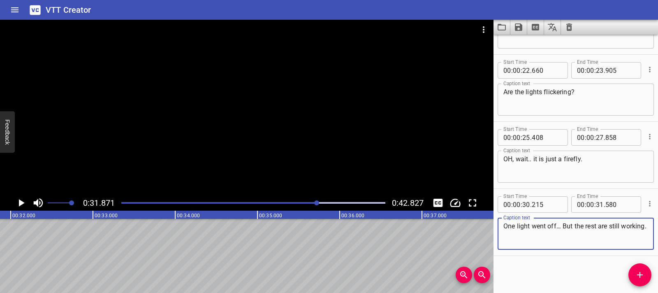
drag, startPoint x: 564, startPoint y: 226, endPoint x: 565, endPoint y: 233, distance: 7.0
click at [565, 233] on textarea "One light went off… But the rest are still working." at bounding box center [575, 233] width 145 height 23
type textarea "One light went off…"
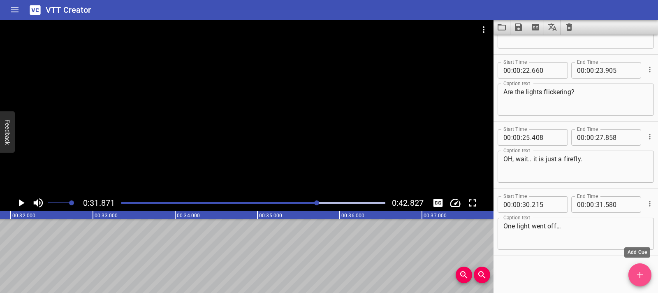
click at [636, 272] on icon "Add Cue" at bounding box center [640, 275] width 10 height 10
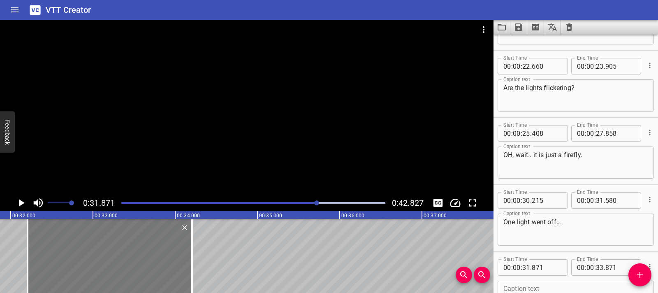
drag, startPoint x: 74, startPoint y: 262, endPoint x: 94, endPoint y: 265, distance: 19.9
click at [94, 265] on div at bounding box center [110, 256] width 164 height 74
type input "32"
type input "156"
type input "34"
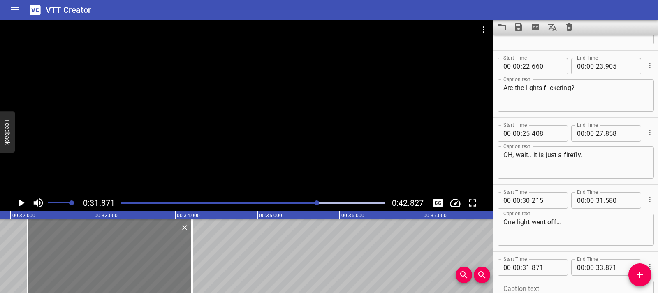
type input "156"
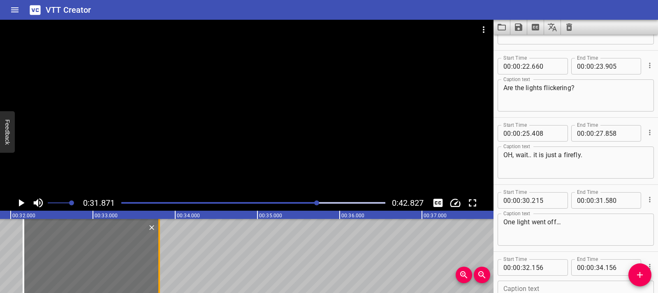
drag, startPoint x: 185, startPoint y: 263, endPoint x: 155, endPoint y: 261, distance: 30.5
click at [155, 261] on div at bounding box center [159, 256] width 8 height 74
type input "33"
type input "786"
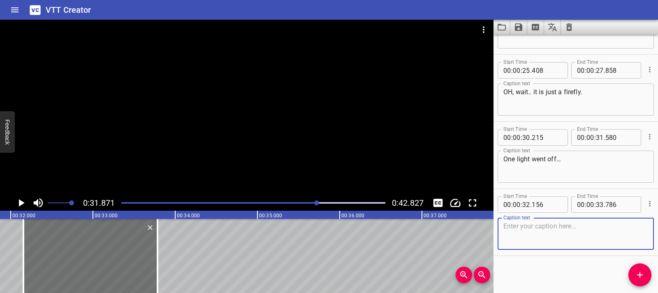
click at [507, 234] on textarea at bounding box center [575, 233] width 145 height 23
paste textarea "But the rest are still working."
type textarea "But the rest are still working."
click at [21, 204] on icon "Play/Pause" at bounding box center [22, 202] width 6 height 7
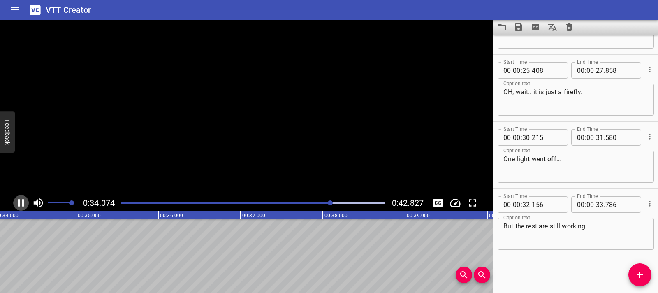
click at [21, 204] on icon "Play/Pause" at bounding box center [21, 203] width 12 height 12
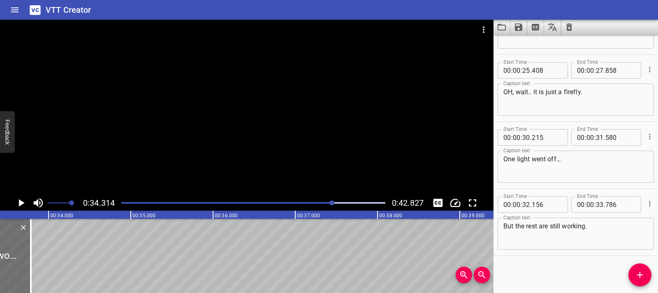
scroll to position [0, 2735]
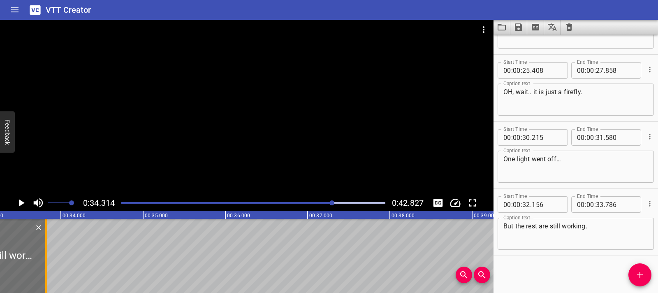
click at [43, 239] on div at bounding box center [46, 256] width 8 height 74
type input "821"
click at [643, 276] on icon "Add Cue" at bounding box center [640, 275] width 10 height 10
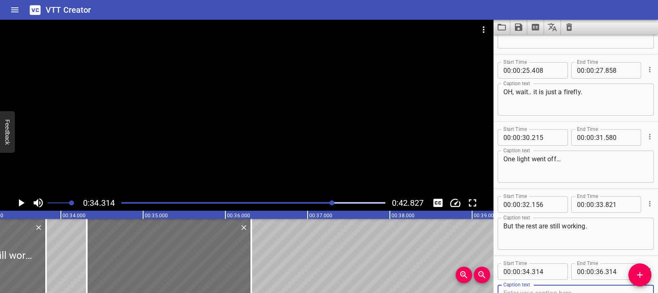
scroll to position [388, 0]
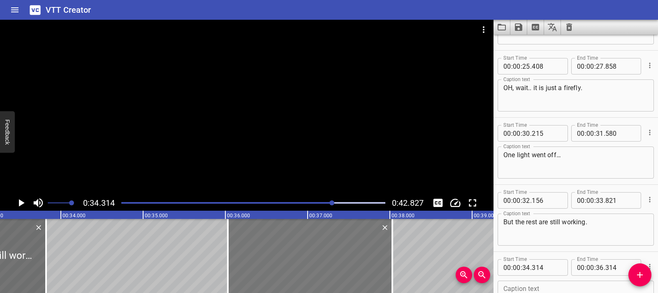
drag, startPoint x: 200, startPoint y: 234, endPoint x: 341, endPoint y: 242, distance: 141.3
click at [341, 242] on div at bounding box center [310, 256] width 164 height 74
type input "36"
type input "029"
type input "38"
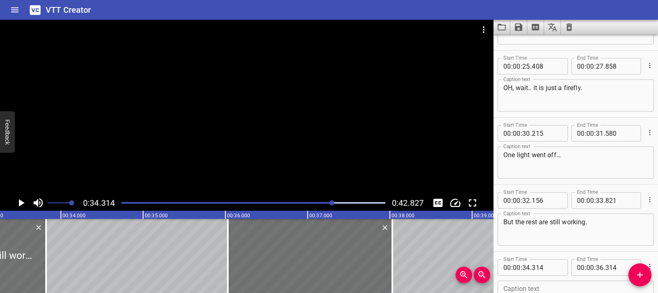
type input "029"
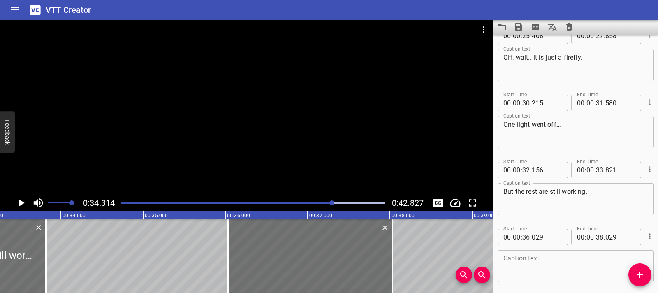
scroll to position [451, 0]
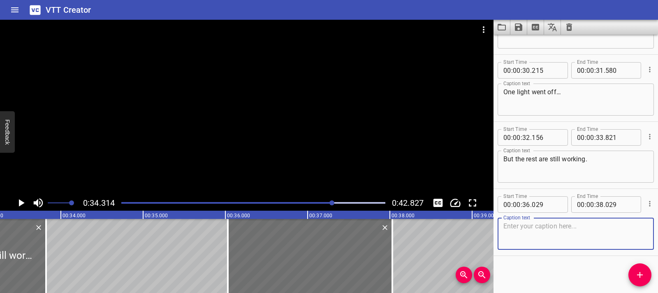
click at [546, 236] on textarea at bounding box center [575, 233] width 145 height 23
paste textarea "Opps, all of these lights went out at once."
type textarea "Opps, all of these lights went out at once."
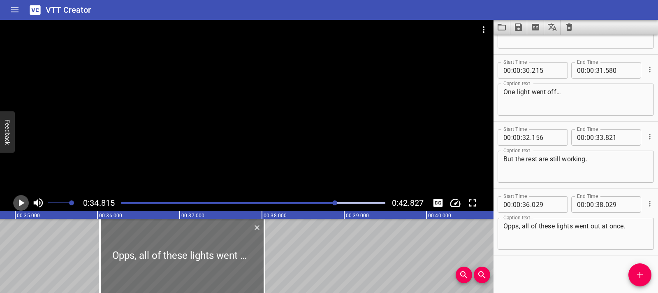
click at [20, 206] on icon "Play/Pause" at bounding box center [21, 203] width 12 height 12
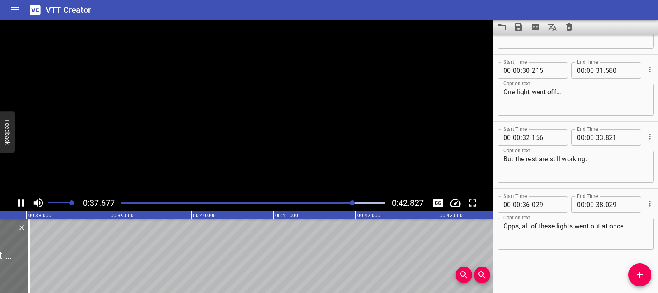
click at [20, 206] on icon "Play/Pause" at bounding box center [21, 203] width 12 height 12
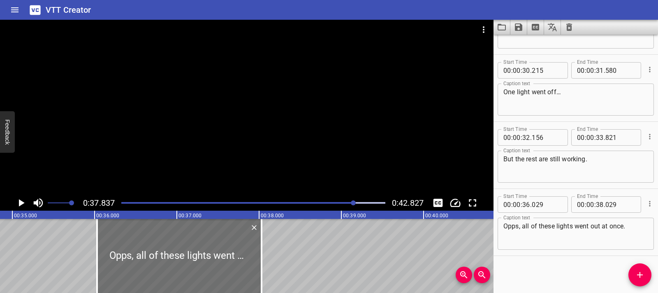
scroll to position [0, 2854]
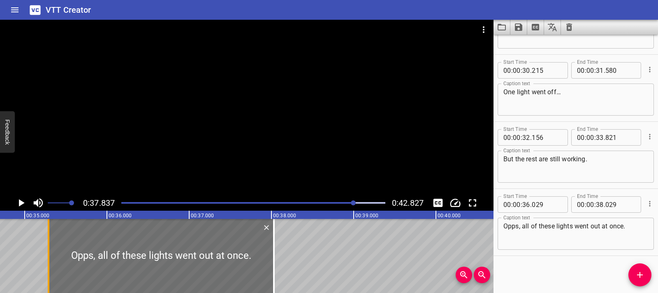
drag, startPoint x: 111, startPoint y: 252, endPoint x: 50, endPoint y: 252, distance: 60.9
click at [50, 252] on div at bounding box center [48, 256] width 8 height 74
type input "35"
type input "289"
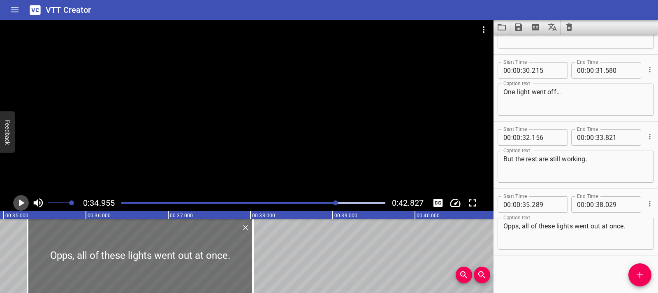
click at [16, 205] on icon "Play/Pause" at bounding box center [21, 203] width 12 height 12
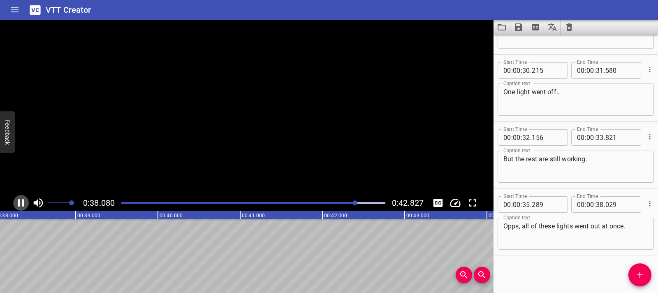
click at [16, 205] on icon "Play/Pause" at bounding box center [21, 203] width 12 height 12
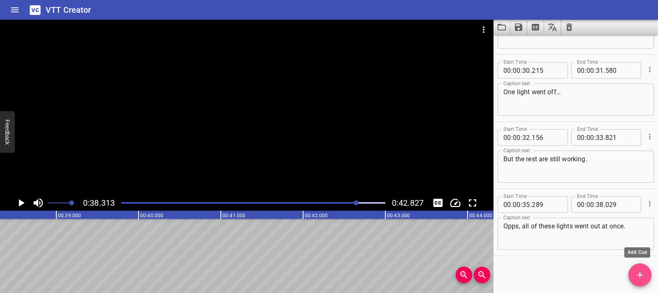
click at [633, 276] on span "Add Cue" at bounding box center [639, 275] width 23 height 10
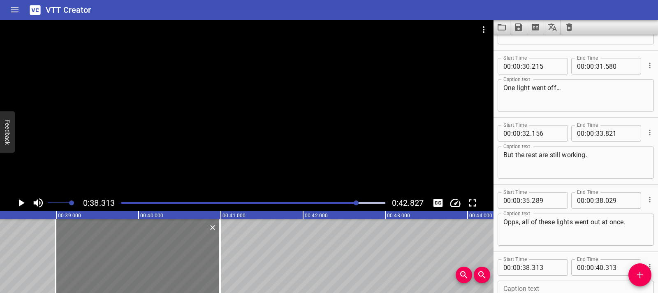
drag, startPoint x: 108, startPoint y: 253, endPoint x: 164, endPoint y: 246, distance: 56.3
click at [164, 246] on div at bounding box center [138, 256] width 164 height 74
type input "993"
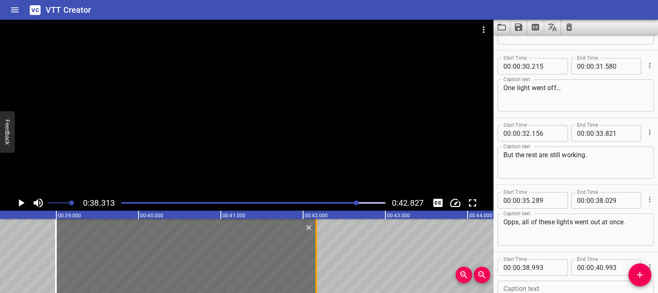
drag, startPoint x: 220, startPoint y: 257, endPoint x: 315, endPoint y: 255, distance: 95.0
click at [315, 255] on div at bounding box center [316, 256] width 2 height 74
type input "42"
type input "148"
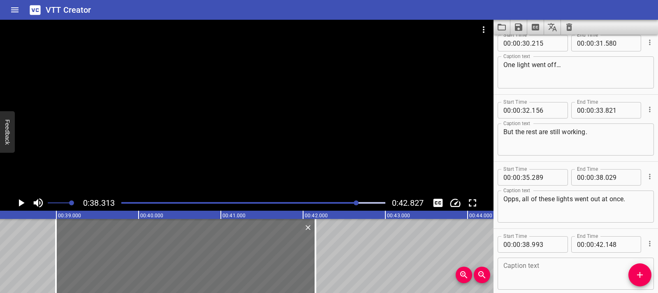
scroll to position [518, 0]
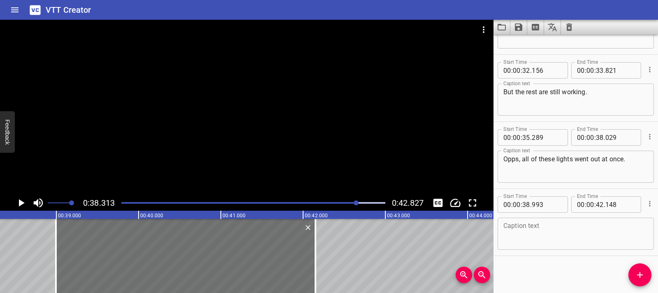
click at [533, 229] on textarea at bounding box center [575, 233] width 145 height 23
paste textarea "I wonder how the circuit helps to keep the other lights on."
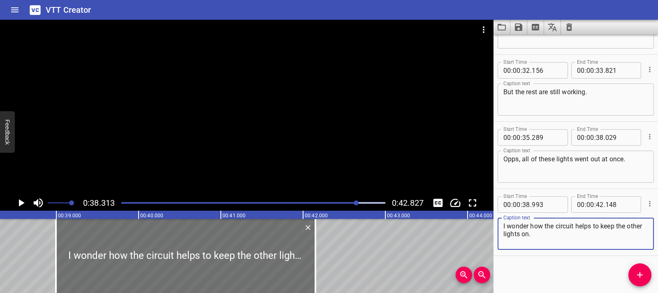
type textarea "I wonder how the circuit helps to keep the other lights on."
drag, startPoint x: 20, startPoint y: 278, endPoint x: 7, endPoint y: 227, distance: 53.1
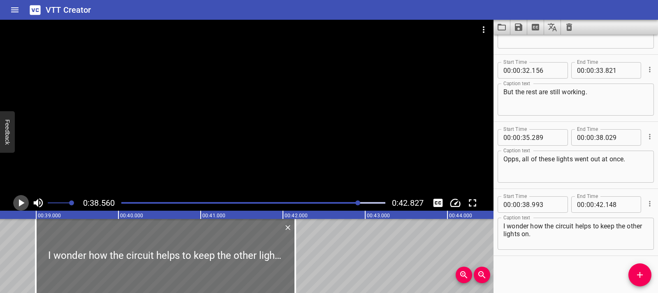
click at [21, 199] on icon "Play/Pause" at bounding box center [21, 203] width 12 height 12
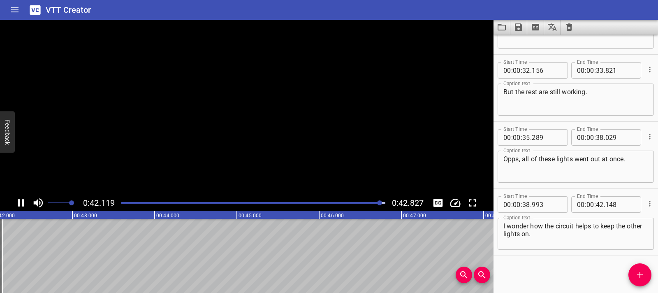
click at [21, 199] on icon "Play/Pause" at bounding box center [21, 203] width 12 height 12
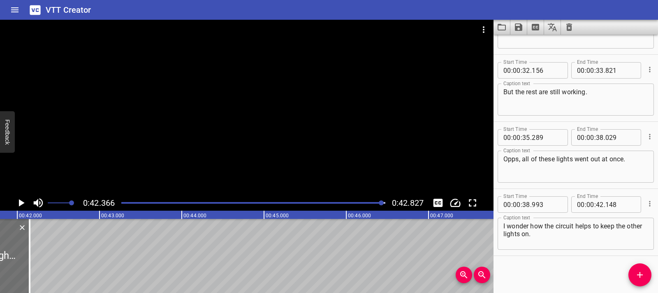
scroll to position [0, 3433]
drag, startPoint x: 35, startPoint y: 249, endPoint x: 241, endPoint y: 274, distance: 208.3
click at [40, 248] on div at bounding box center [39, 256] width 8 height 74
type input "213"
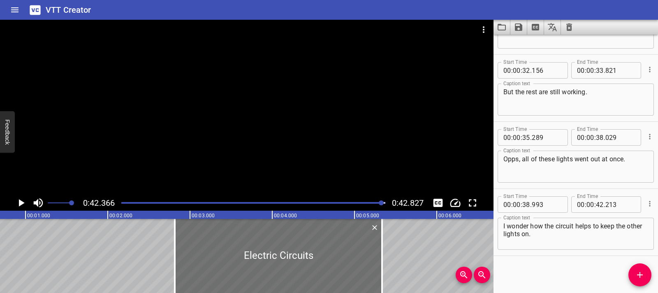
scroll to position [0, 0]
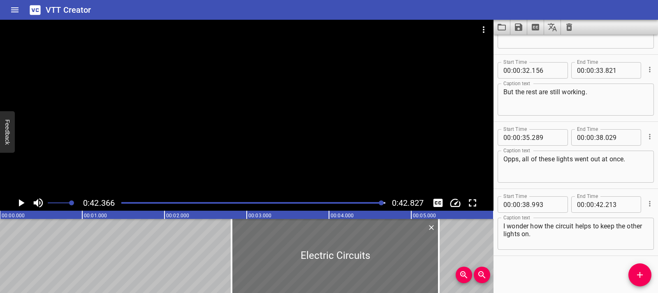
click at [124, 203] on div "Play progress" at bounding box center [250, 203] width 264 height 2
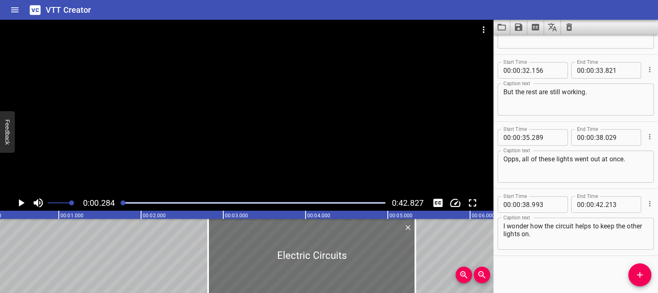
click at [137, 181] on div at bounding box center [246, 107] width 493 height 175
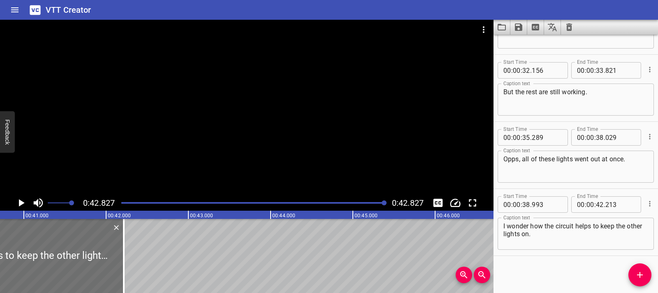
scroll to position [0, 3331]
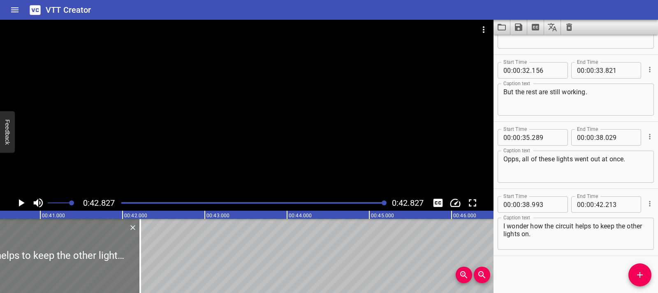
click at [38, 246] on div at bounding box center [7, 256] width 265 height 74
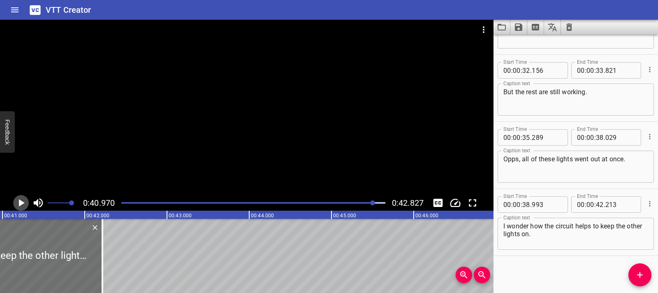
click at [19, 197] on icon "Play/Pause" at bounding box center [21, 203] width 12 height 12
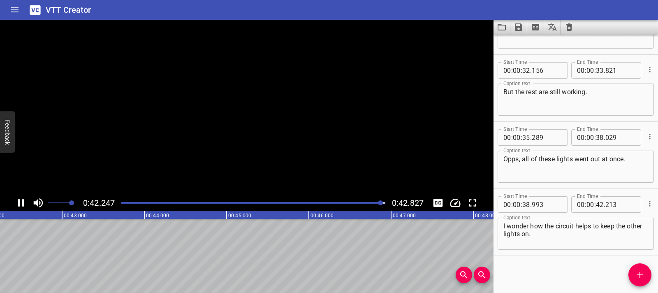
click at [19, 197] on icon "Play/Pause" at bounding box center [21, 203] width 12 height 12
click at [518, 33] on button "Save captions to file" at bounding box center [518, 27] width 17 height 15
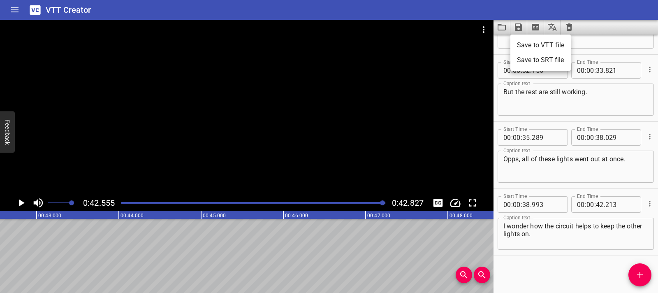
click at [518, 39] on li "Save to VTT file" at bounding box center [540, 45] width 60 height 15
click at [573, 33] on button "Clear captions" at bounding box center [569, 27] width 16 height 15
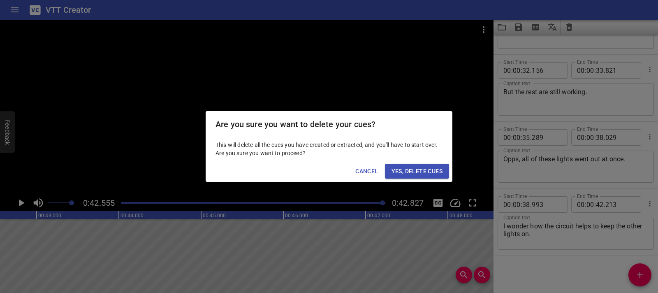
click at [419, 170] on span "Yes, Delete Cues" at bounding box center [416, 171] width 51 height 10
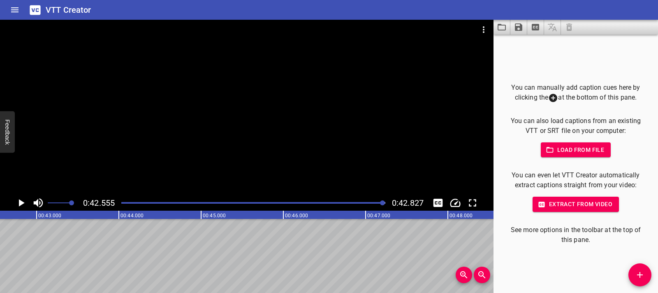
click at [508, 28] on button "Load captions from file" at bounding box center [501, 27] width 17 height 15
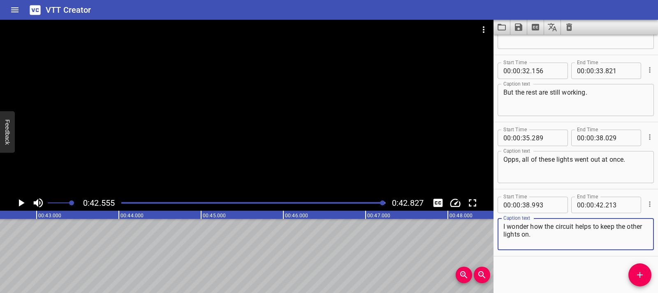
scroll to position [518, 0]
